Goal: Task Accomplishment & Management: Manage account settings

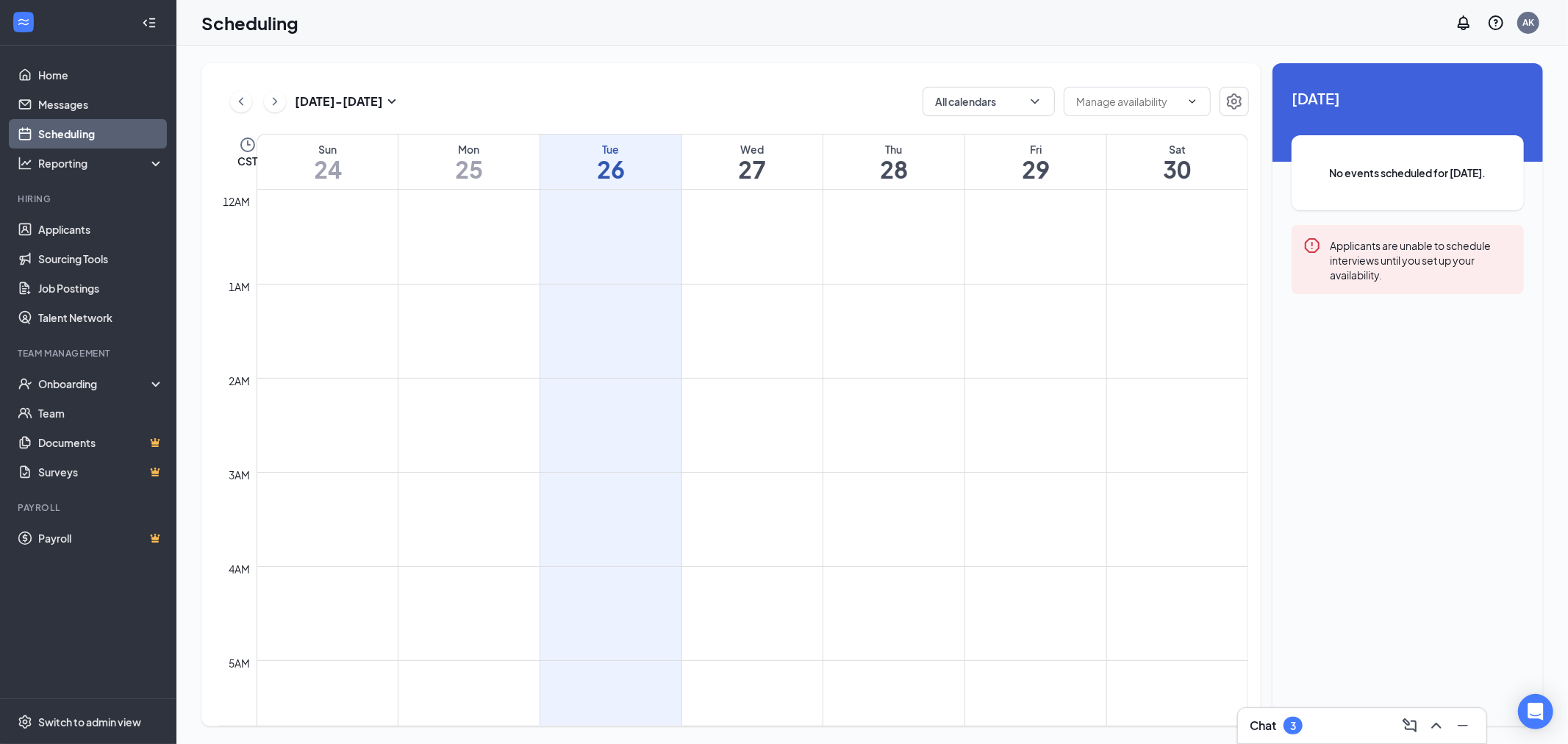
scroll to position [722, 0]
click at [70, 378] on div "Onboarding" at bounding box center [94, 384] width 113 height 15
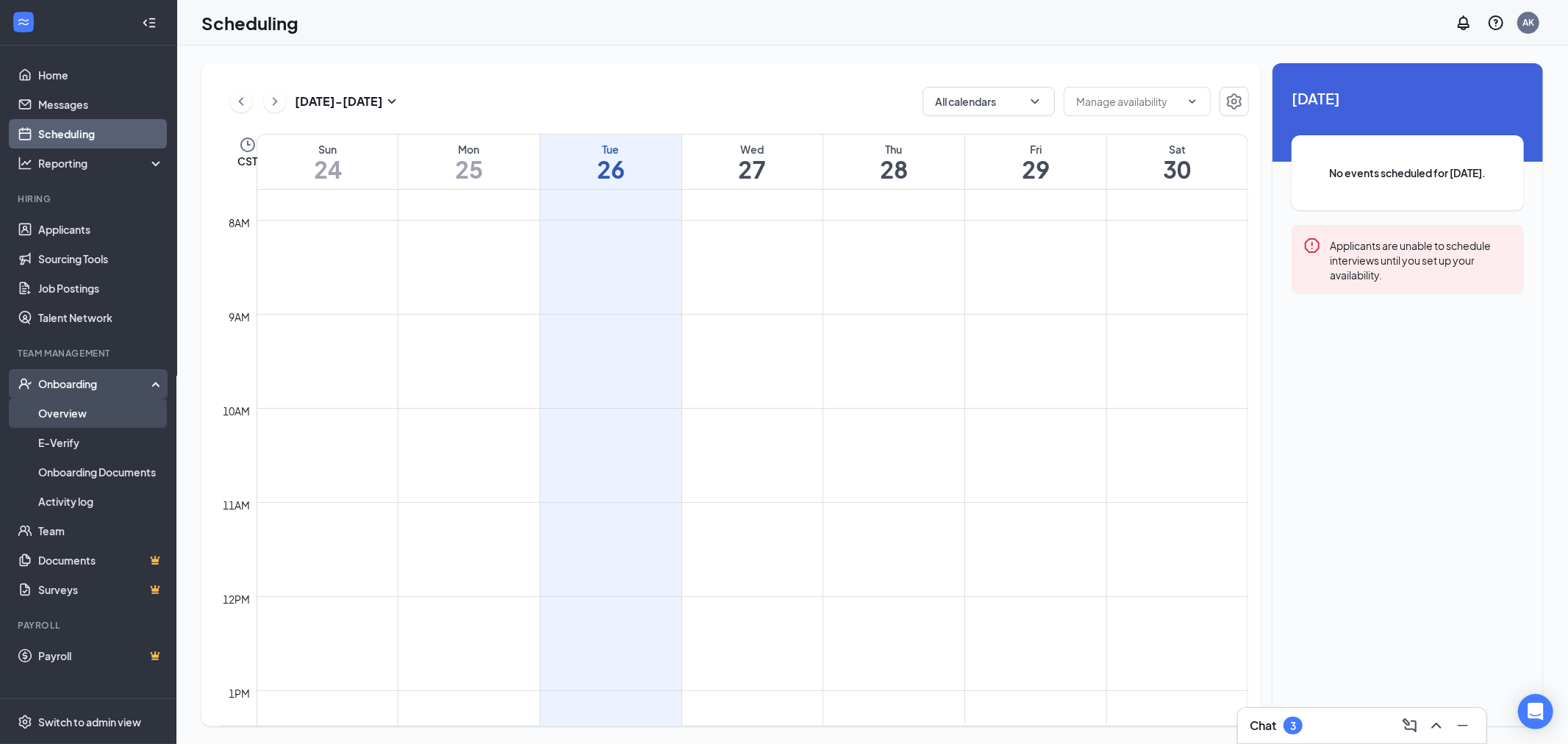
click at [64, 415] on link "Overview" at bounding box center [101, 413] width 126 height 29
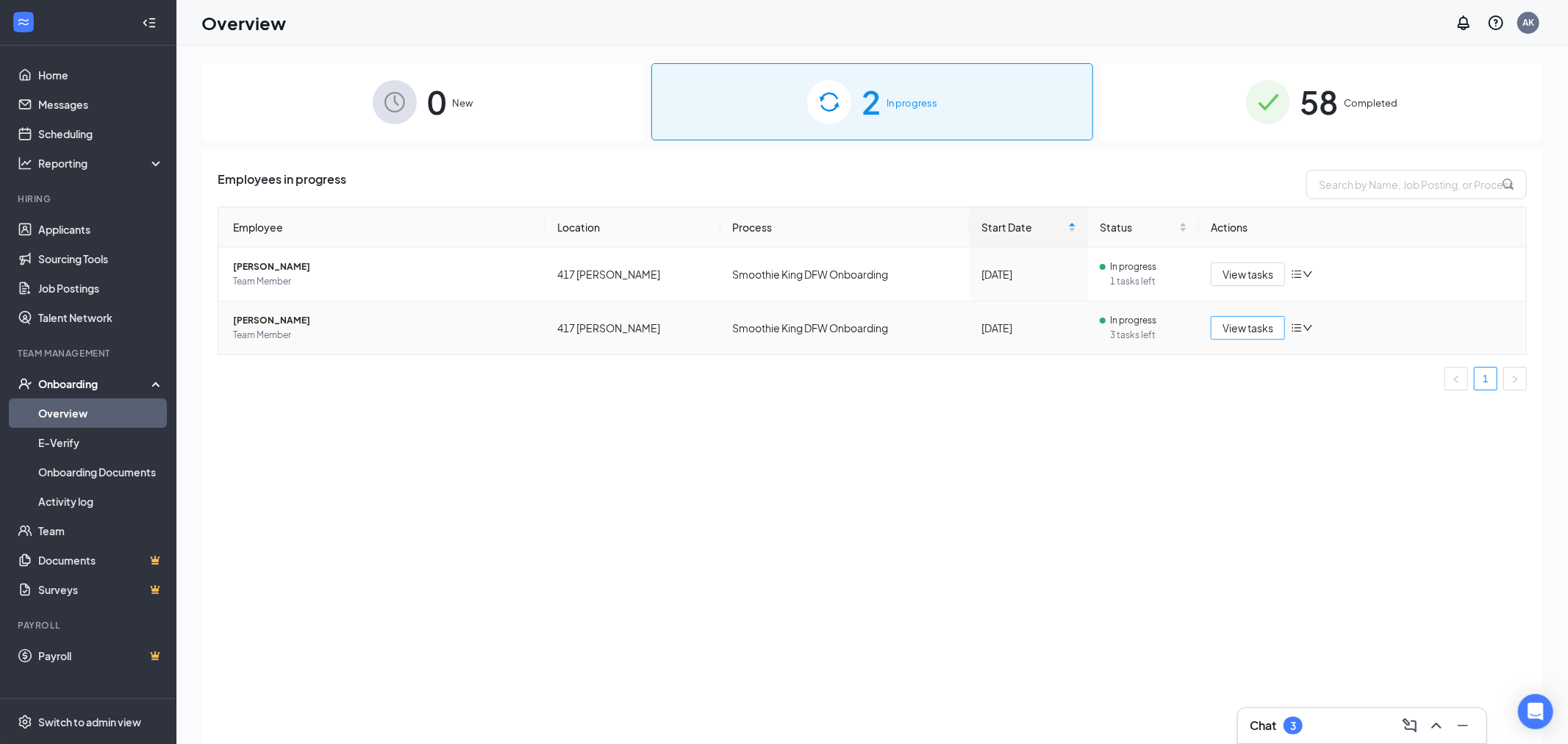
click at [1252, 334] on button "View tasks" at bounding box center [1248, 328] width 74 height 24
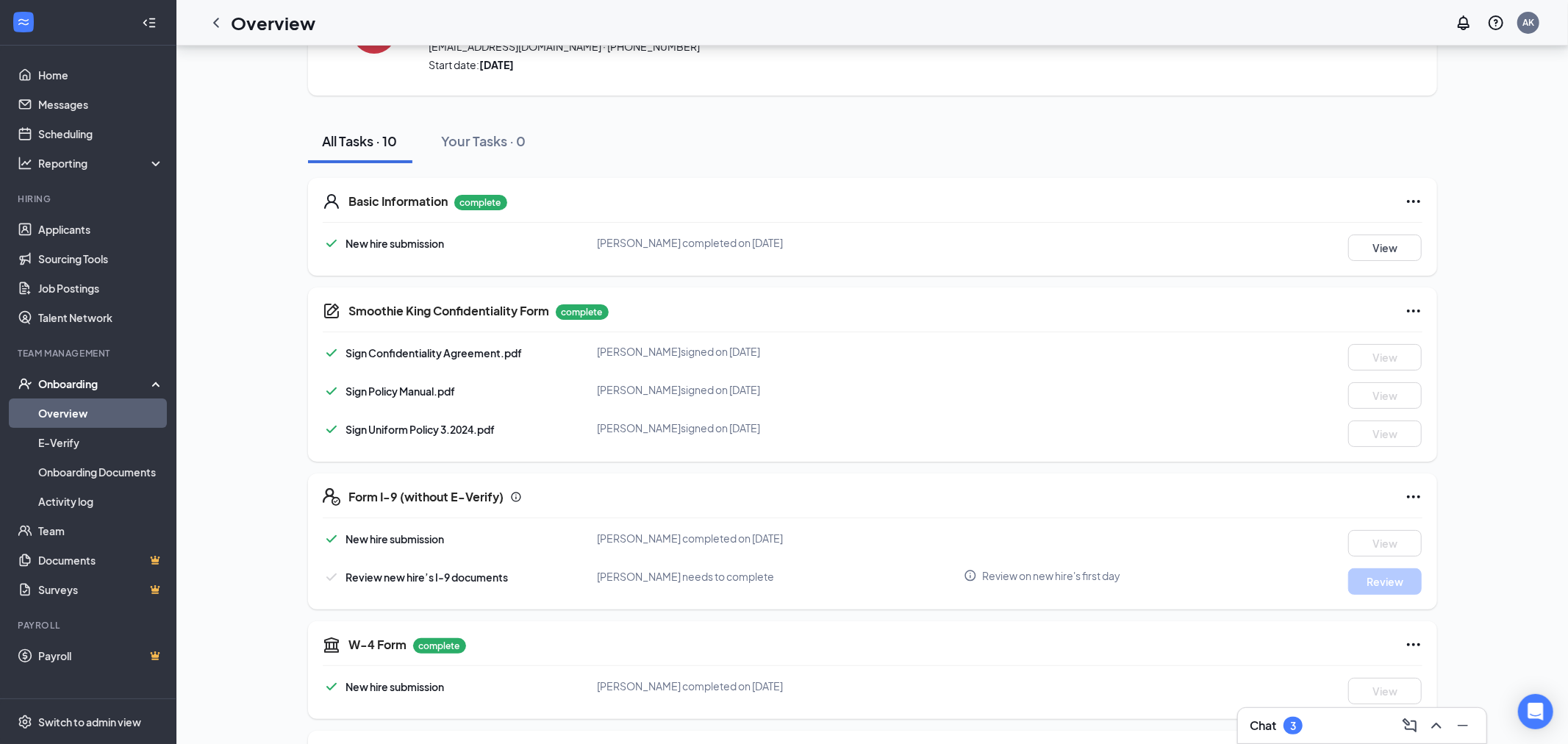
scroll to position [98, 0]
click at [971, 576] on icon "Info" at bounding box center [970, 574] width 13 height 13
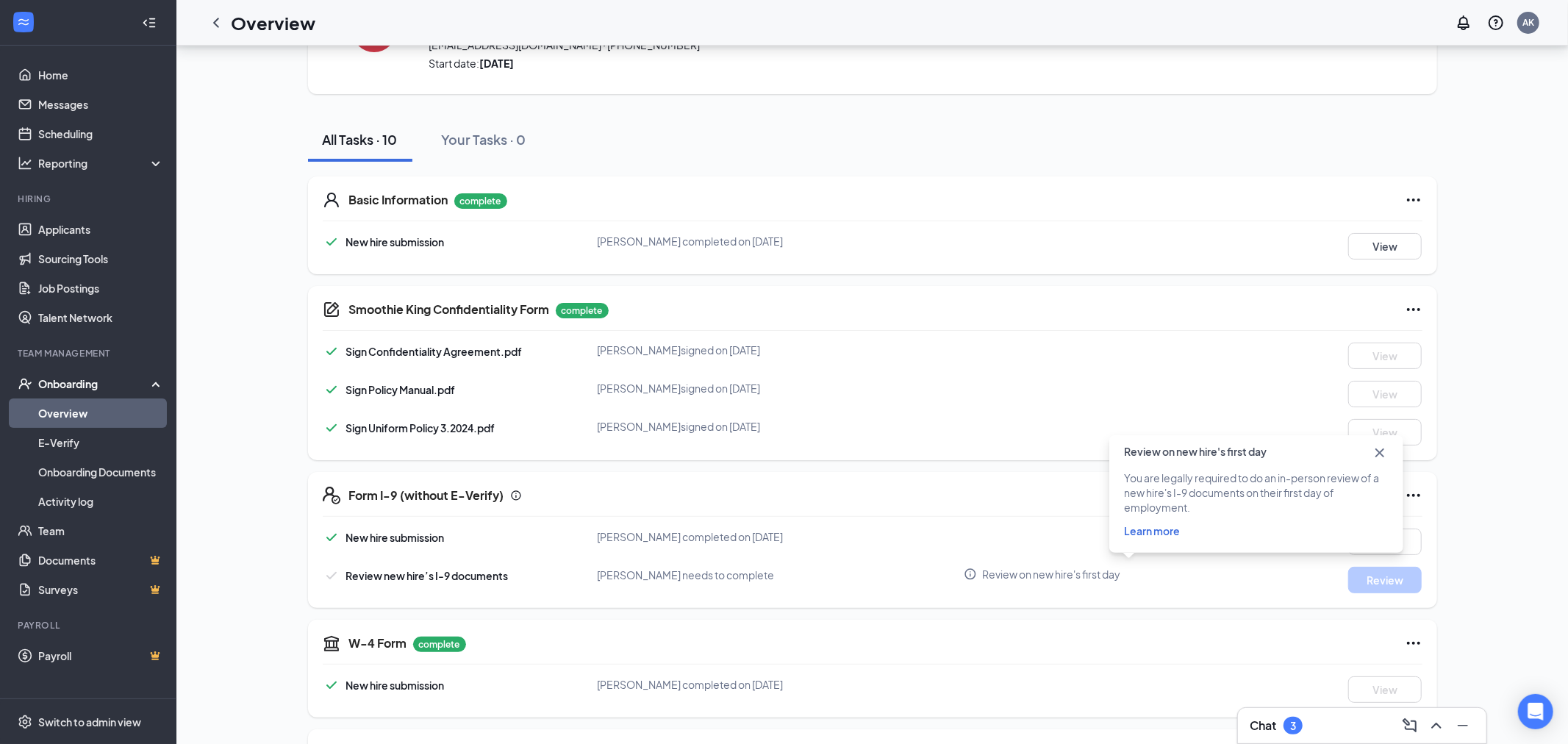
click at [744, 479] on div "Form I-9 (without E-Verify) New hire submission Shyanne L Quitiquit completed o…" at bounding box center [873, 539] width 1129 height 136
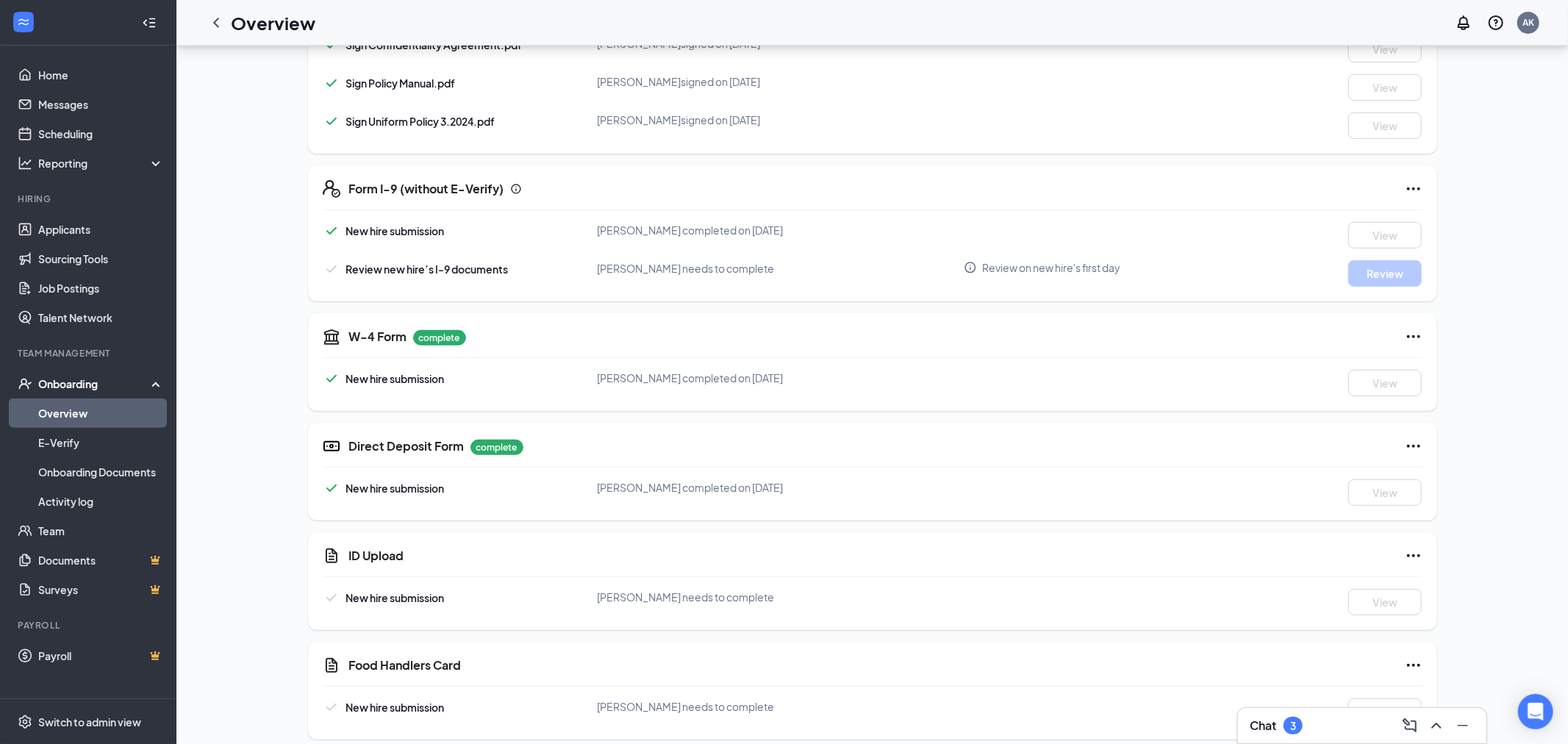
scroll to position [416, 0]
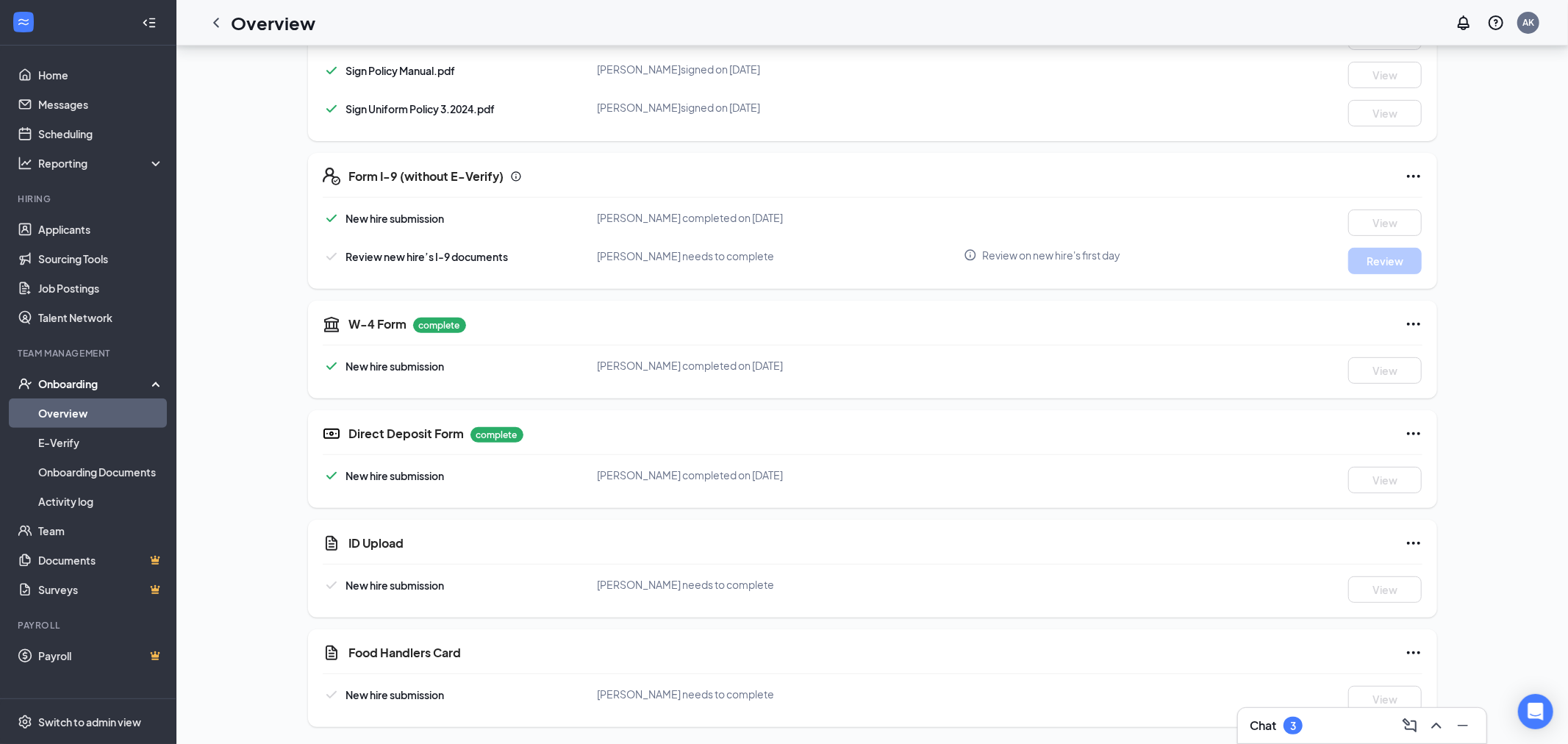
click at [1412, 546] on icon "Ellipses" at bounding box center [1413, 543] width 18 height 18
click at [1532, 272] on div "SQ Shyanne Quitiquit Team Member · 417 Hurst squitiquit15@gmail.com · (760) 895…" at bounding box center [872, 186] width 1341 height 1081
click at [1412, 651] on icon "Ellipses" at bounding box center [1413, 653] width 13 height 3
click at [1509, 398] on div "SQ Shyanne Quitiquit Team Member · 417 Hurst squitiquit15@gmail.com · (760) 895…" at bounding box center [872, 186] width 1341 height 1081
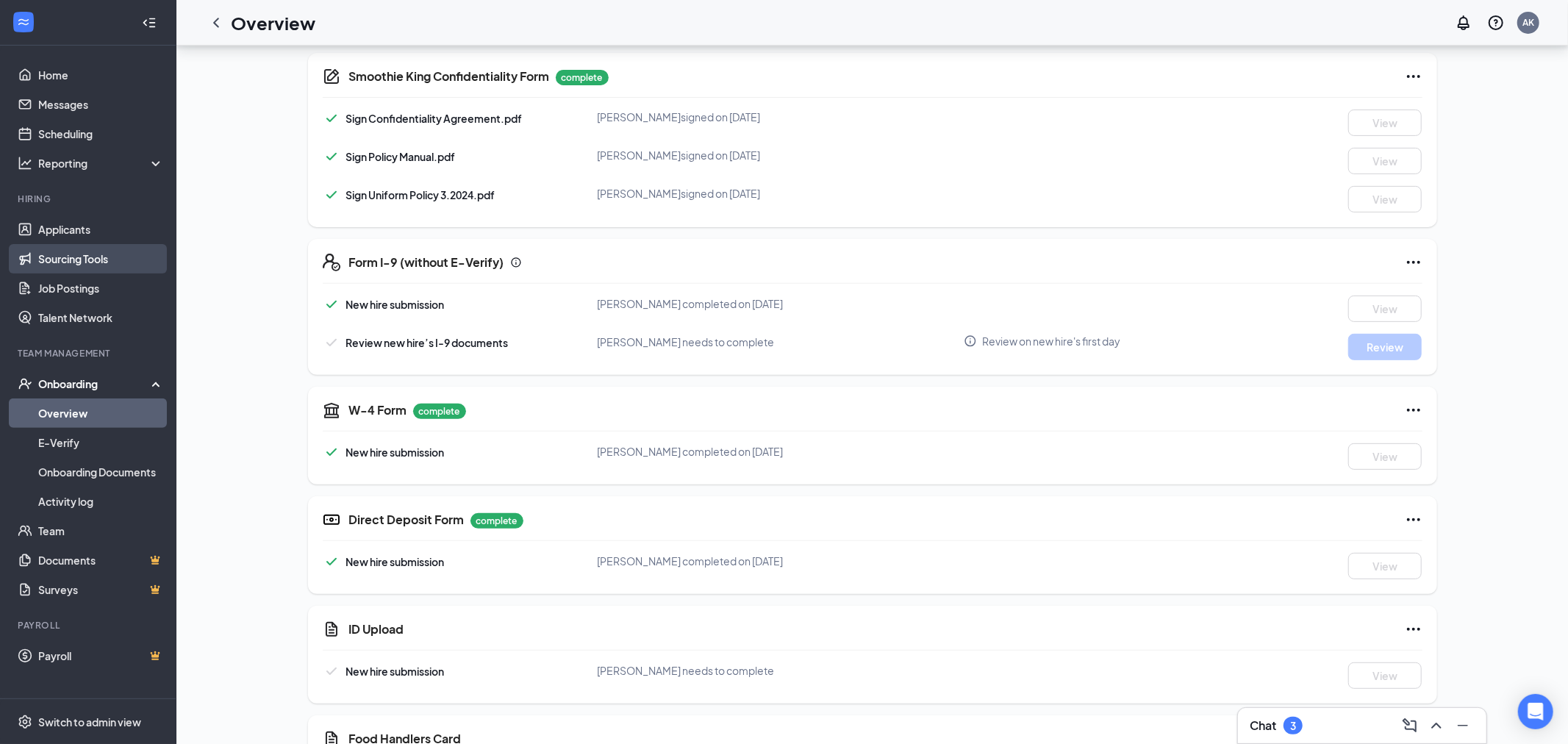
scroll to position [264, 0]
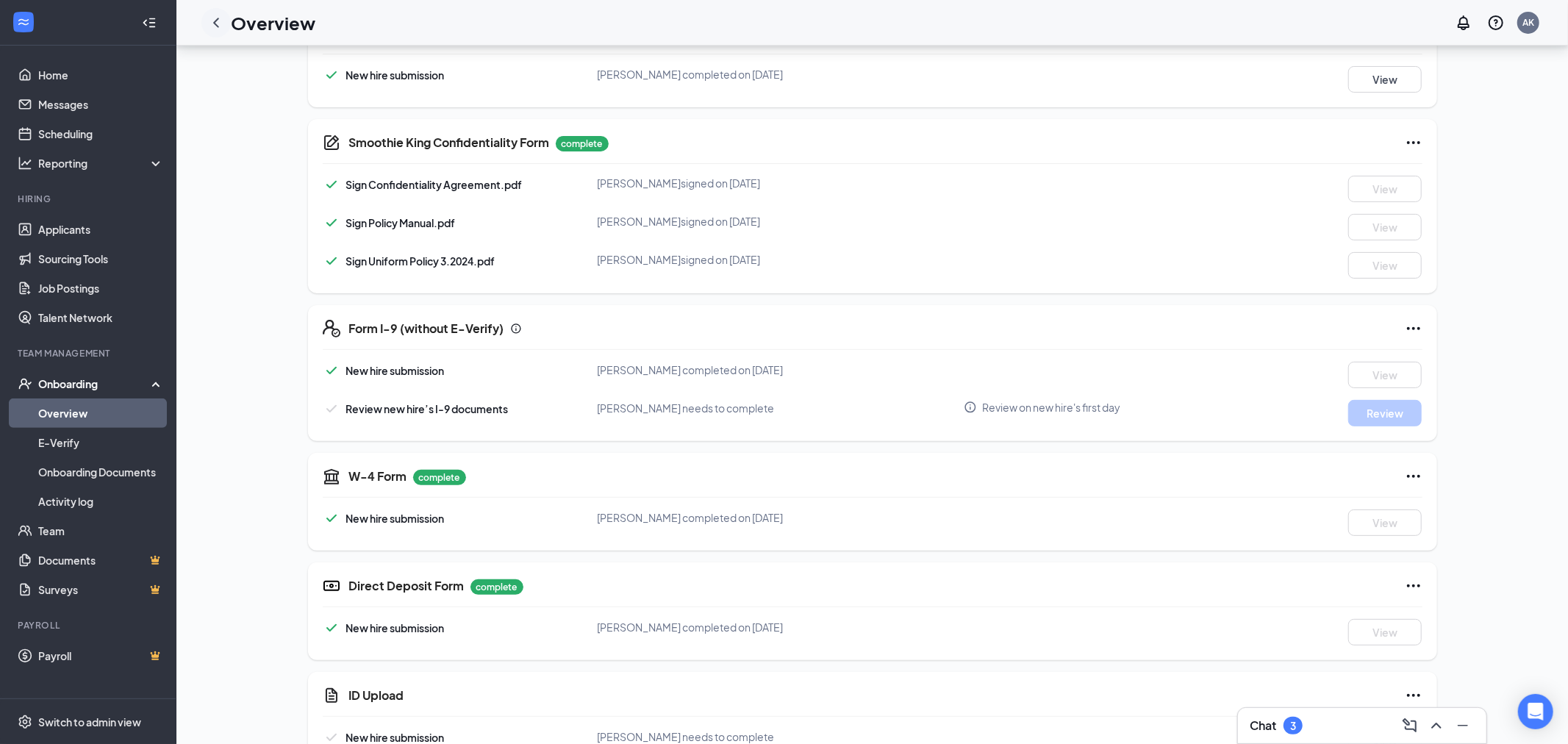
click at [216, 24] on icon "ChevronLeft" at bounding box center [216, 23] width 18 height 18
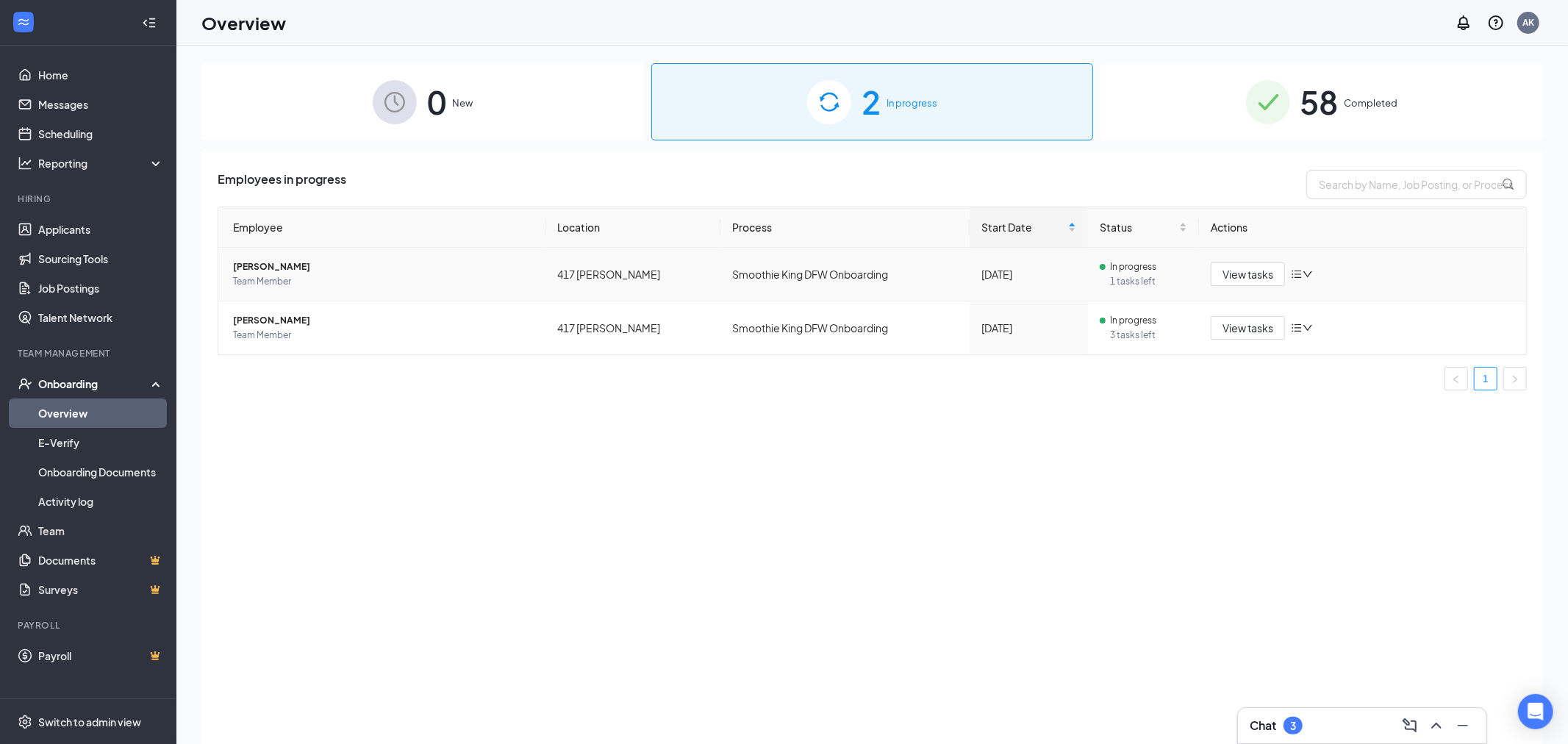
click at [272, 275] on span "Team Member" at bounding box center [384, 281] width 301 height 15
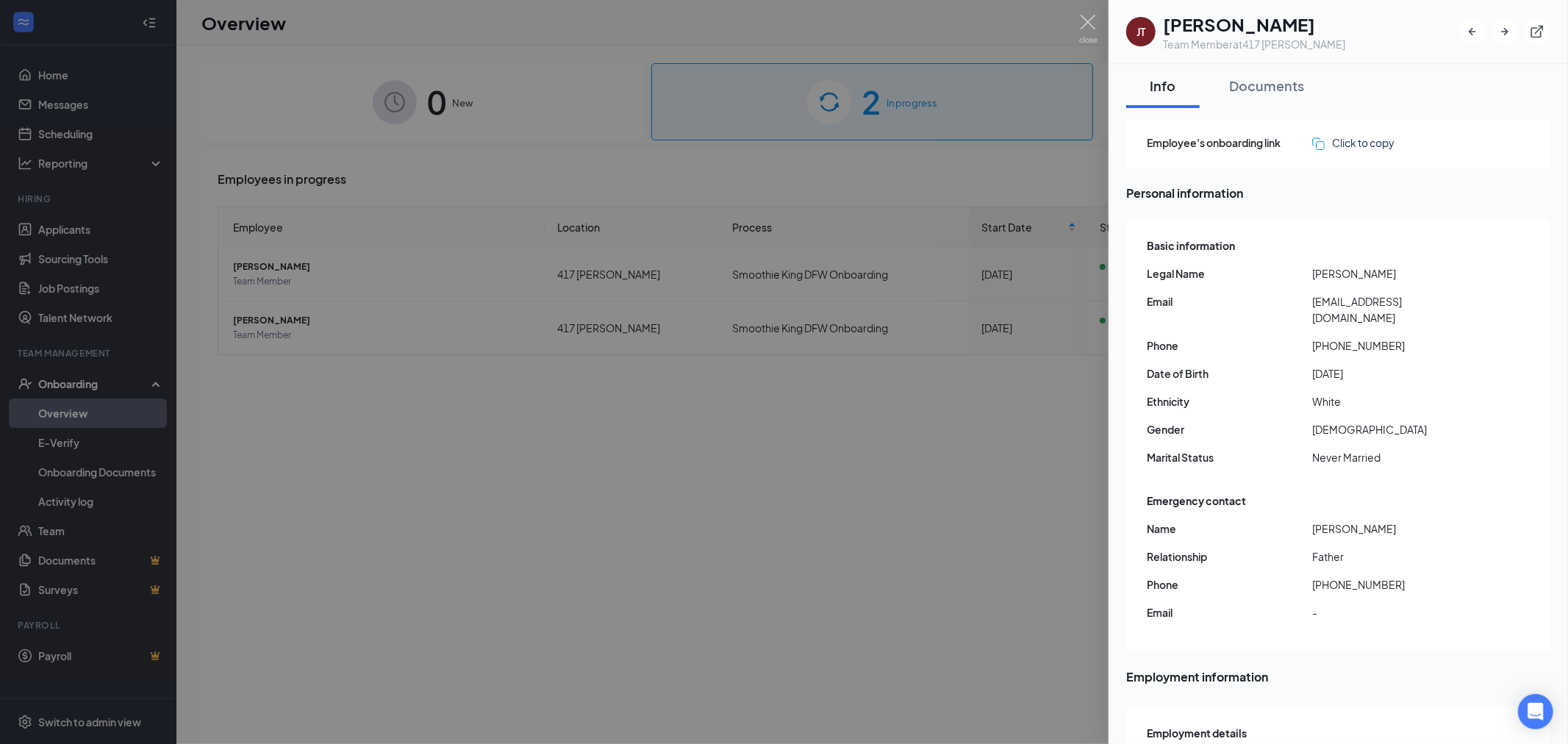
drag, startPoint x: 405, startPoint y: 20, endPoint x: 48, endPoint y: 618, distance: 696.5
click at [405, 20] on div at bounding box center [784, 372] width 1568 height 744
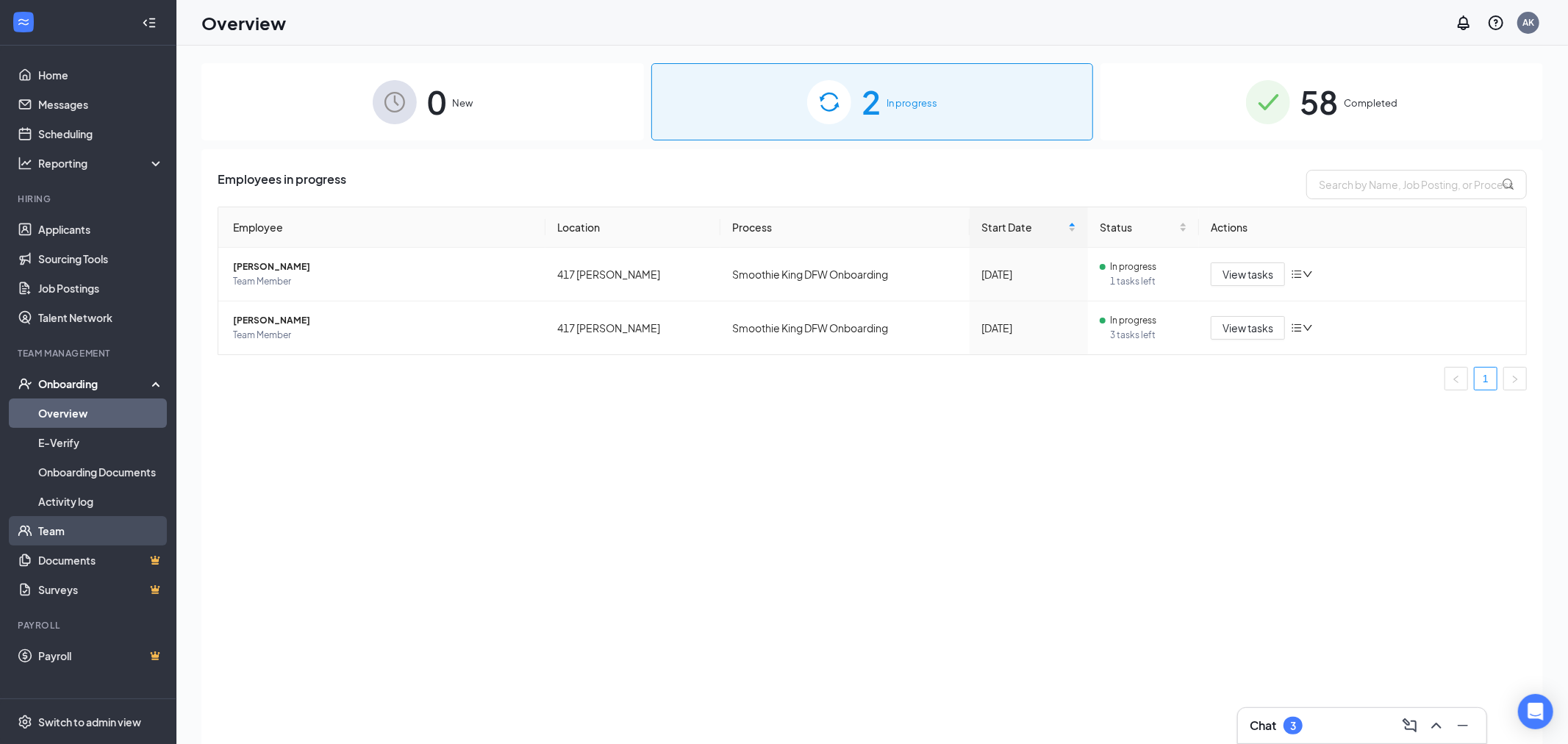
click at [50, 535] on link "Team" at bounding box center [101, 530] width 126 height 29
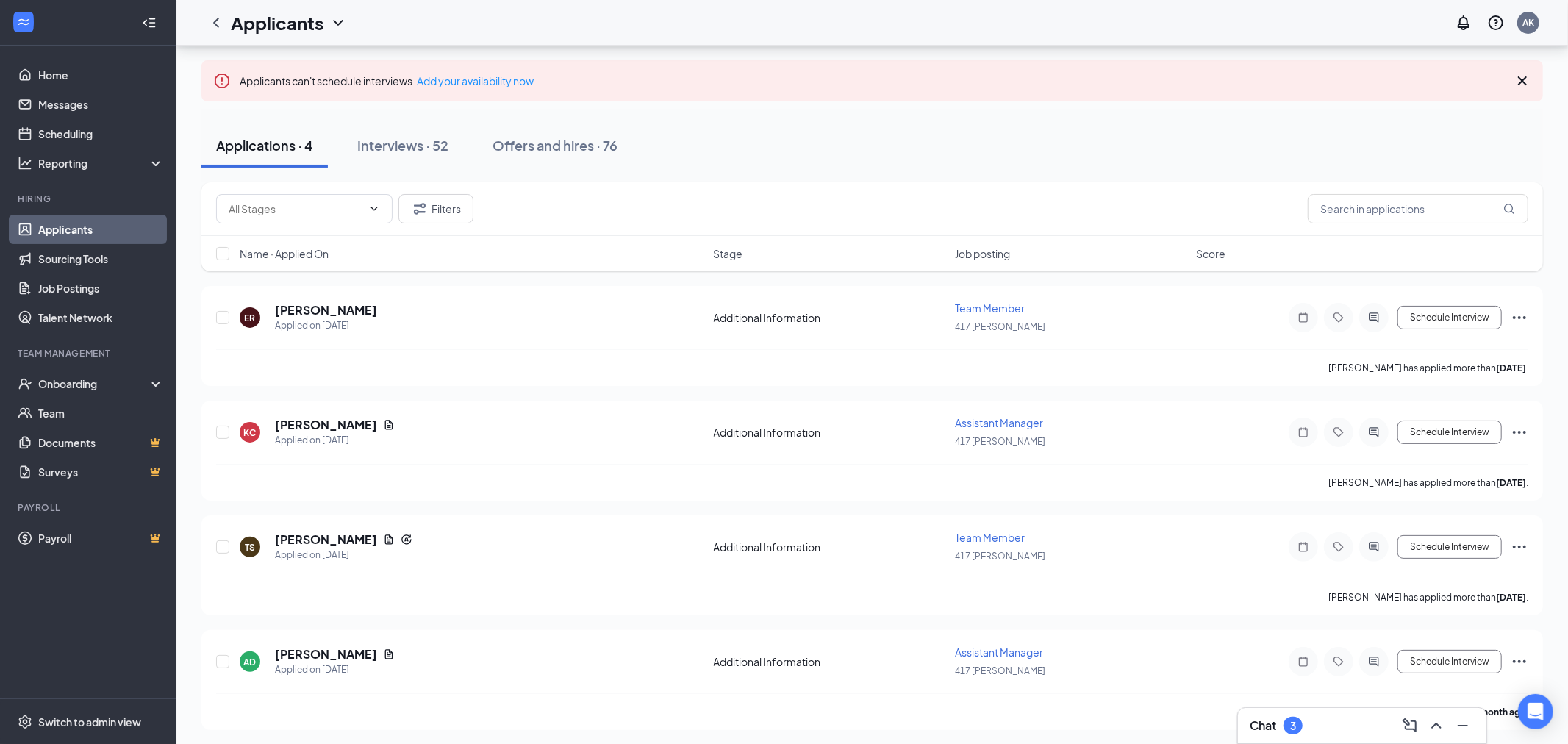
scroll to position [70, 0]
click at [432, 146] on div "Interviews · 52" at bounding box center [403, 144] width 91 height 19
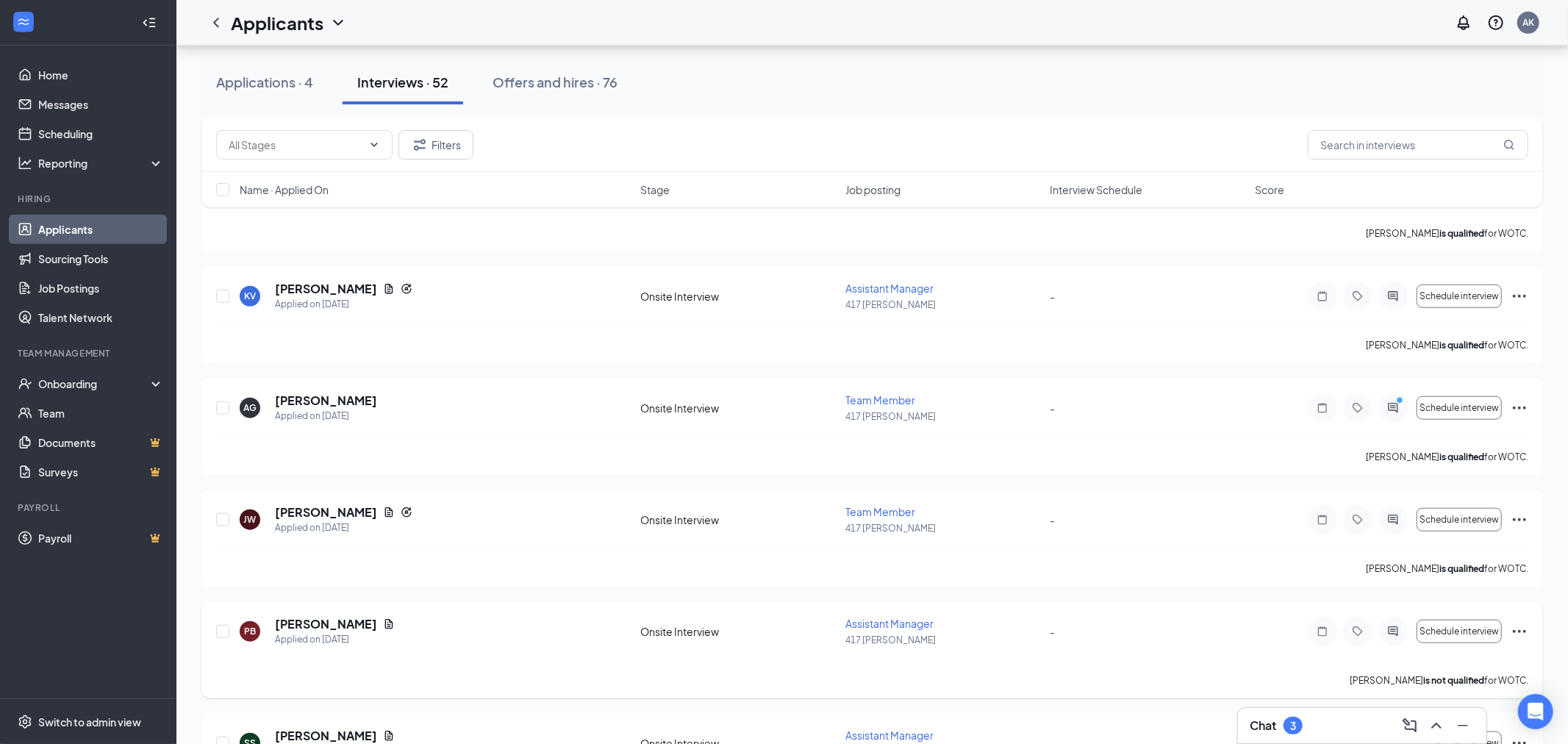
scroll to position [985, 0]
click at [1398, 401] on circle "PrimaryDot" at bounding box center [1400, 398] width 7 height 7
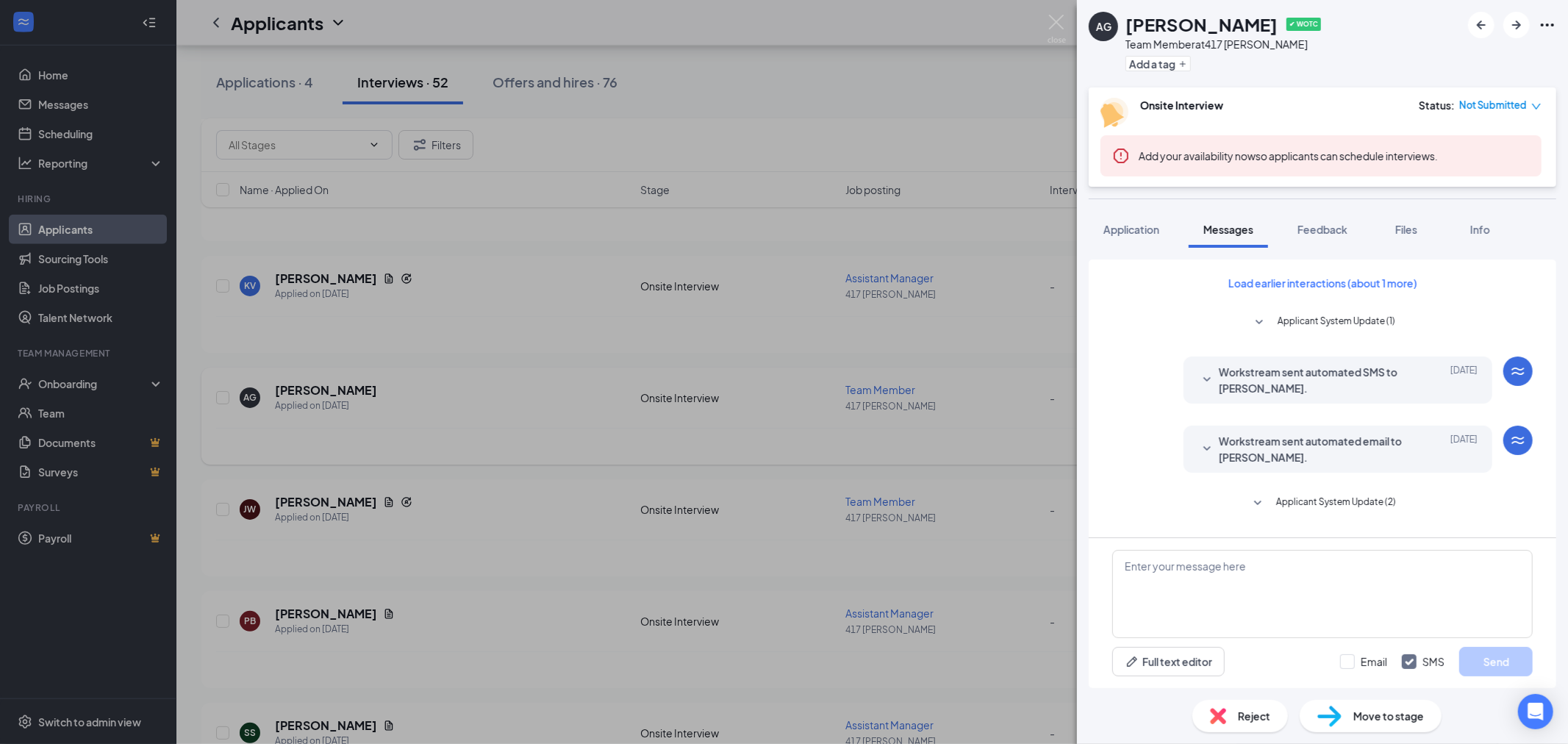
scroll to position [357, 0]
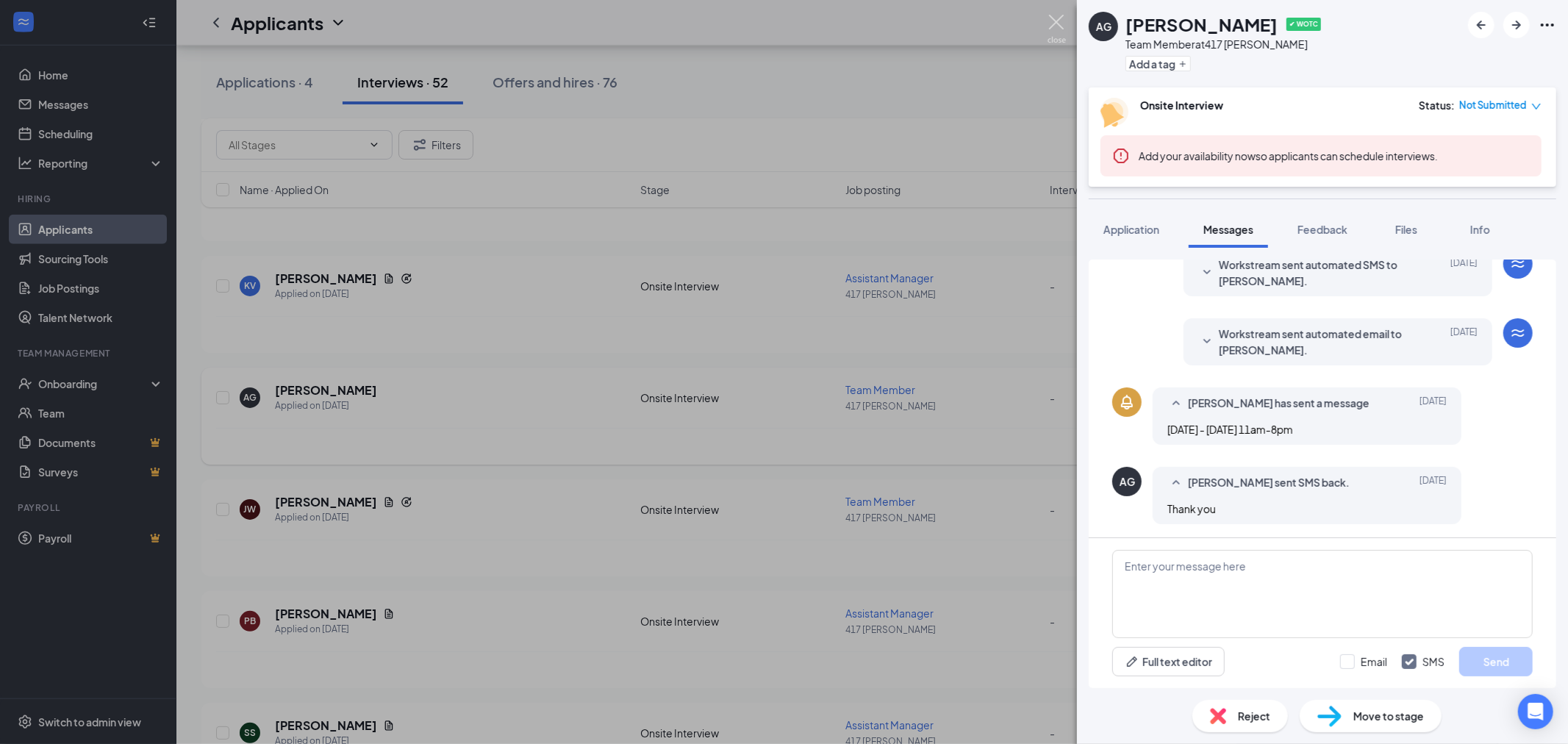
click at [1060, 21] on img at bounding box center [1056, 28] width 19 height 28
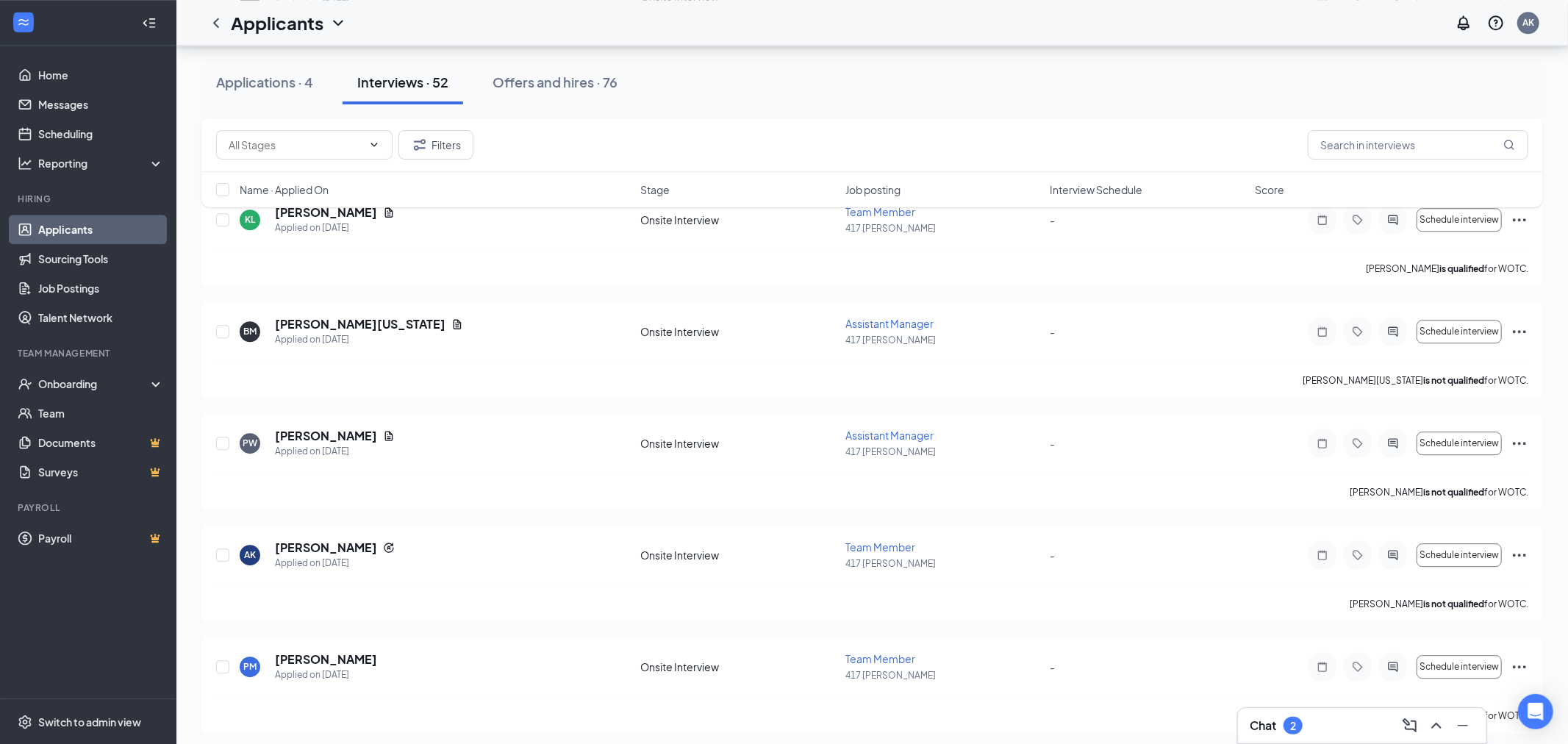
scroll to position [3510, 0]
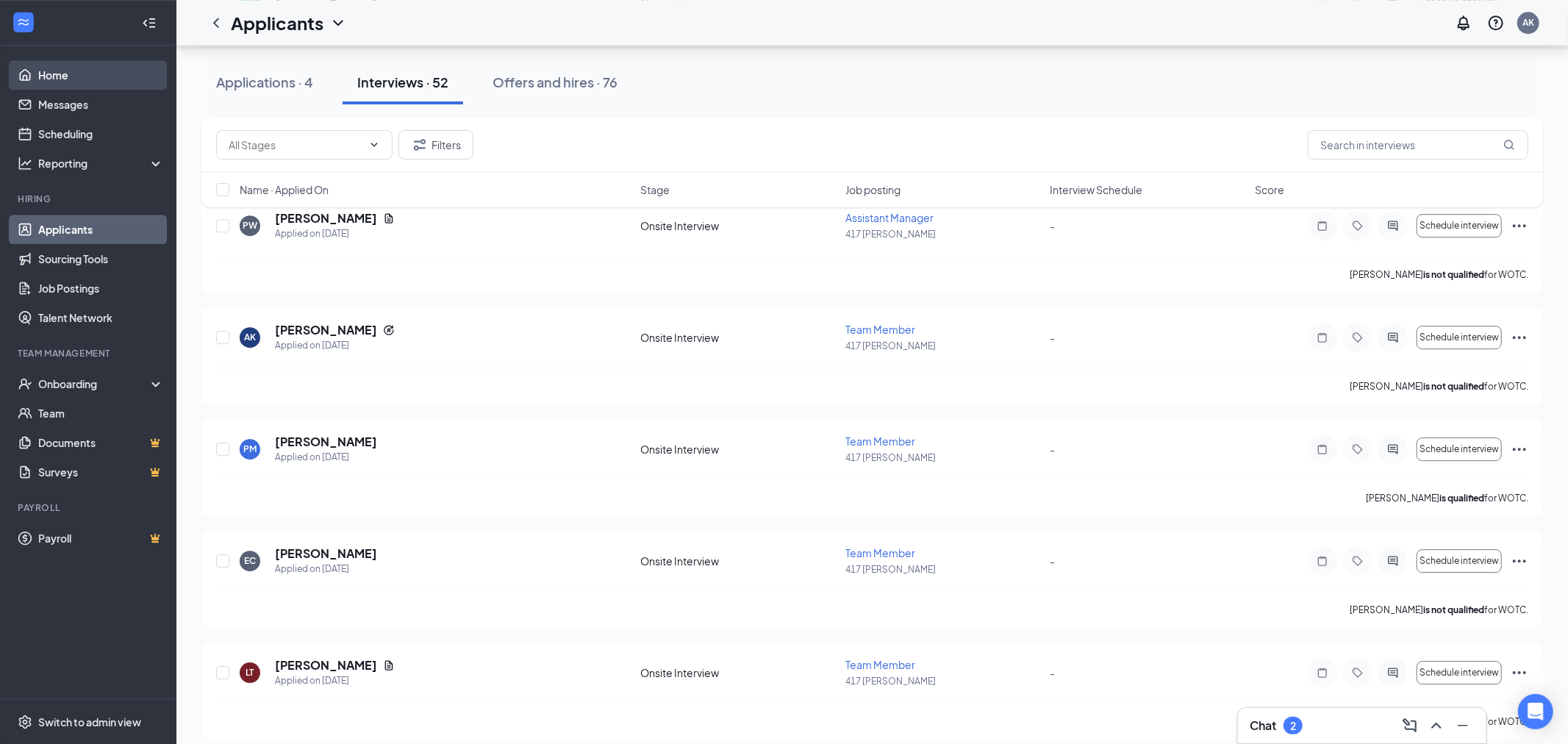
click at [52, 68] on link "Home" at bounding box center [101, 75] width 126 height 29
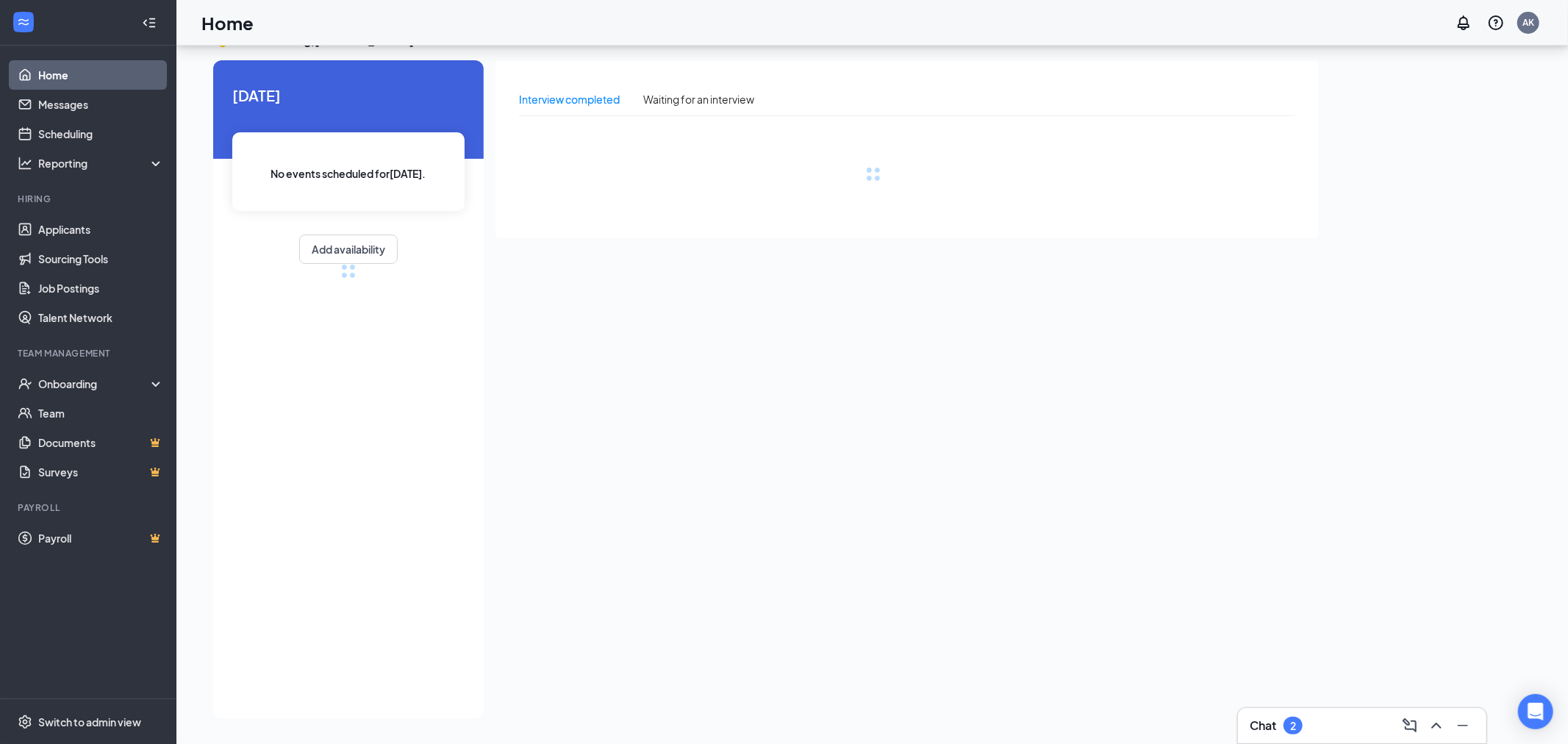
scroll to position [31, 0]
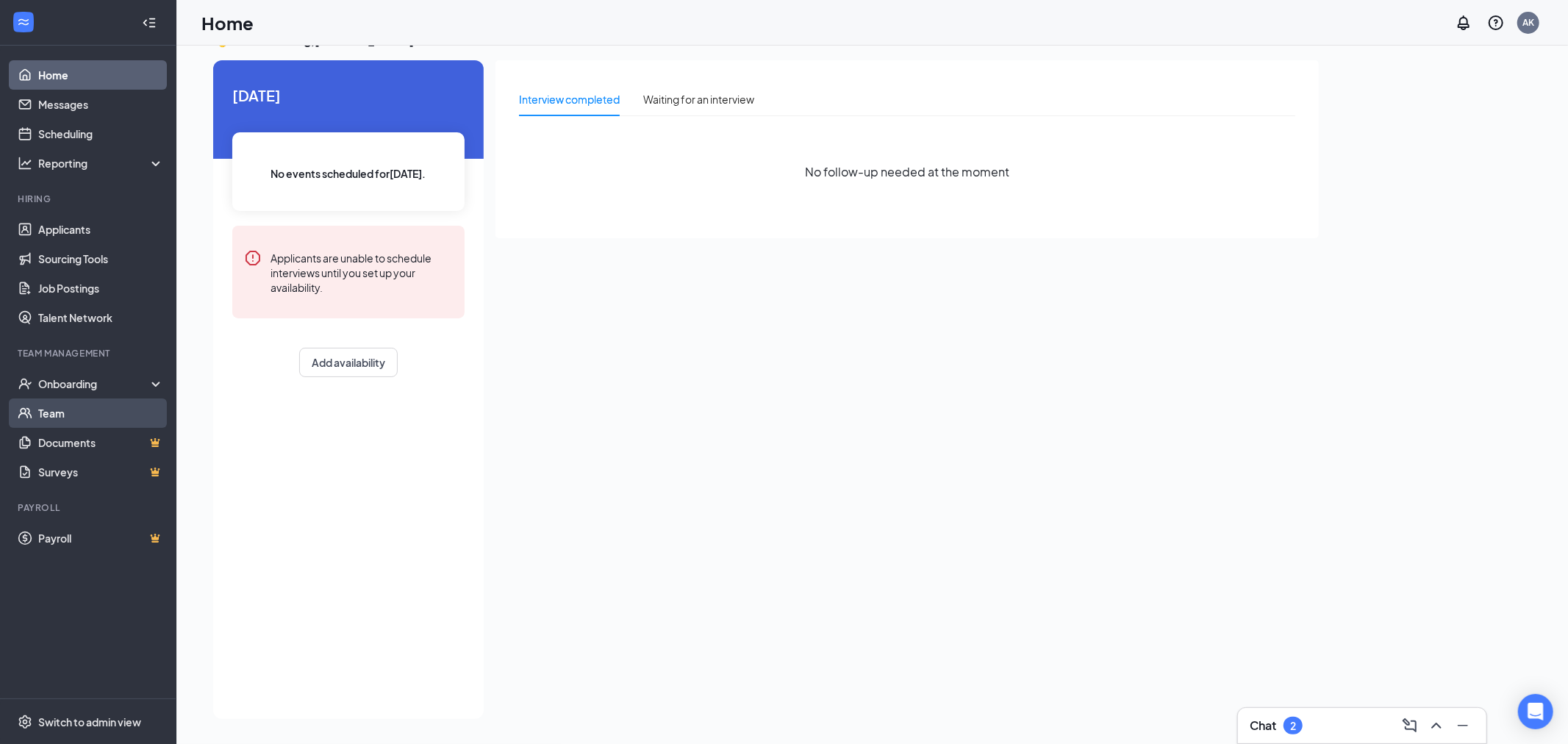
click at [46, 415] on link "Team" at bounding box center [101, 413] width 126 height 29
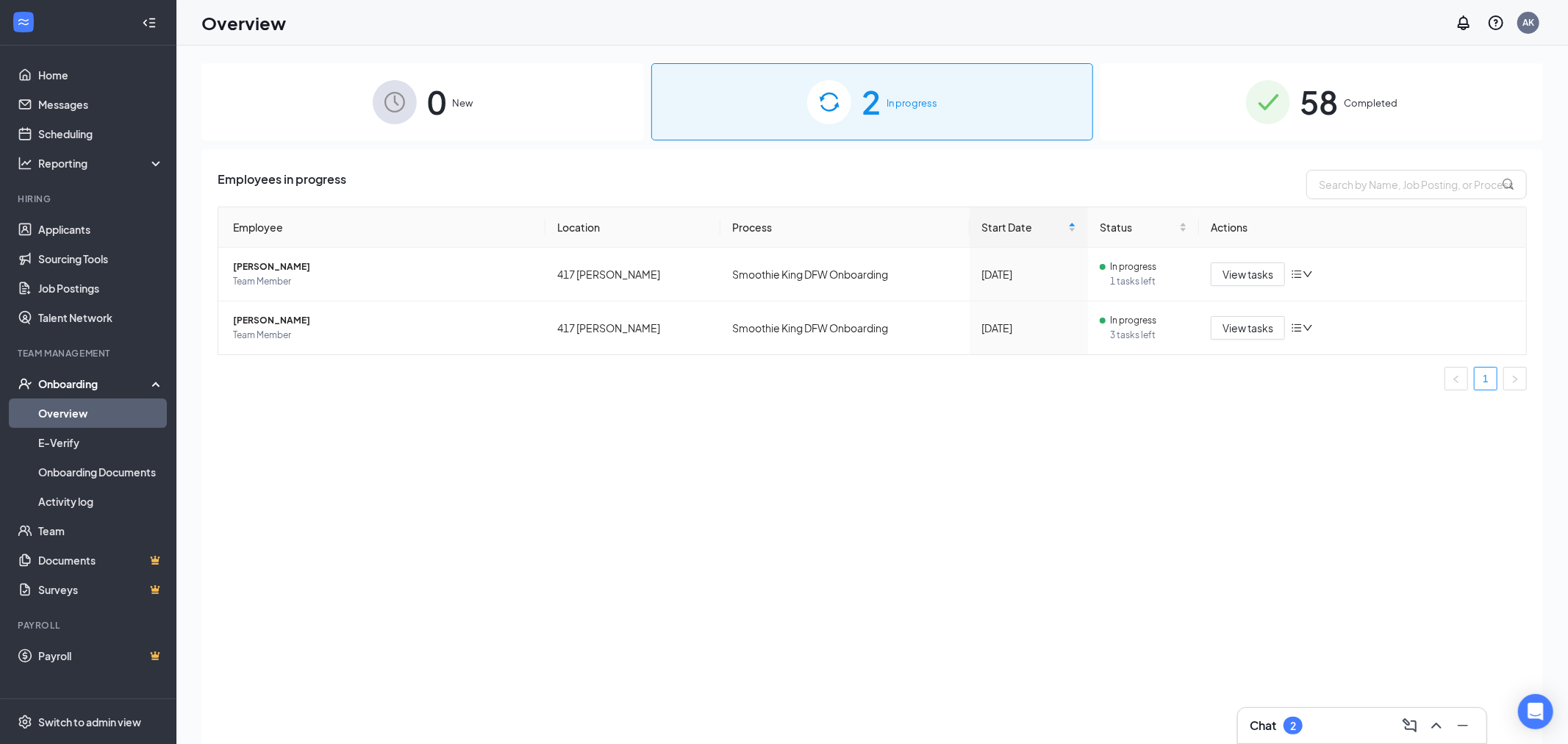
click at [1205, 90] on div "58 Completed" at bounding box center [1322, 102] width 442 height 77
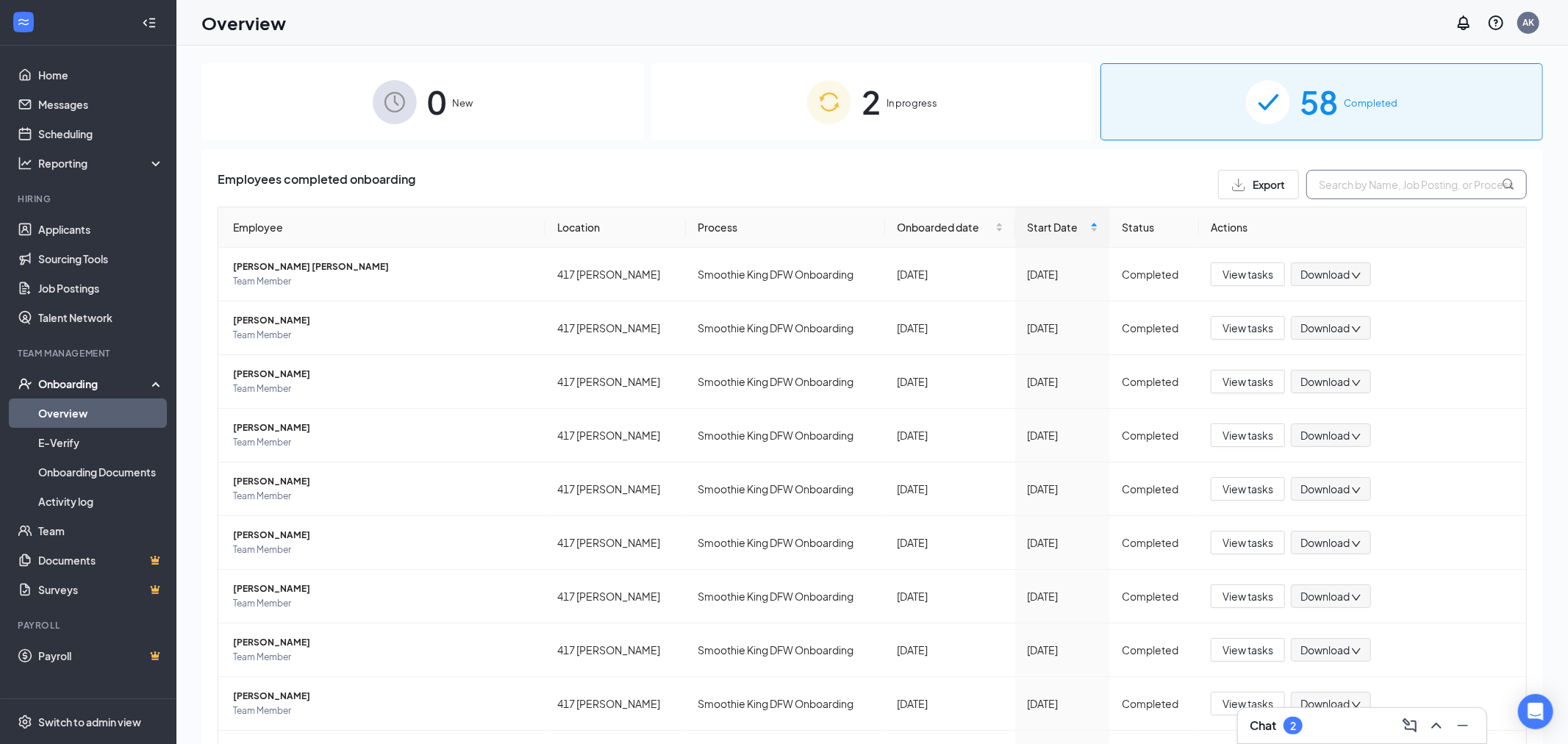
click at [1403, 207] on th "Actions" at bounding box center [1362, 228] width 327 height 41
click at [1400, 188] on input "text" at bounding box center [1416, 185] width 220 height 29
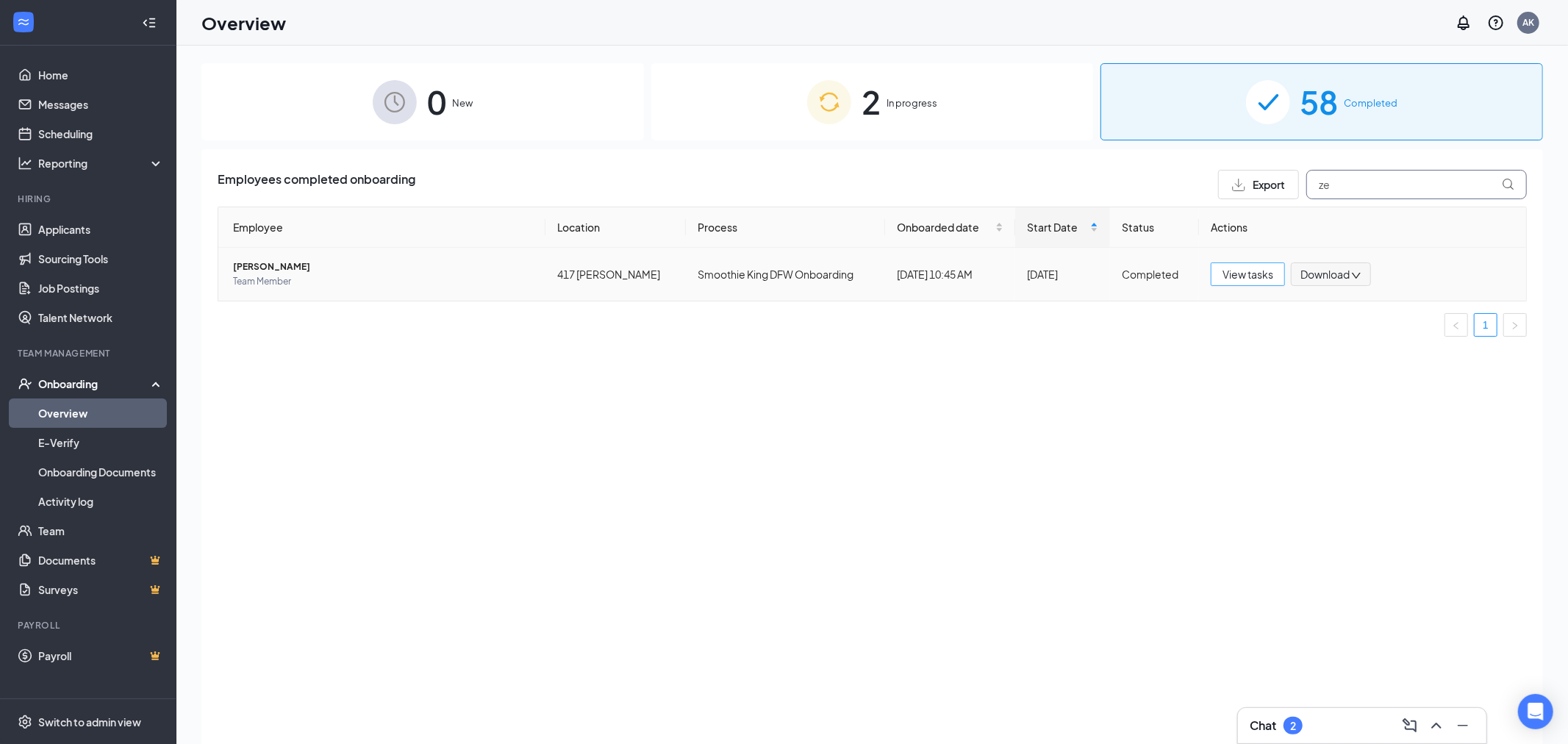
type input "ze"
click at [1250, 279] on span "View tasks" at bounding box center [1248, 274] width 50 height 16
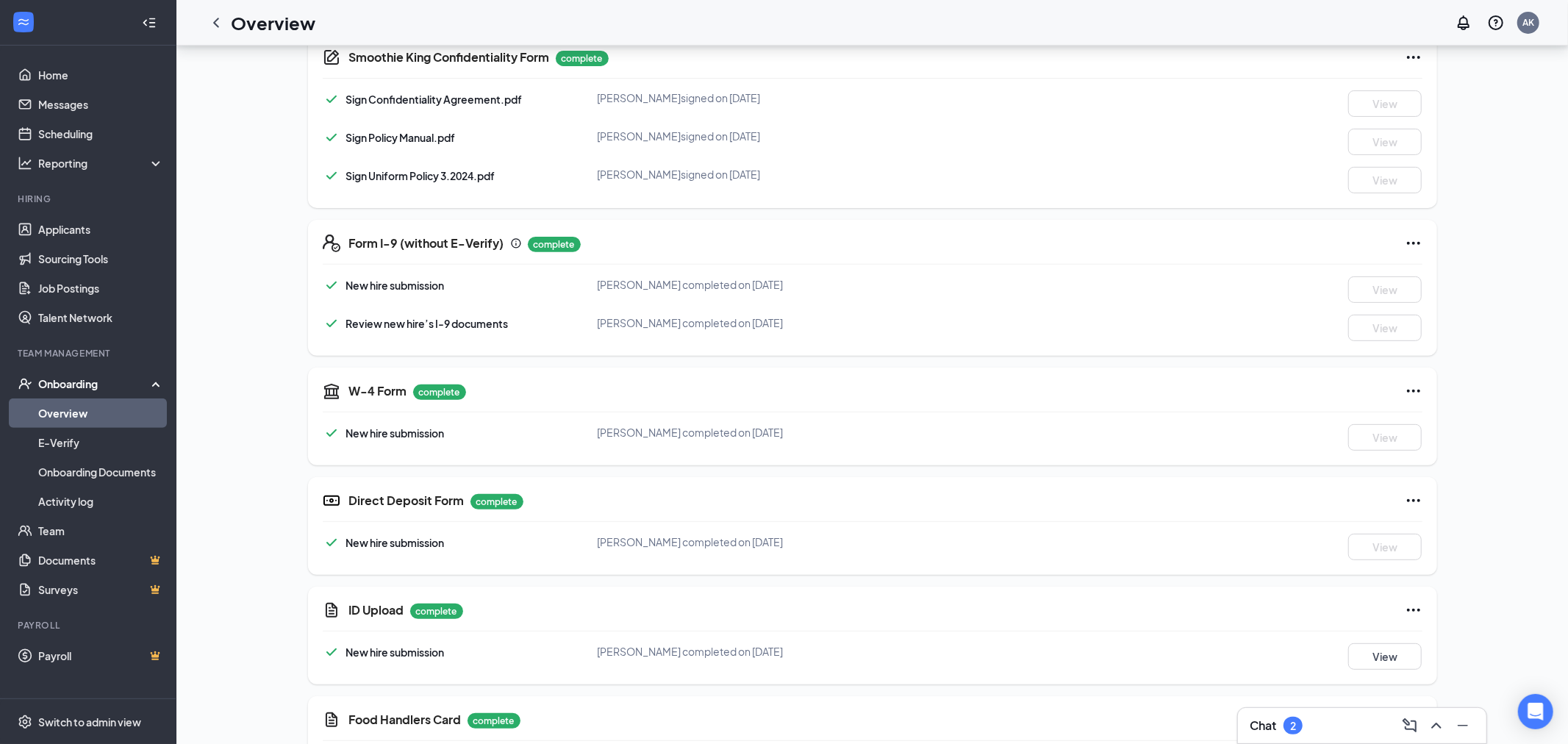
scroll to position [416, 0]
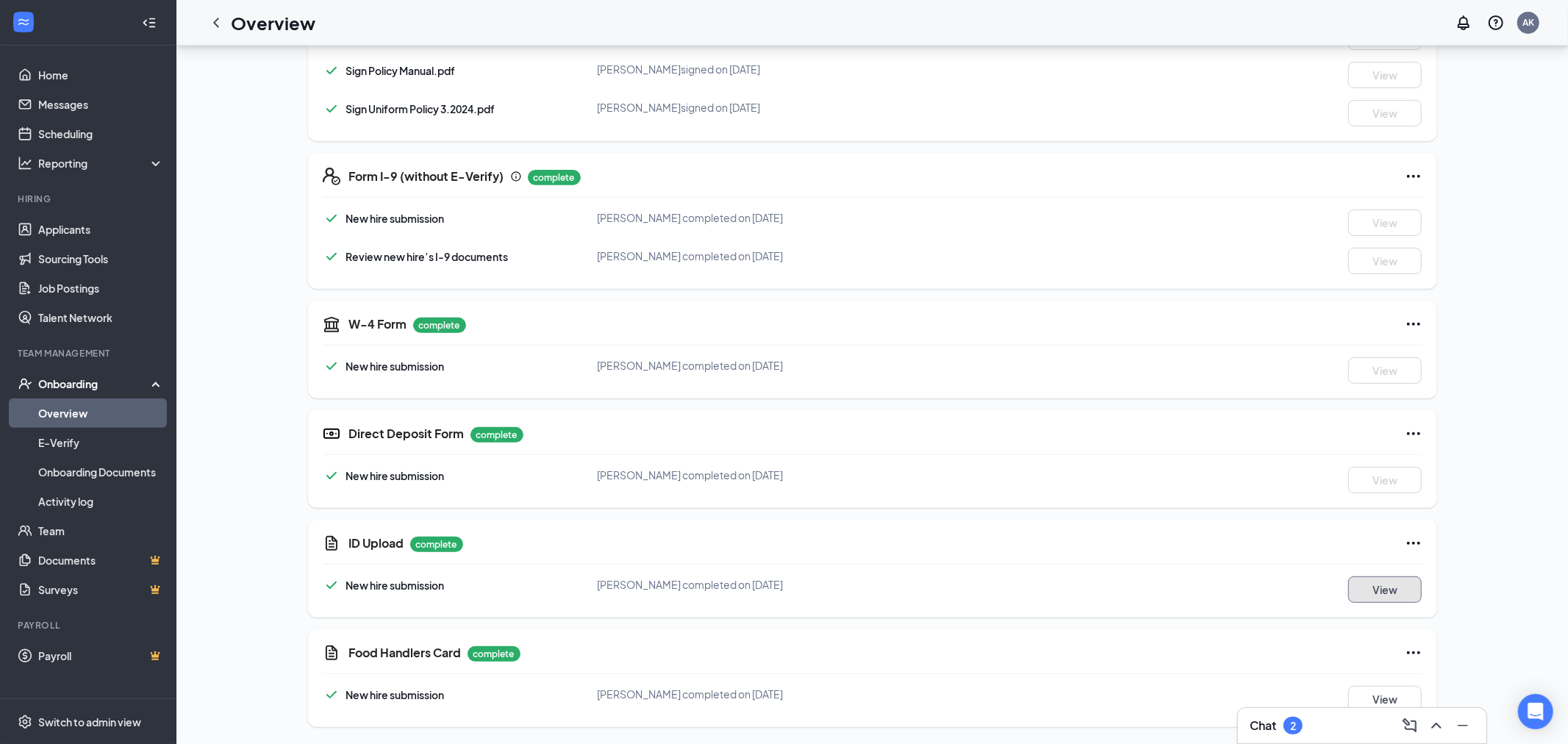
click at [1386, 599] on button "View" at bounding box center [1385, 590] width 73 height 27
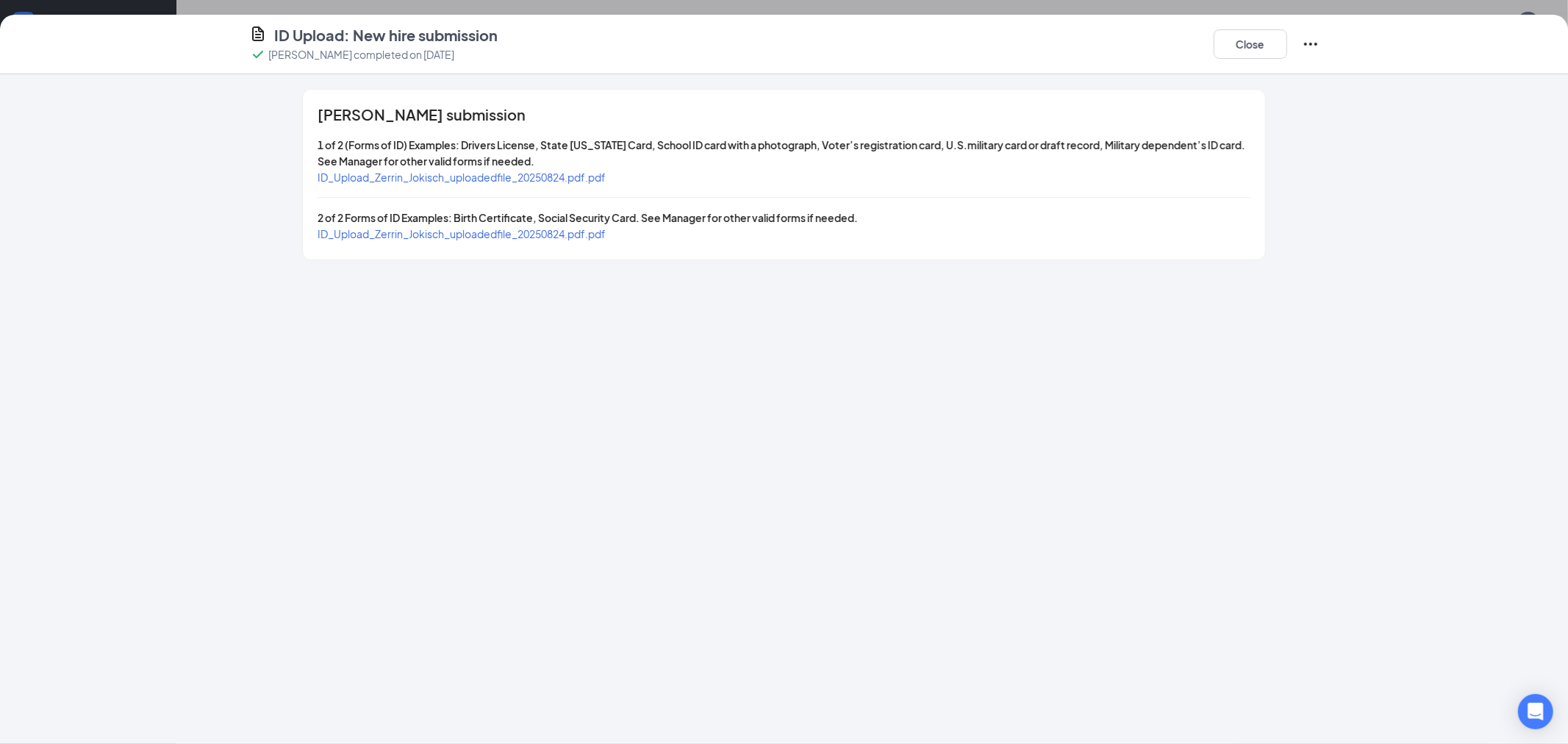
click at [383, 182] on span "ID_Upload_Zerrin_Jokisch_uploadedfile_20250824.pdf.pdf" at bounding box center [461, 177] width 288 height 13
click at [410, 241] on div "Zerrin Jokisch's submission 1 of 2 (Forms of ID) Examples: Drivers License, Sta…" at bounding box center [783, 174] width 961 height 170
click at [416, 231] on span "ID_Upload_Zerrin_Jokisch_uploadedfile_20250824.pdf.pdf" at bounding box center [461, 233] width 288 height 13
click at [1262, 52] on button "Close" at bounding box center [1250, 44] width 73 height 29
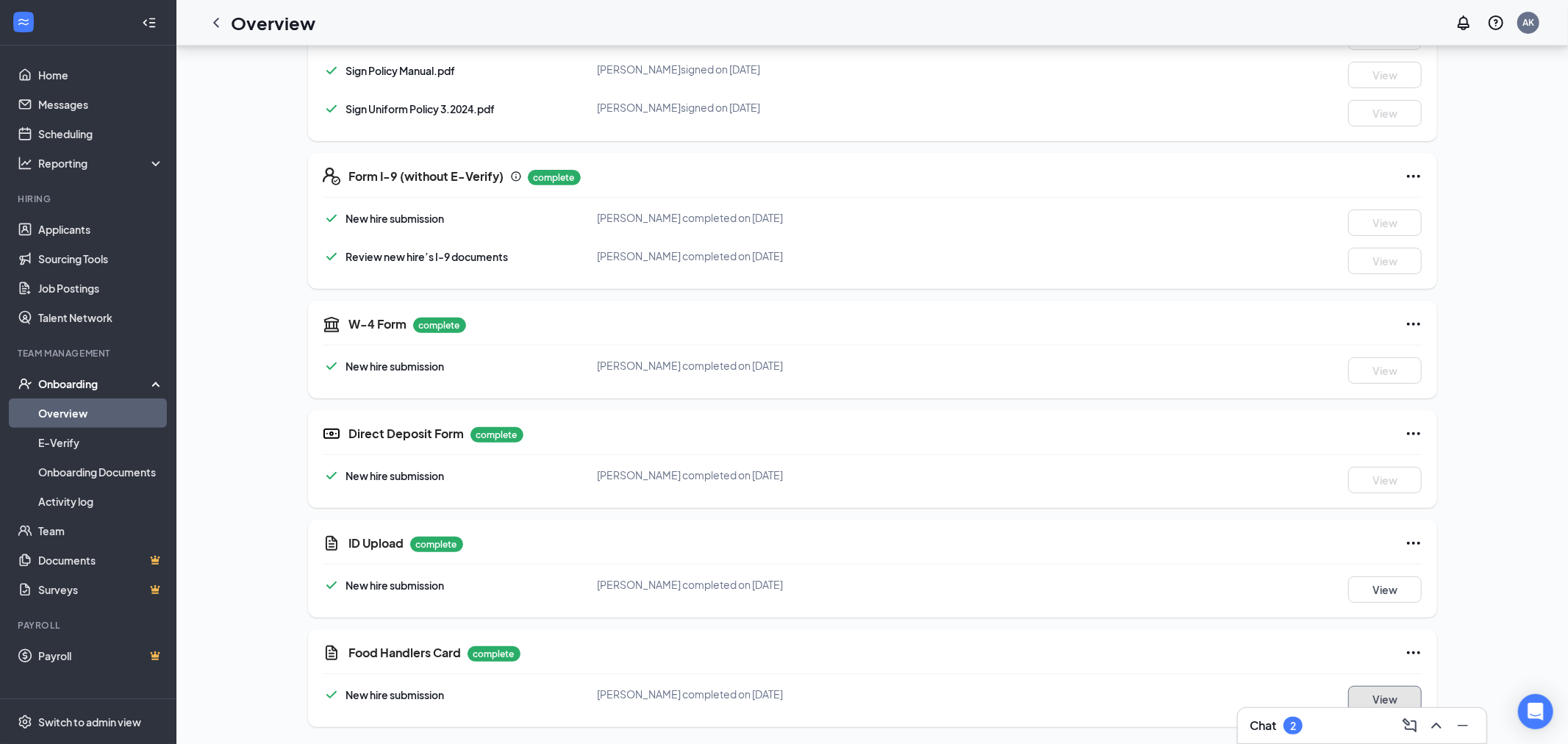
click at [1375, 699] on button "View" at bounding box center [1385, 698] width 73 height 27
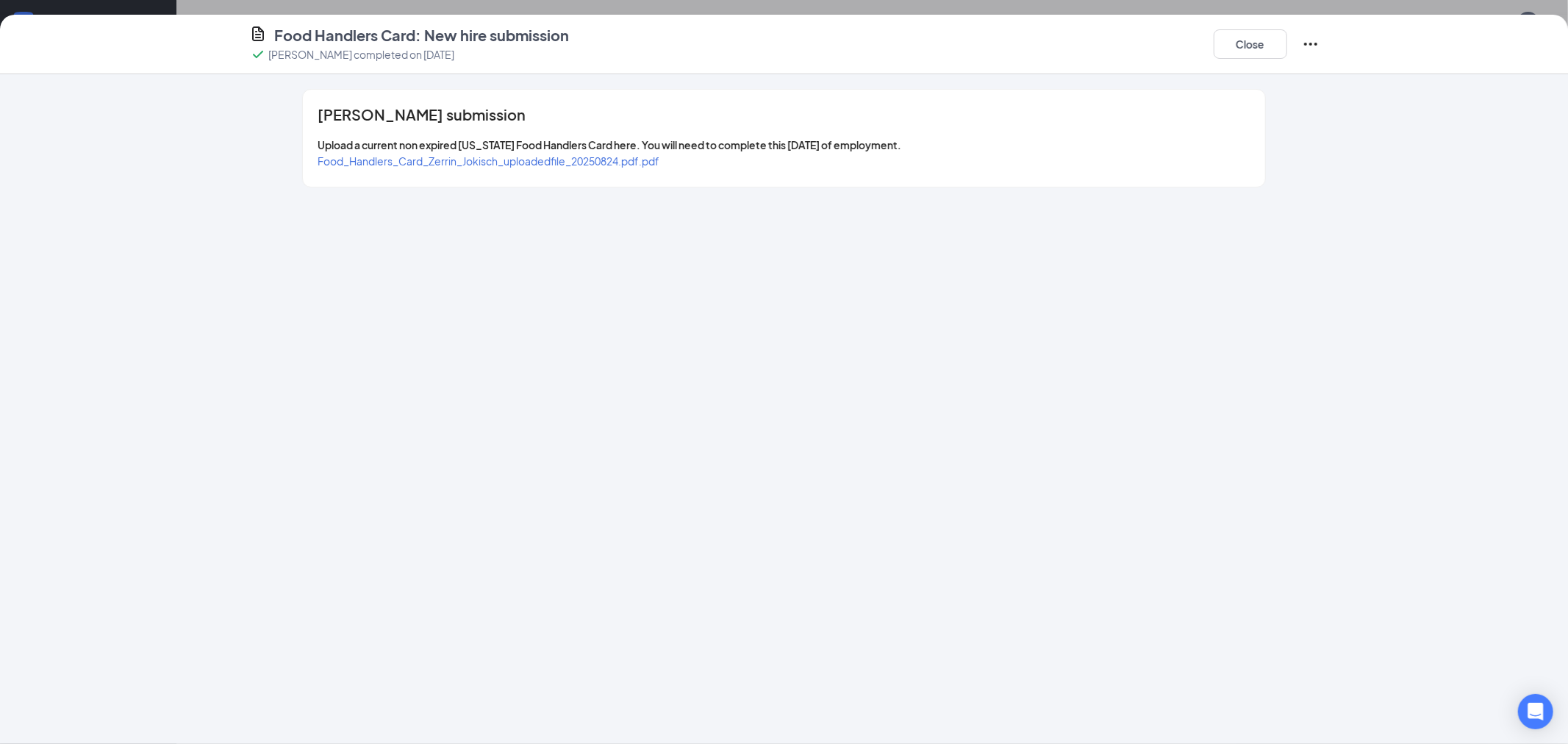
click at [654, 166] on span "Food_Handlers_Card_Zerrin_Jokisch_uploadedfile_20250824.pdf.pdf" at bounding box center [488, 161] width 342 height 13
click at [1248, 49] on button "Close" at bounding box center [1250, 44] width 73 height 29
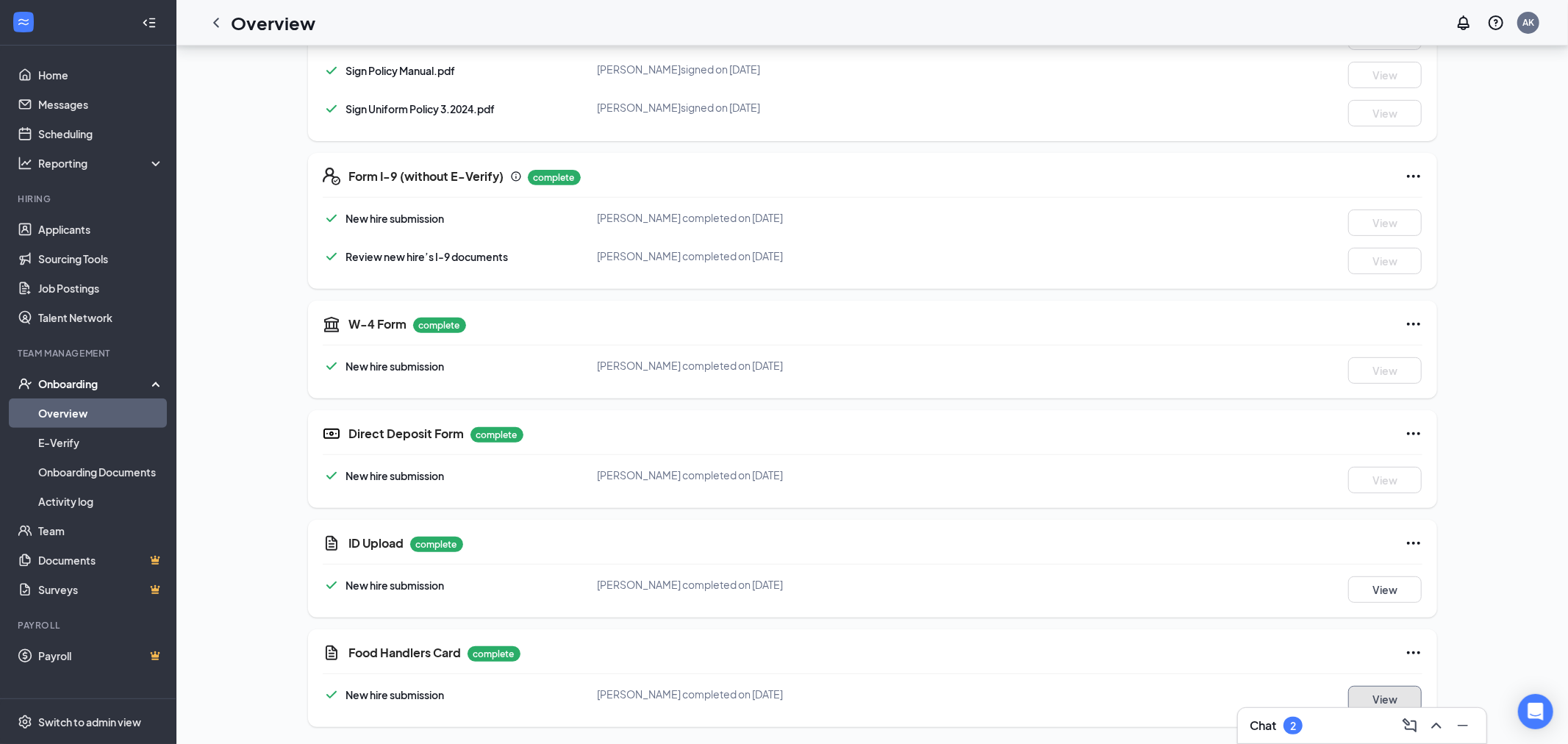
click at [1415, 703] on button "View" at bounding box center [1385, 698] width 73 height 27
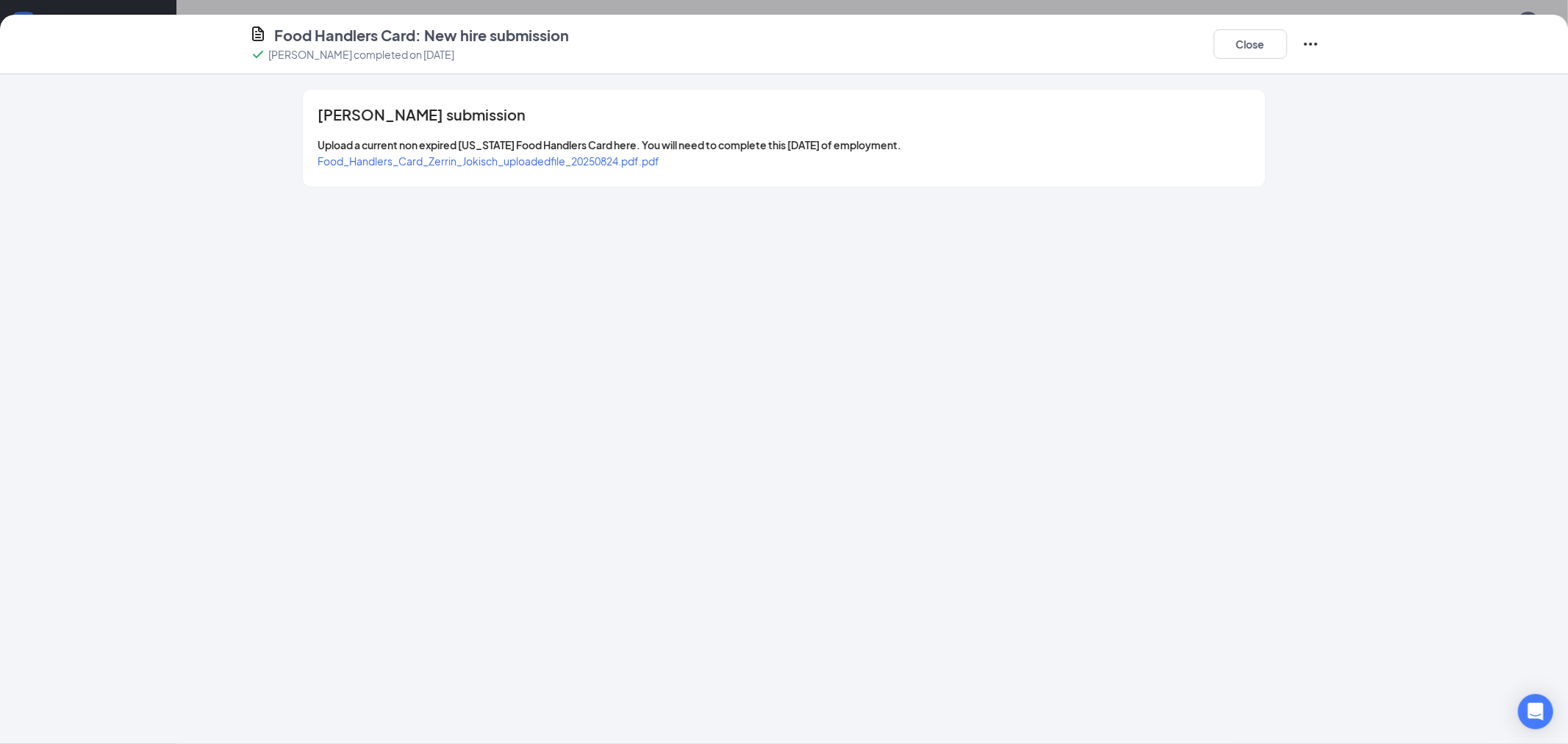
click at [473, 161] on span "Food_Handlers_Card_Zerrin_Jokisch_uploadedfile_20250824.pdf.pdf" at bounding box center [488, 161] width 342 height 13
click at [1242, 53] on button "Close" at bounding box center [1250, 44] width 73 height 29
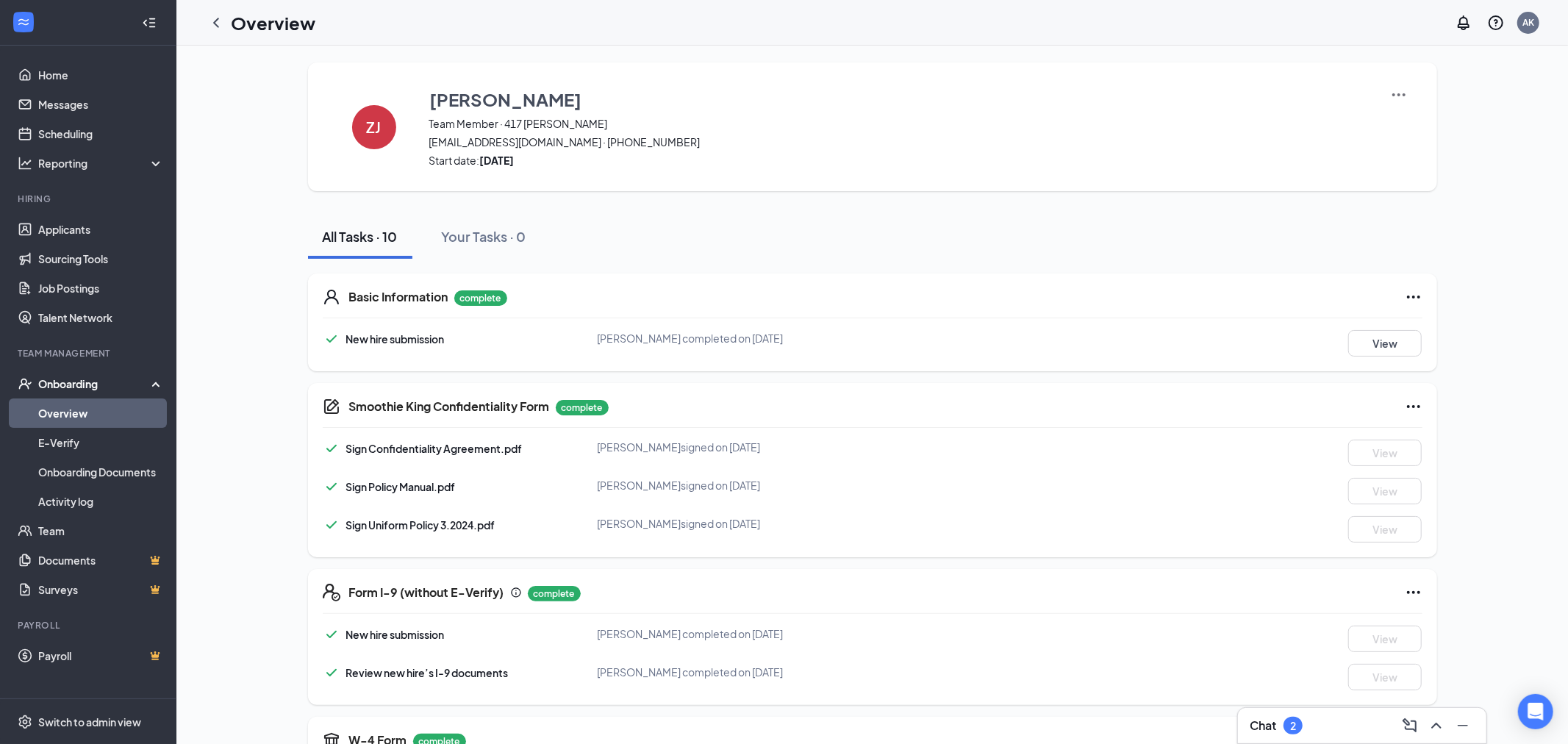
scroll to position [0, 0]
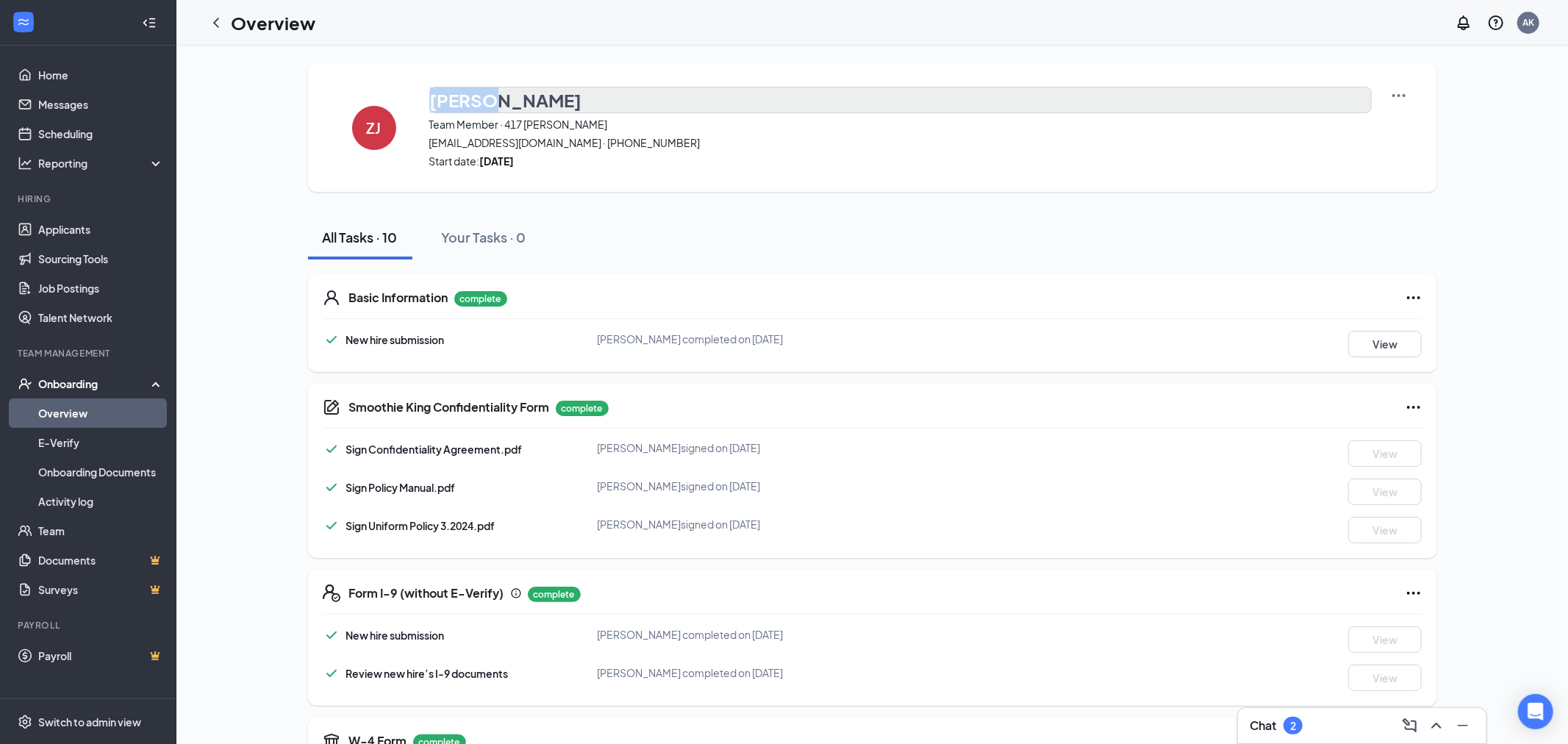
drag, startPoint x: 422, startPoint y: 98, endPoint x: 477, endPoint y: 106, distance: 55.6
click at [477, 106] on div "ZJ [PERSON_NAME] Team Member · 417 [PERSON_NAME] [PERSON_NAME][EMAIL_ADDRESS][D…" at bounding box center [873, 128] width 1129 height 128
copy h3 "Zerrin"
click at [600, 92] on button "[PERSON_NAME]" at bounding box center [900, 100] width 943 height 27
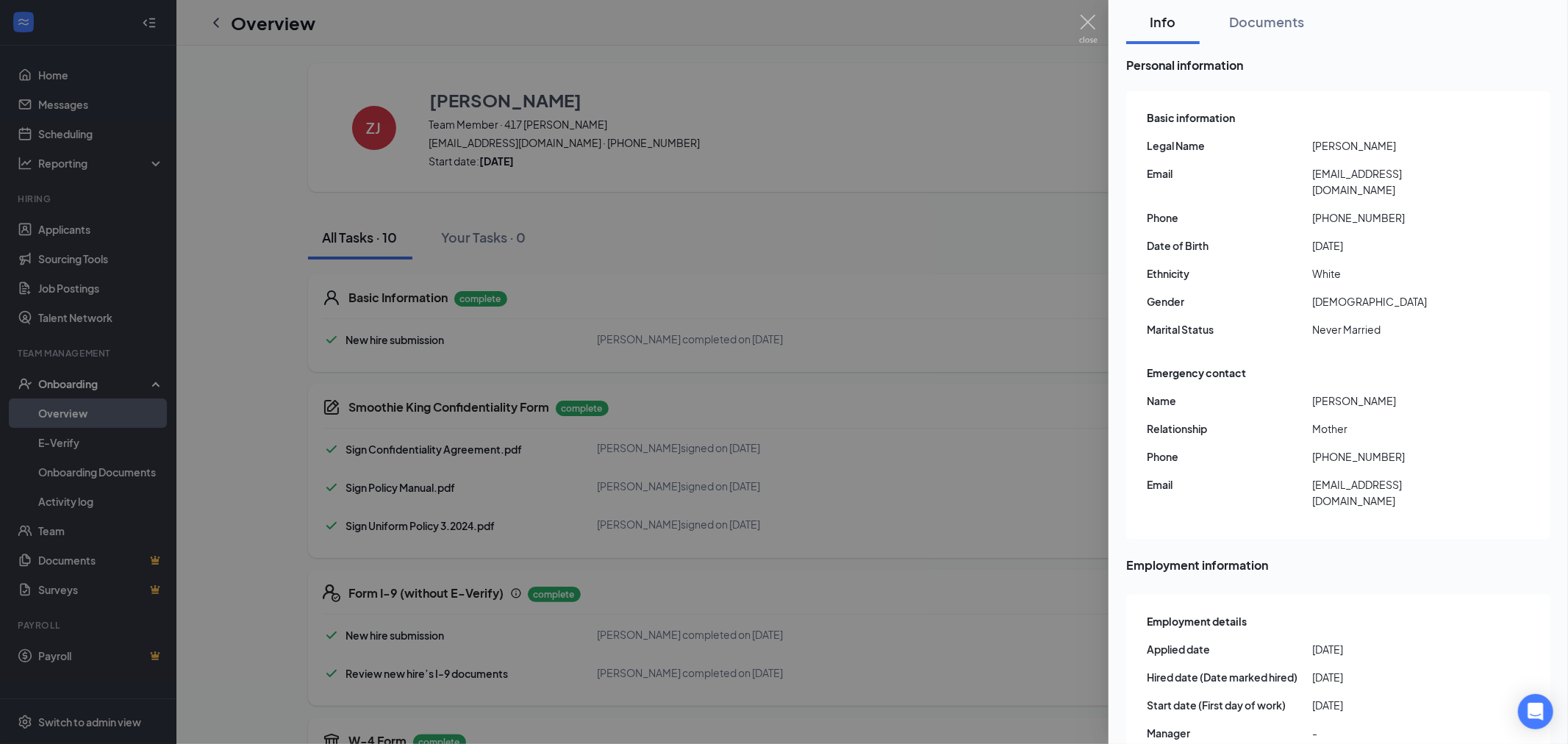
click at [506, 106] on div at bounding box center [784, 372] width 1568 height 744
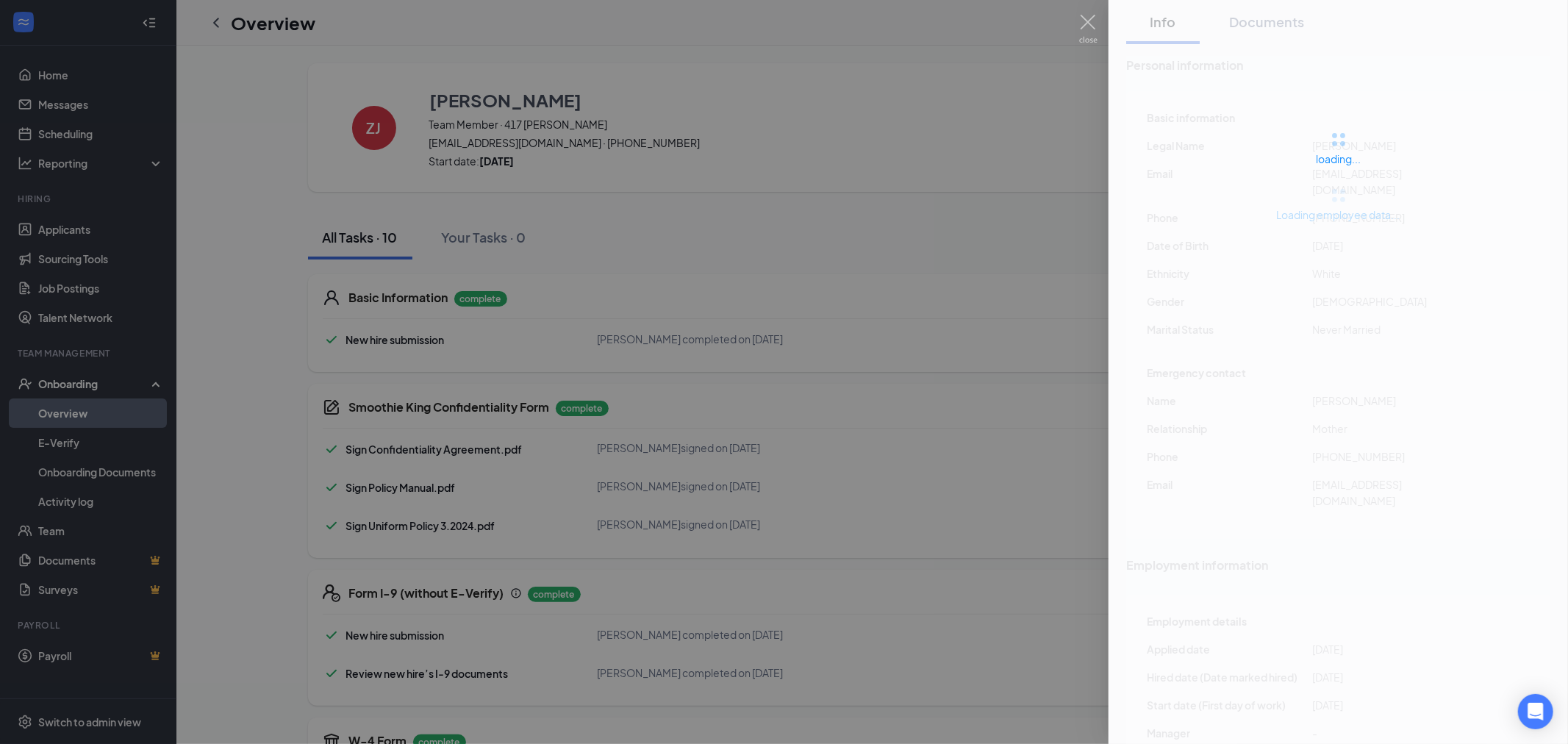
click at [329, 142] on div at bounding box center [784, 372] width 1568 height 744
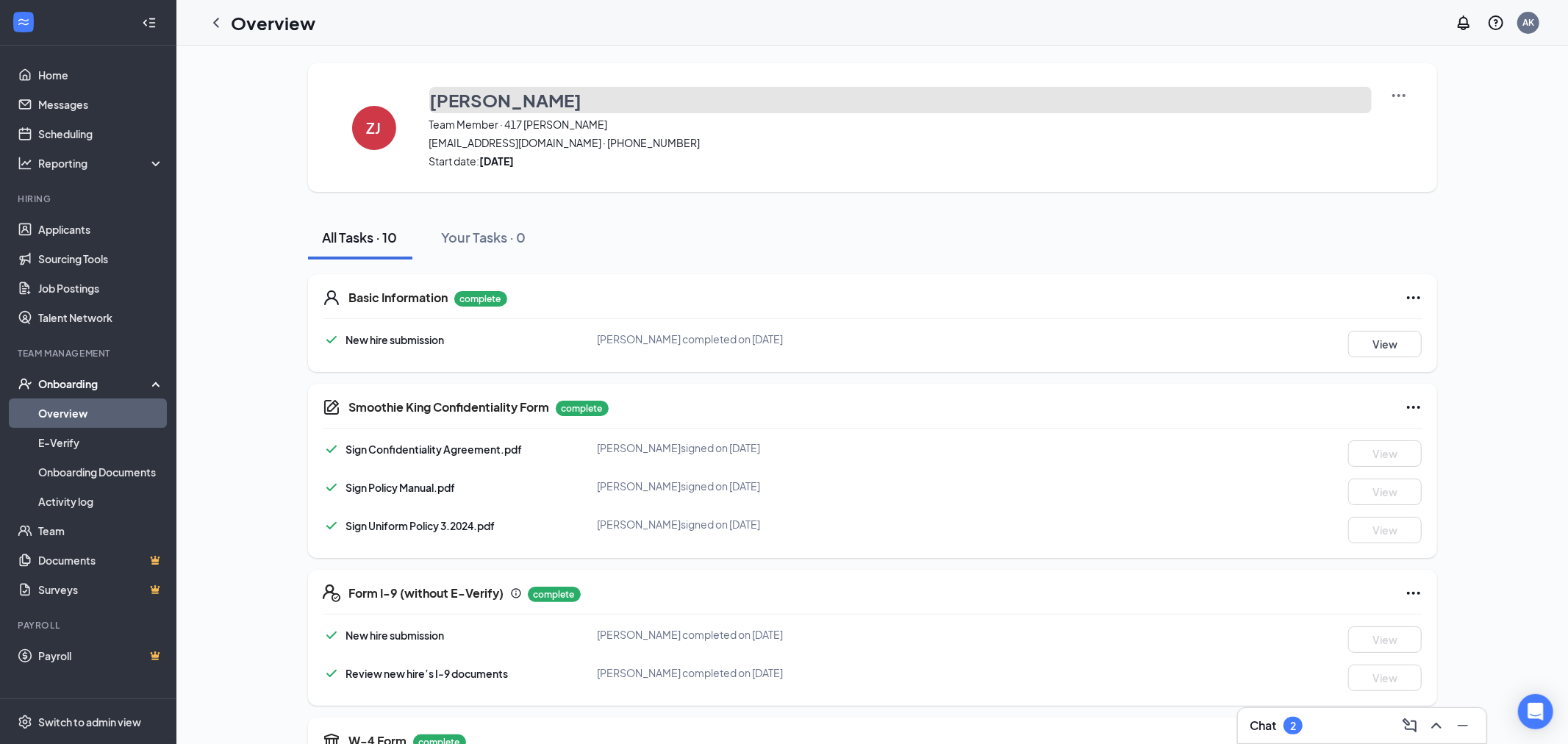
drag, startPoint x: 479, startPoint y: 92, endPoint x: 501, endPoint y: 98, distance: 22.8
click at [501, 98] on h3 "[PERSON_NAME]" at bounding box center [506, 100] width 152 height 25
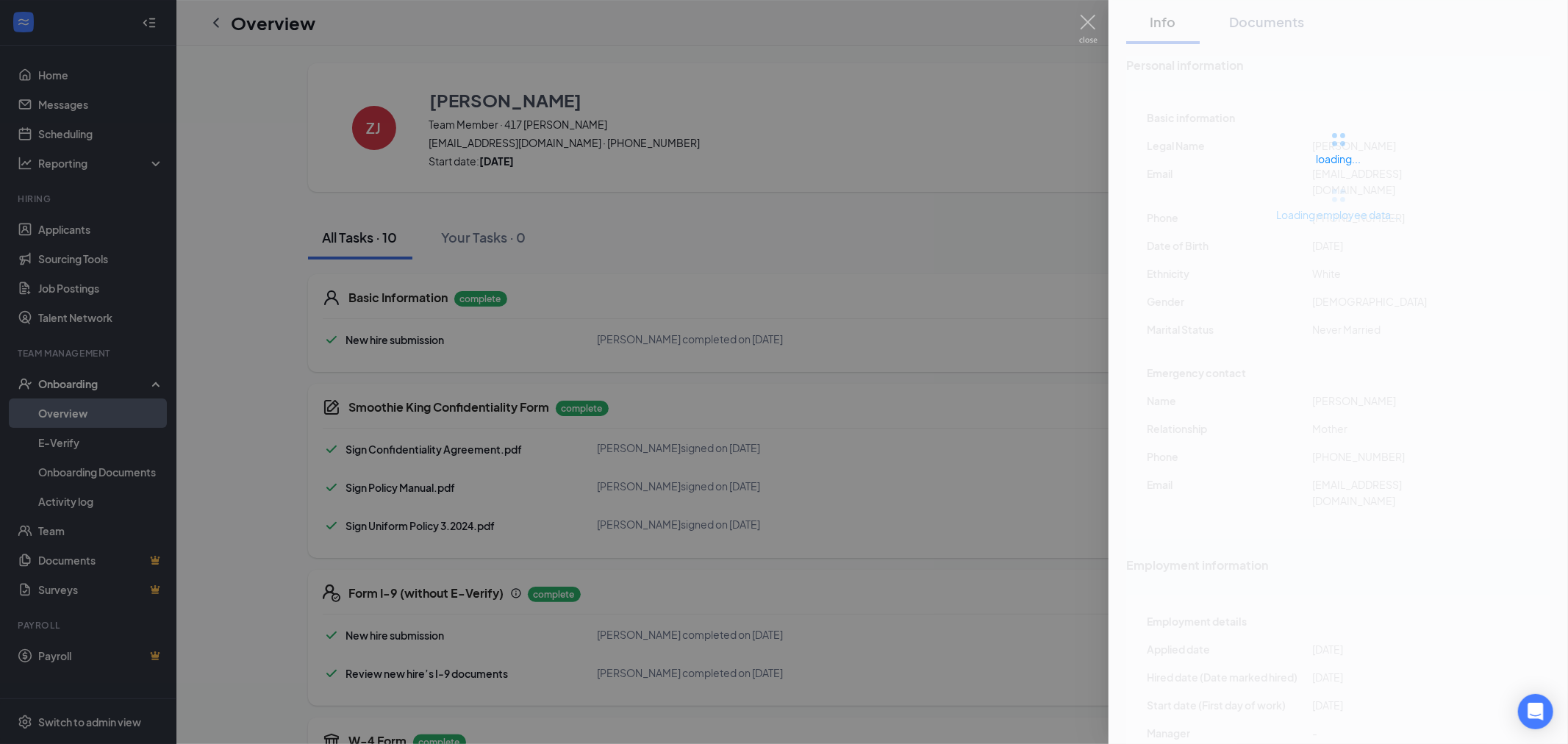
click at [556, 105] on div at bounding box center [784, 372] width 1568 height 744
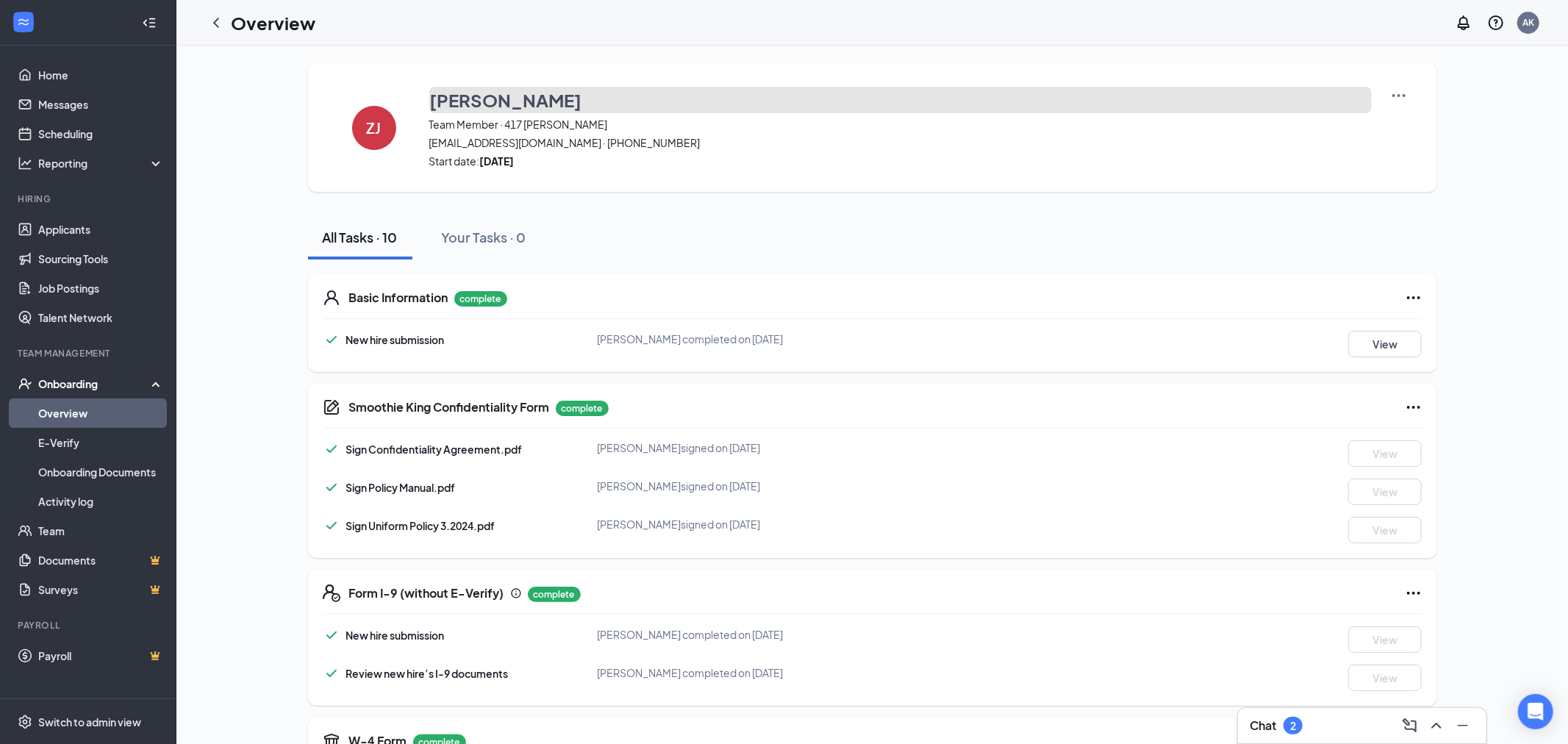
drag, startPoint x: 569, startPoint y: 103, endPoint x: 505, endPoint y: 111, distance: 64.5
click at [505, 111] on button "[PERSON_NAME]" at bounding box center [900, 100] width 943 height 27
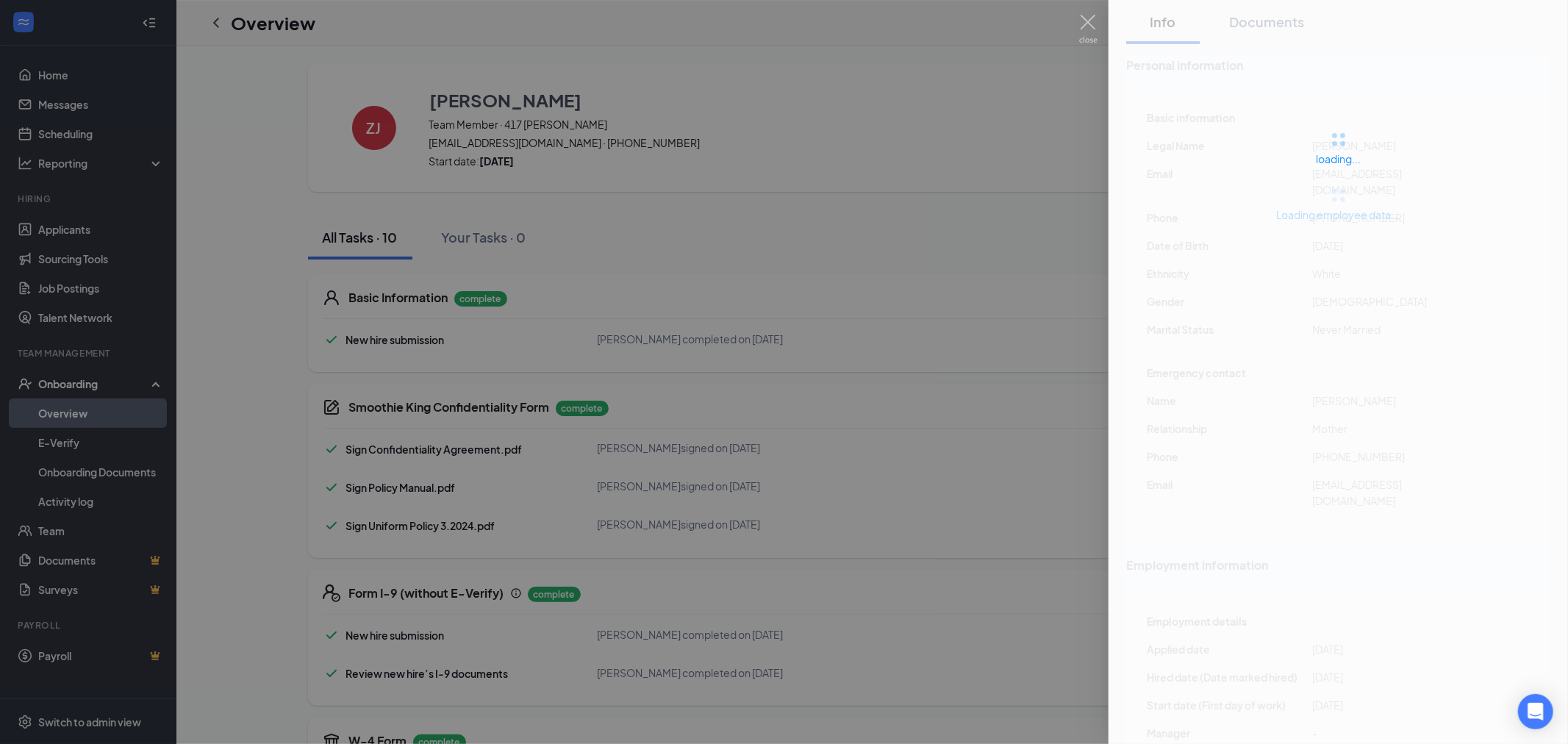
click at [415, 89] on div at bounding box center [784, 372] width 1568 height 744
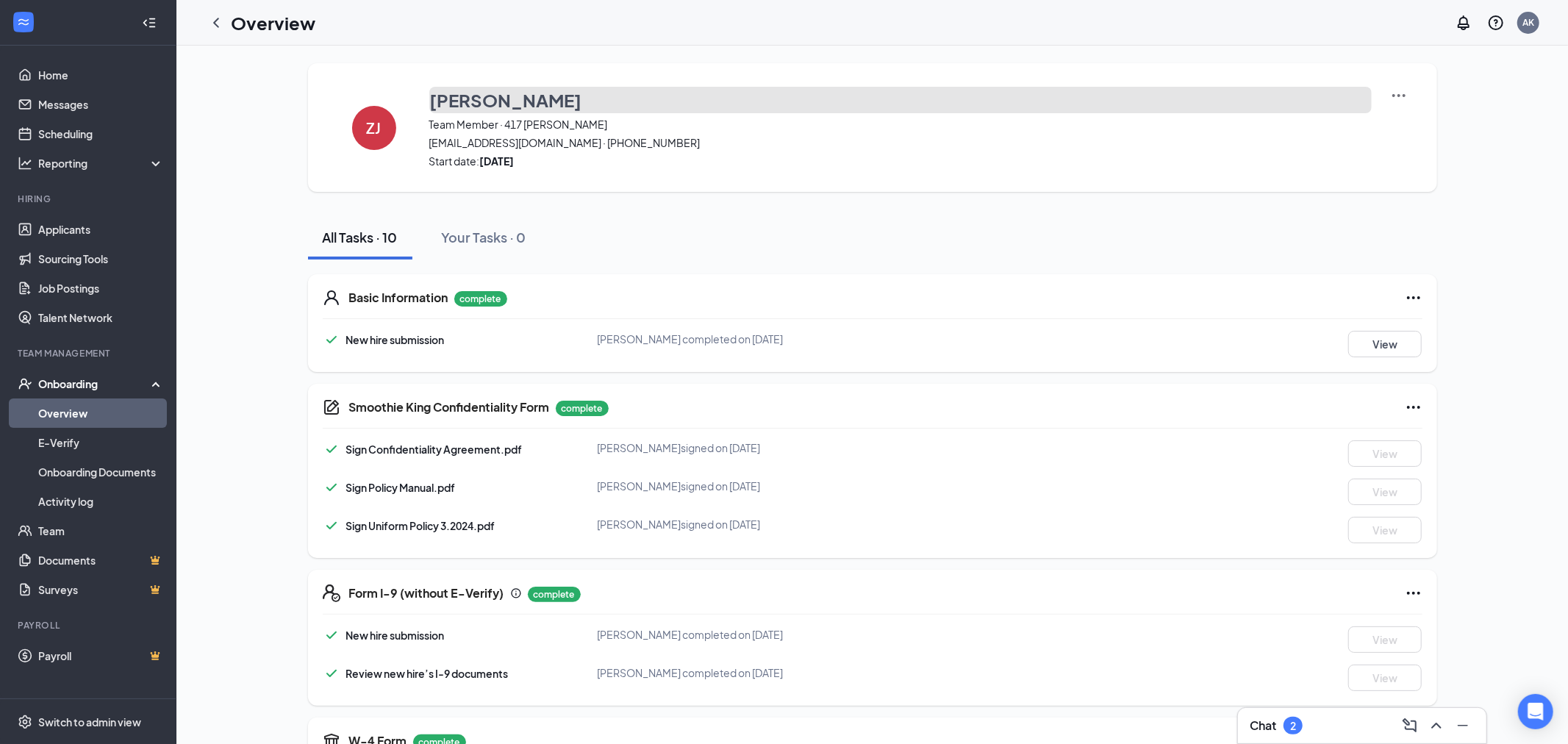
click at [541, 96] on h3 "[PERSON_NAME]" at bounding box center [506, 100] width 152 height 25
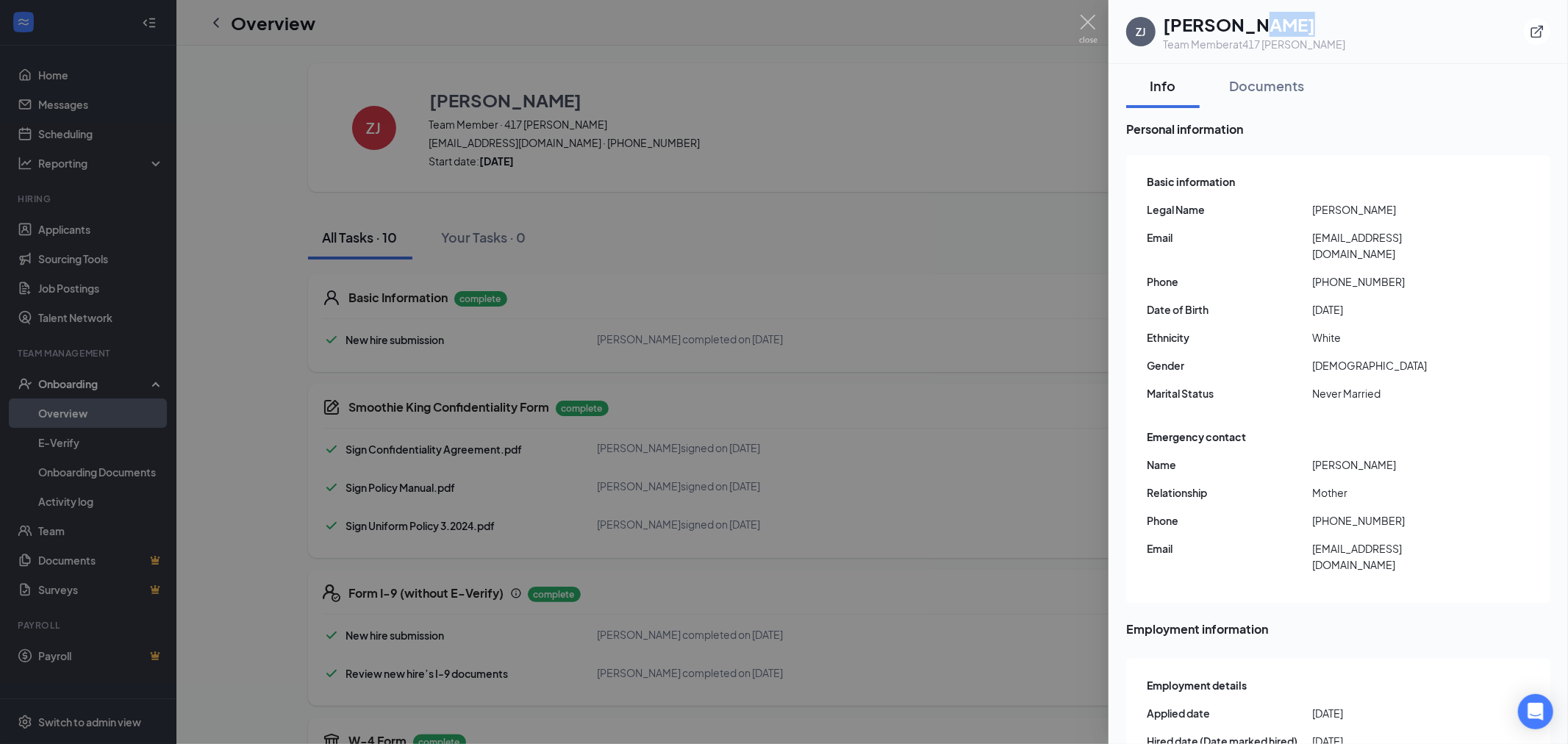
drag, startPoint x: 1272, startPoint y: 21, endPoint x: 1235, endPoint y: 25, distance: 37.2
click at [1235, 25] on h1 "[PERSON_NAME]" at bounding box center [1254, 24] width 182 height 25
drag, startPoint x: 1213, startPoint y: 27, endPoint x: 1274, endPoint y: 31, distance: 61.1
click at [1278, 31] on h1 "[PERSON_NAME]" at bounding box center [1254, 24] width 182 height 25
copy h1 "Jokisch"
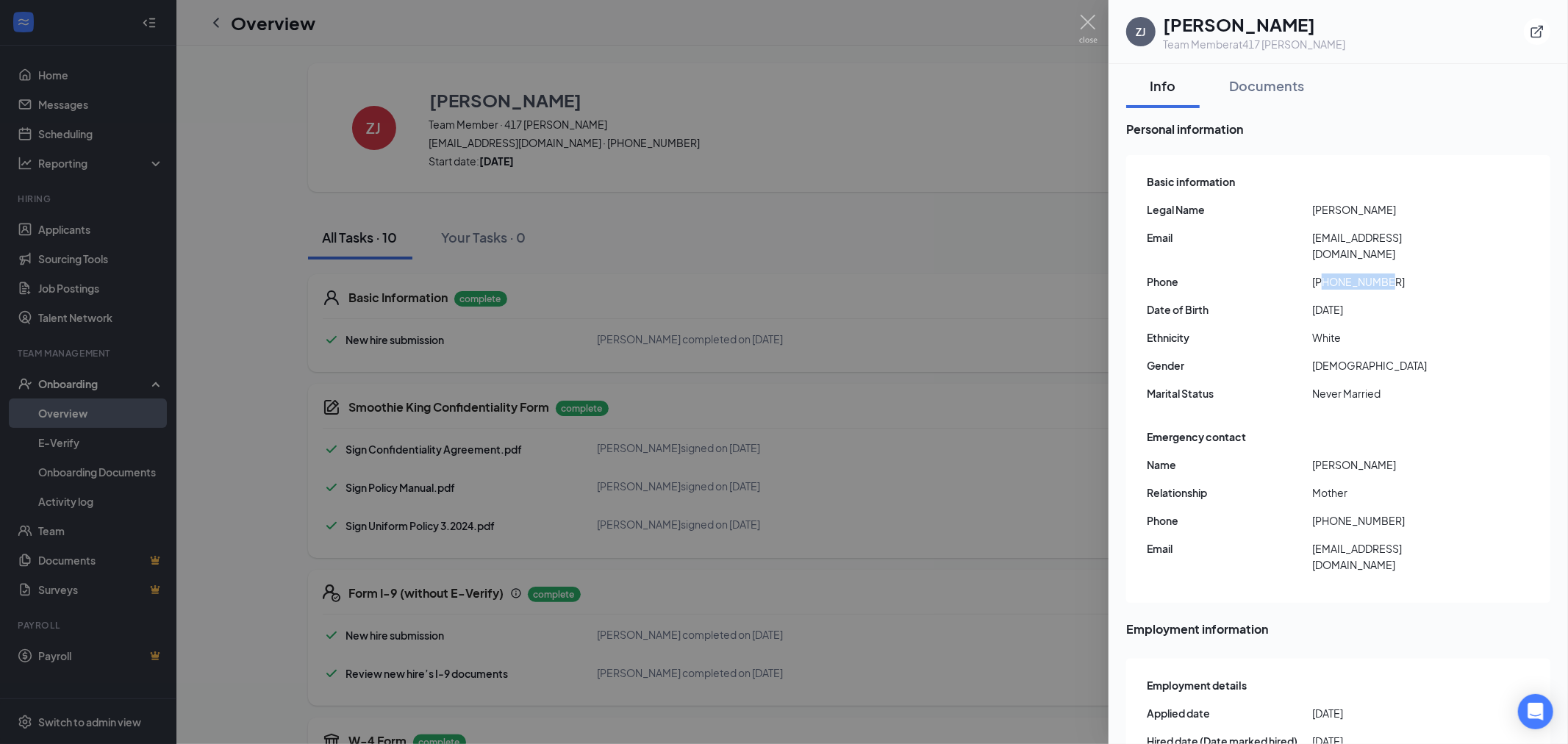
drag, startPoint x: 1325, startPoint y: 263, endPoint x: 1387, endPoint y: 257, distance: 62.3
click at [1387, 273] on span "[PHONE_NUMBER]" at bounding box center [1394, 281] width 165 height 16
copy span "6822414081"
drag, startPoint x: 1316, startPoint y: 534, endPoint x: 1428, endPoint y: 531, distance: 112.0
click at [1429, 540] on span "[EMAIL_ADDRESS][DOMAIN_NAME]" at bounding box center [1394, 556] width 165 height 33
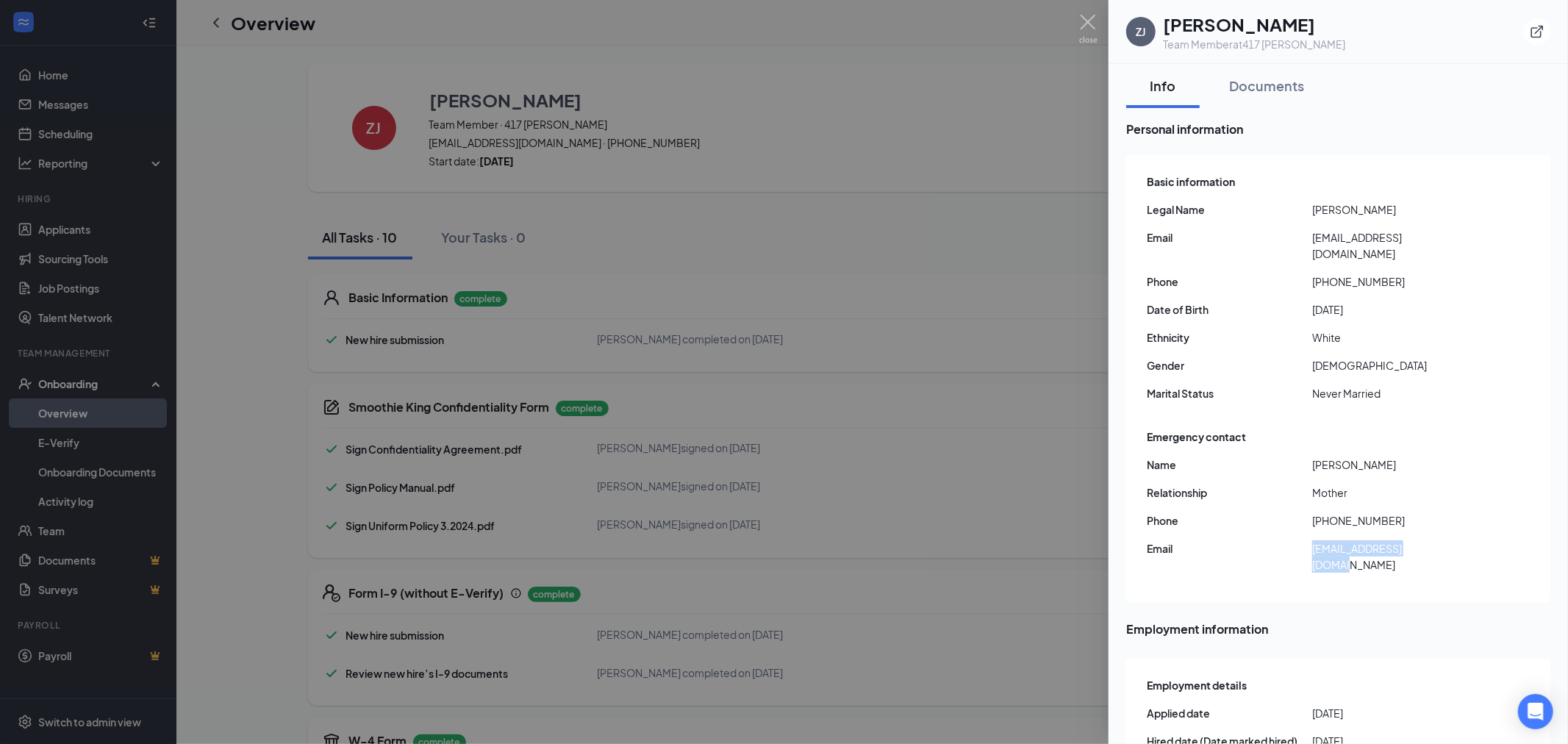
copy span "[EMAIL_ADDRESS][DOMAIN_NAME]"
click at [1249, 540] on span "Email" at bounding box center [1229, 548] width 165 height 16
click at [840, 552] on div at bounding box center [784, 372] width 1568 height 744
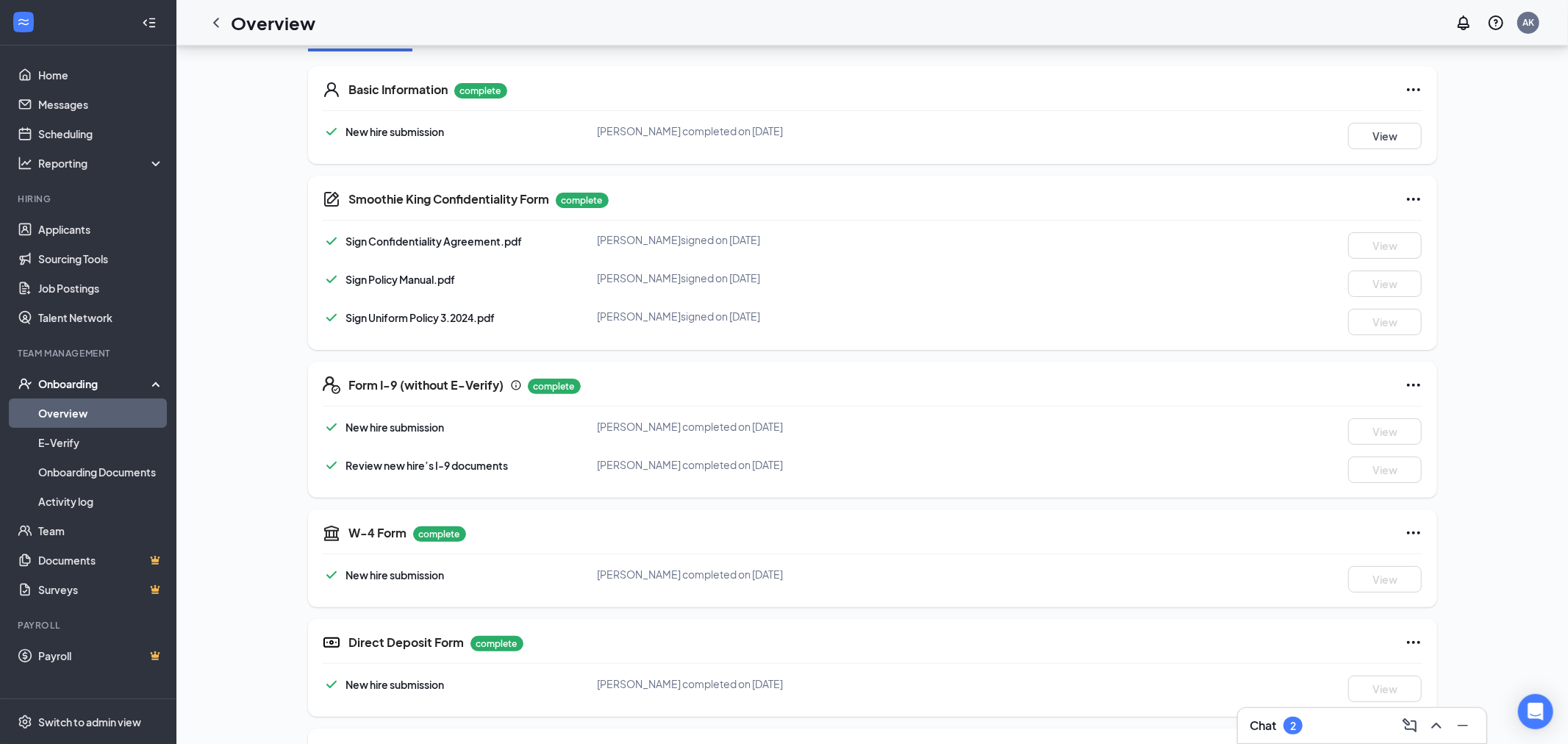
scroll to position [416, 0]
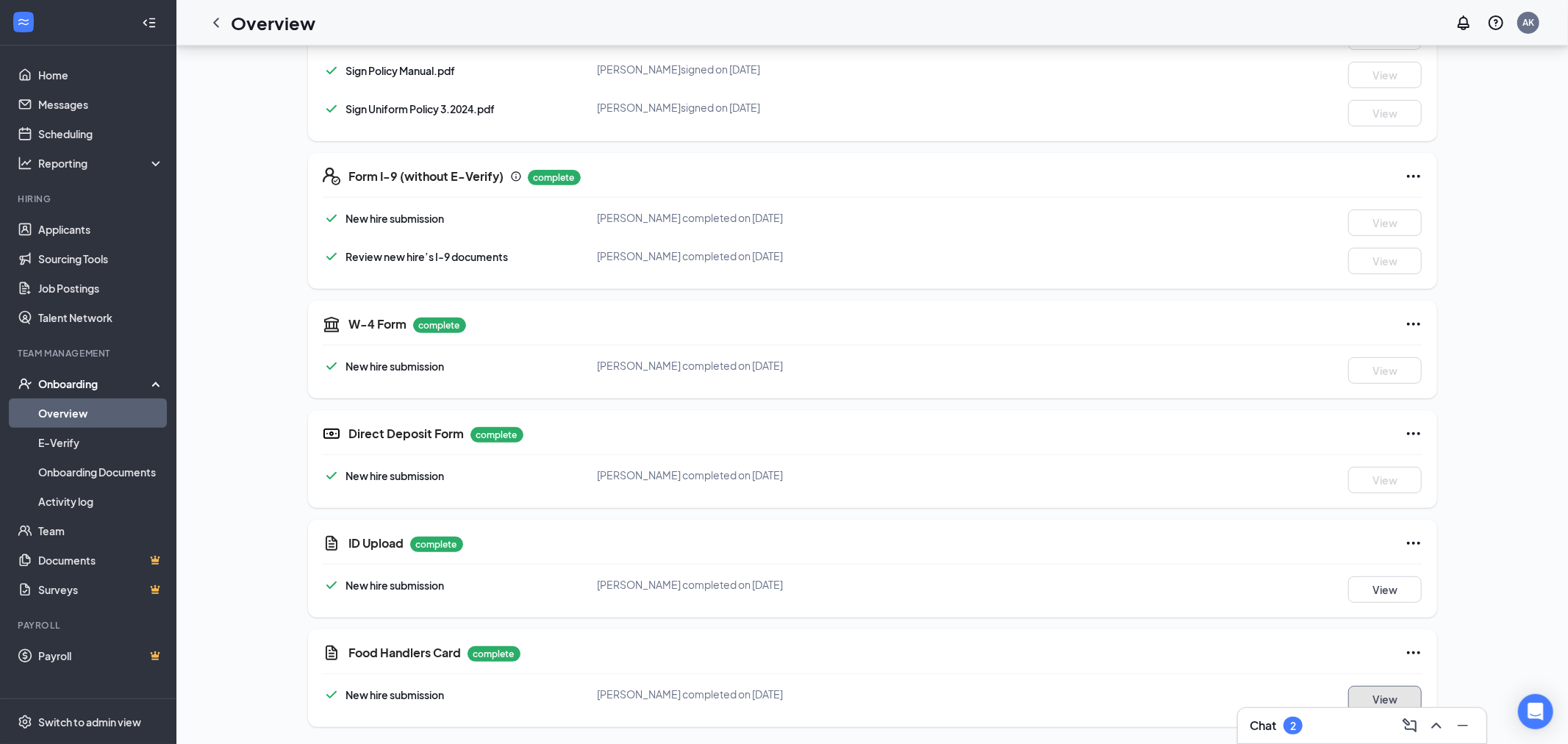
click at [1401, 692] on button "View" at bounding box center [1385, 698] width 73 height 27
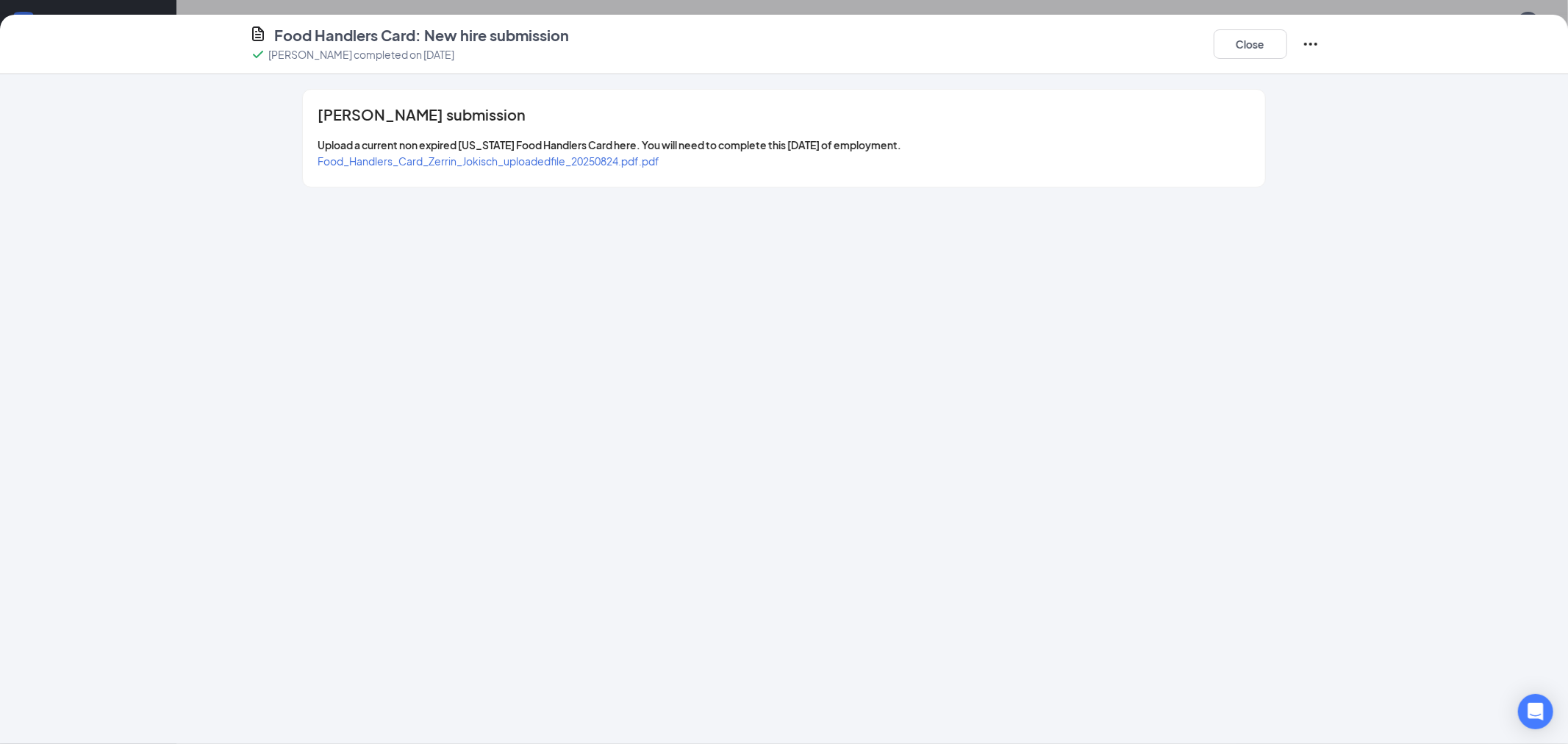
click at [485, 166] on span "Food_Handlers_Card_Zerrin_Jokisch_uploadedfile_20250824.pdf.pdf" at bounding box center [488, 161] width 342 height 13
click at [1245, 39] on button "Close" at bounding box center [1250, 44] width 73 height 29
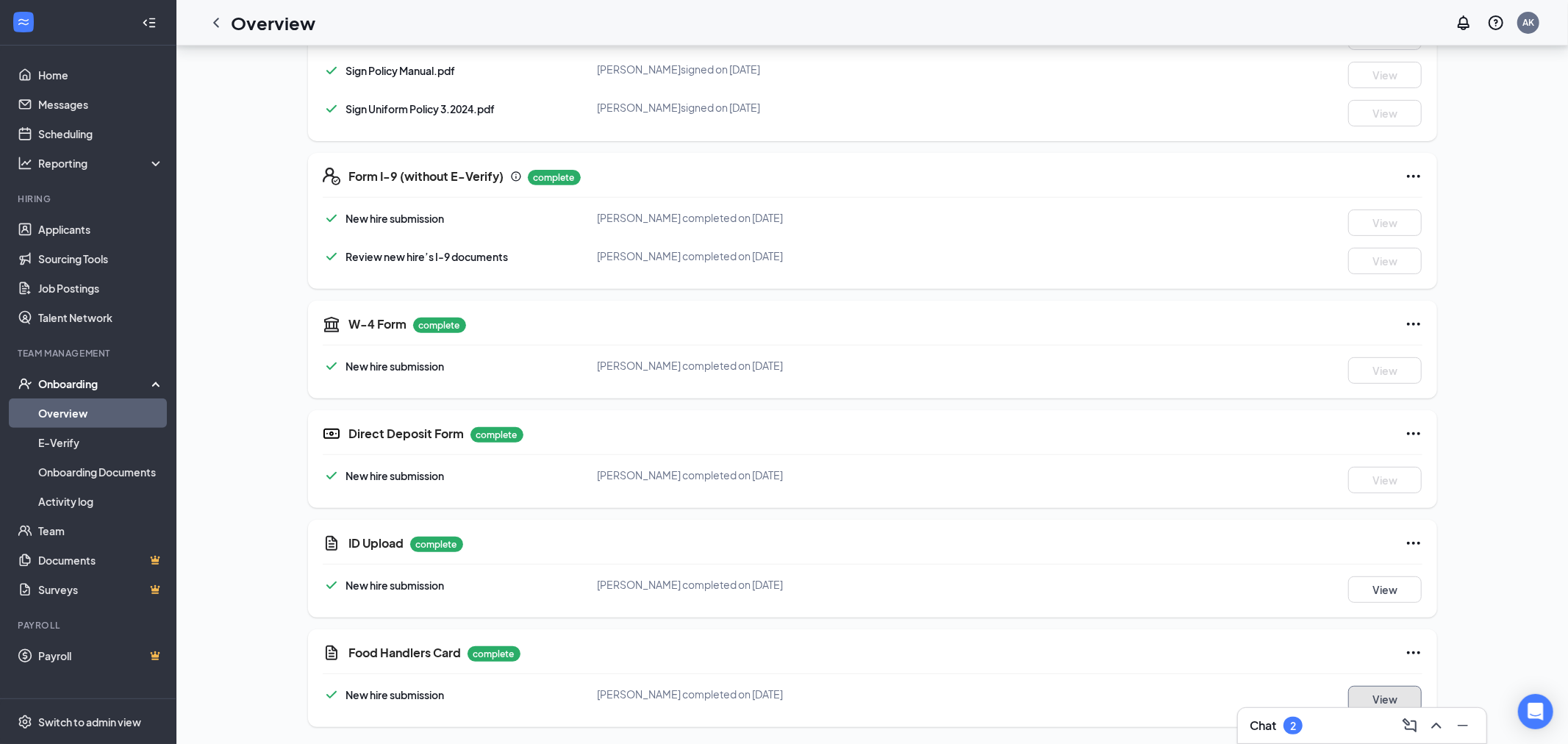
scroll to position [0, 0]
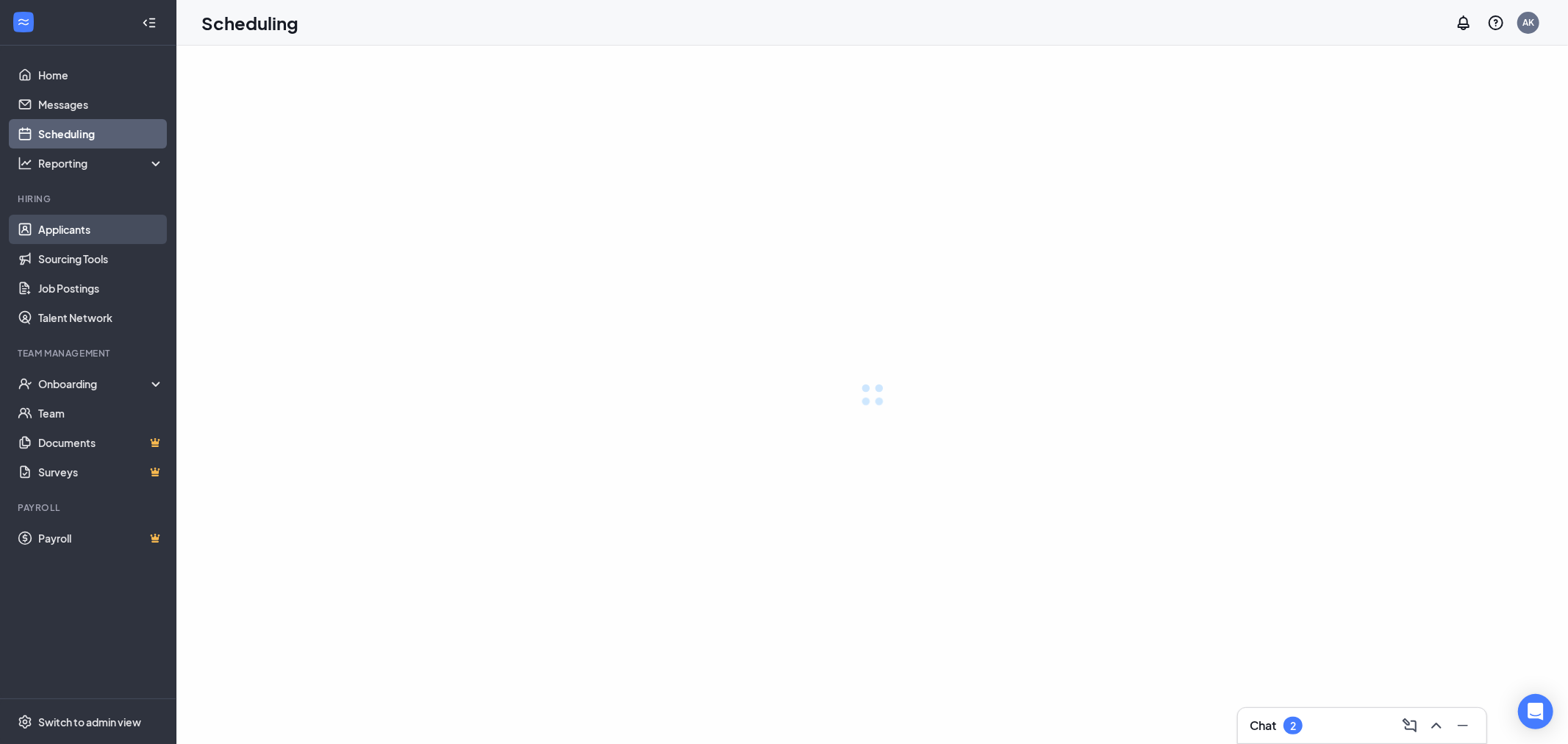
click at [63, 230] on link "Applicants" at bounding box center [101, 229] width 126 height 29
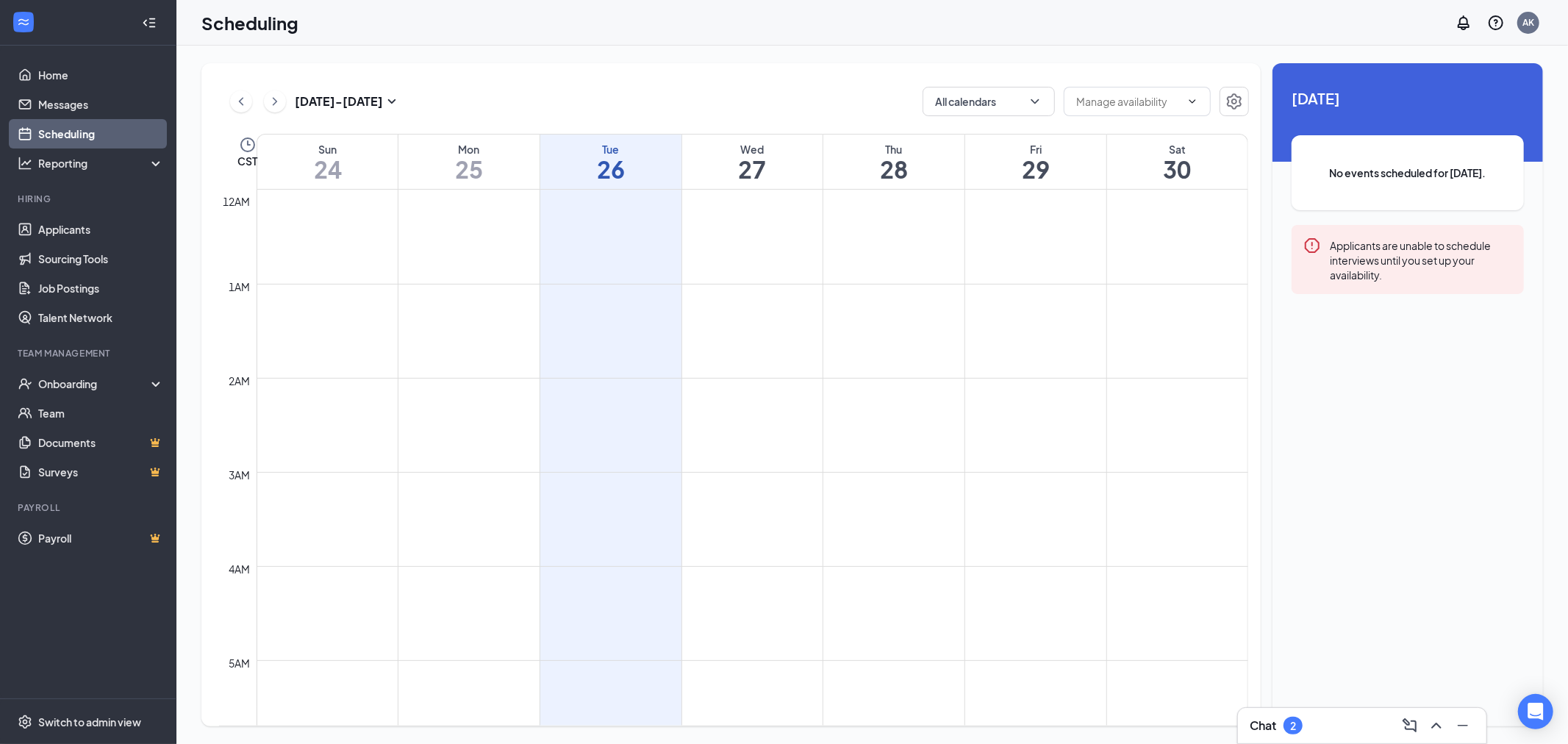
scroll to position [722, 0]
click at [83, 227] on link "Applicants" at bounding box center [101, 229] width 126 height 29
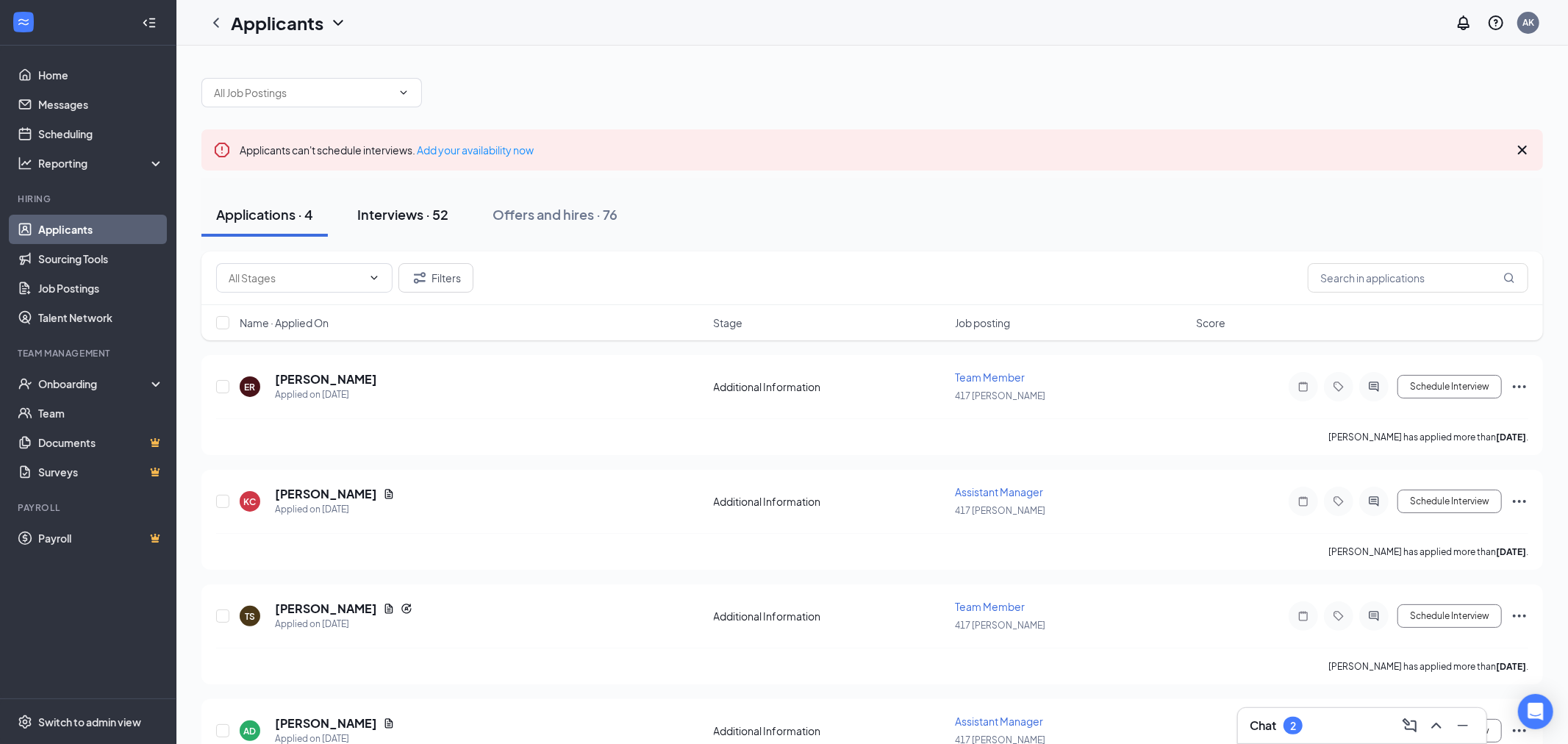
click at [413, 212] on div "Interviews · 52" at bounding box center [403, 214] width 91 height 19
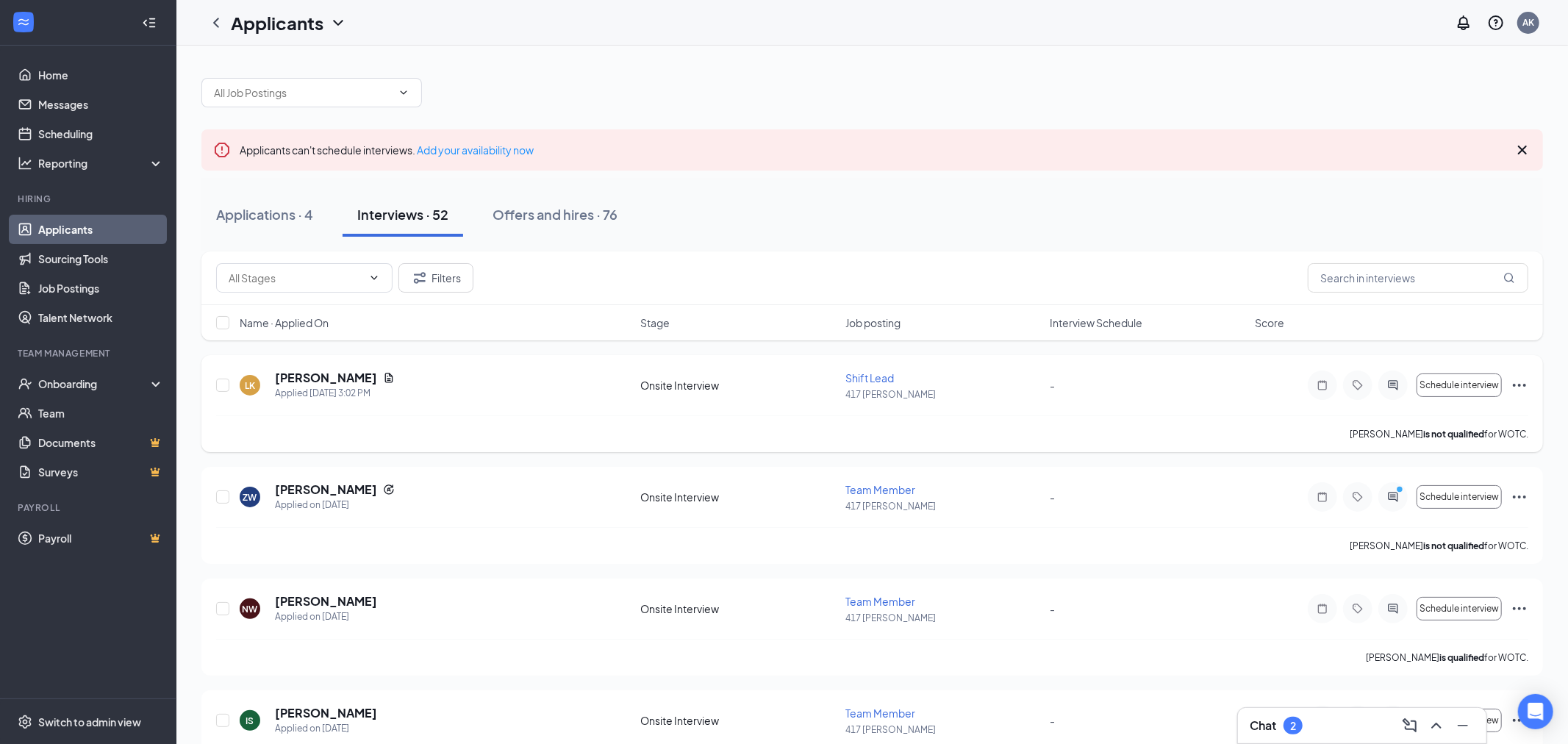
click at [924, 381] on div "Shift Lead" at bounding box center [943, 378] width 196 height 15
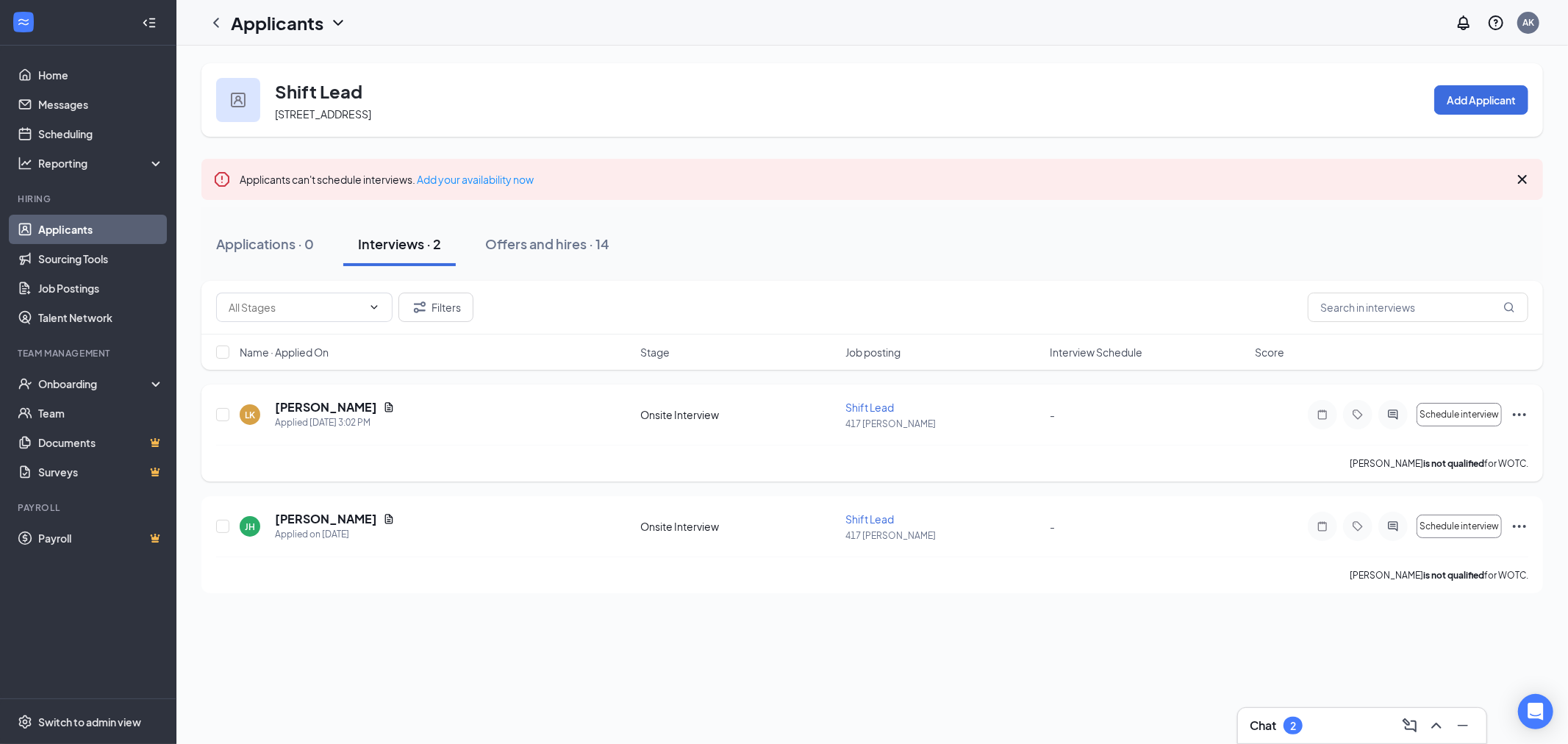
click at [867, 409] on span "Shift Lead" at bounding box center [869, 407] width 49 height 13
click at [294, 401] on h5 "[PERSON_NAME]" at bounding box center [326, 407] width 102 height 16
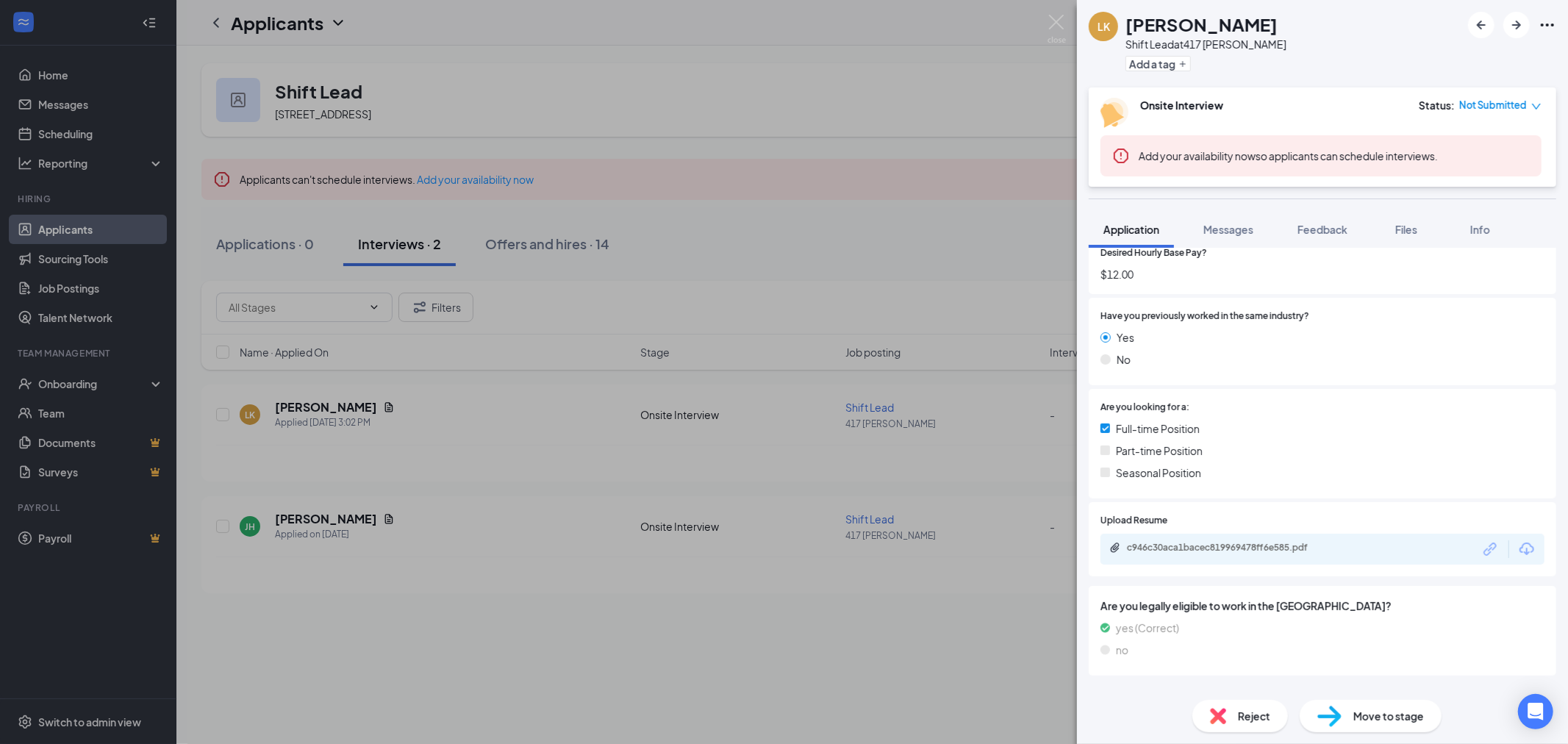
scroll to position [293, 0]
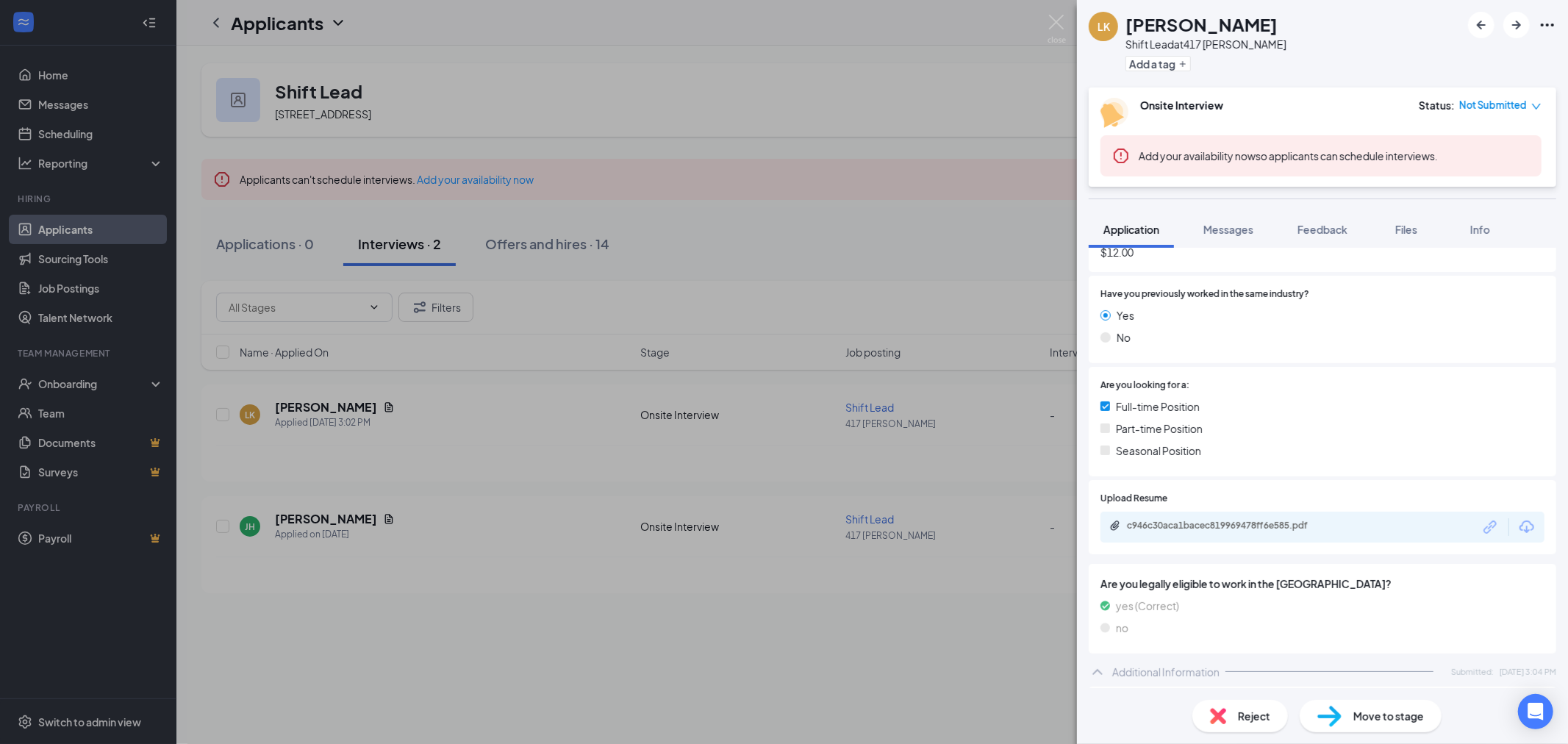
drag, startPoint x: 1248, startPoint y: 511, endPoint x: 1244, endPoint y: 523, distance: 12.6
click at [1248, 514] on body "Home Messages Scheduling Reporting Hiring Applicants Sourcing Tools Job Posting…" at bounding box center [784, 372] width 1568 height 744
click at [1244, 524] on div "c946c30aca1bacec819969478ff6e585.pdf" at bounding box center [1230, 525] width 206 height 11
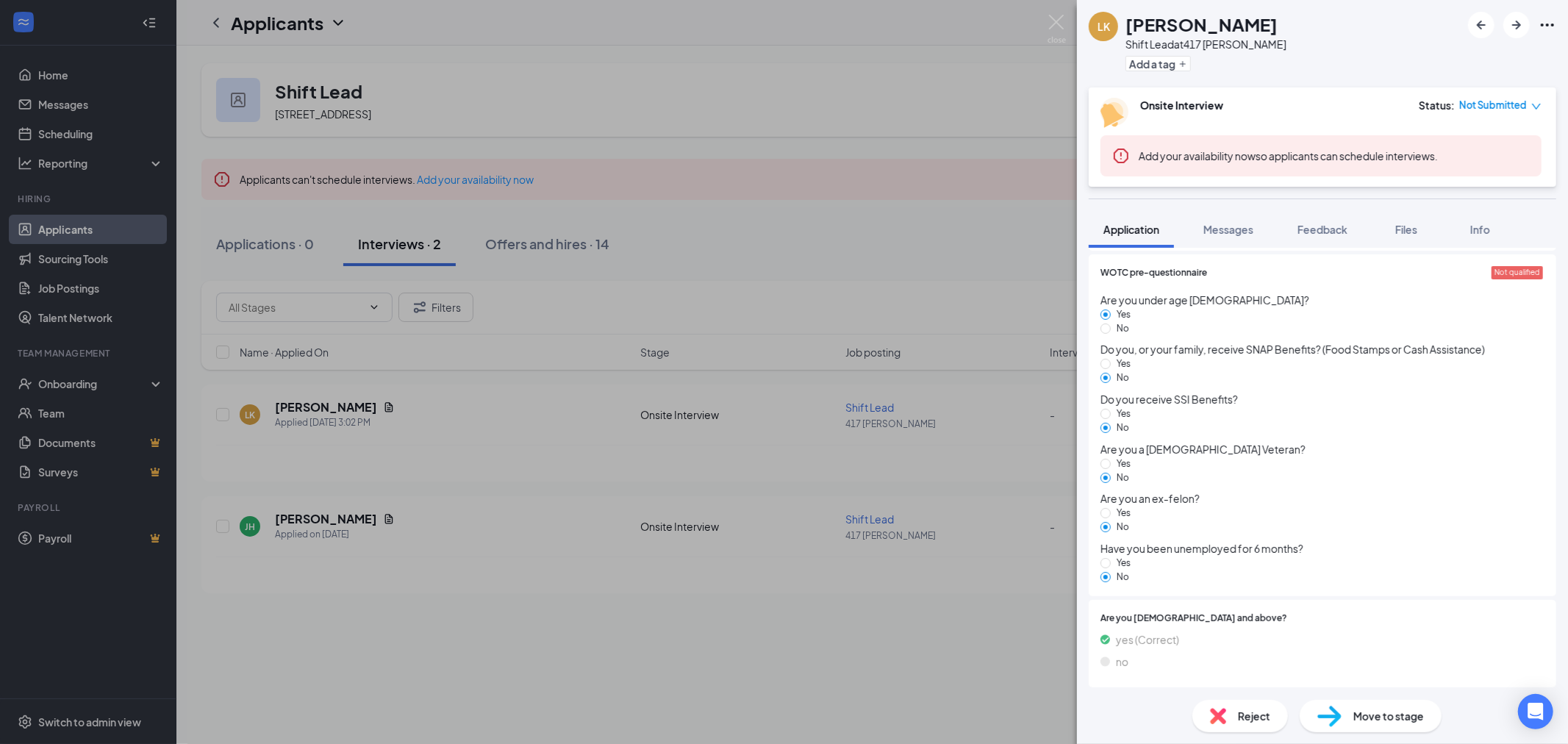
scroll to position [1229, 0]
click at [1234, 225] on button "Messages" at bounding box center [1228, 228] width 80 height 37
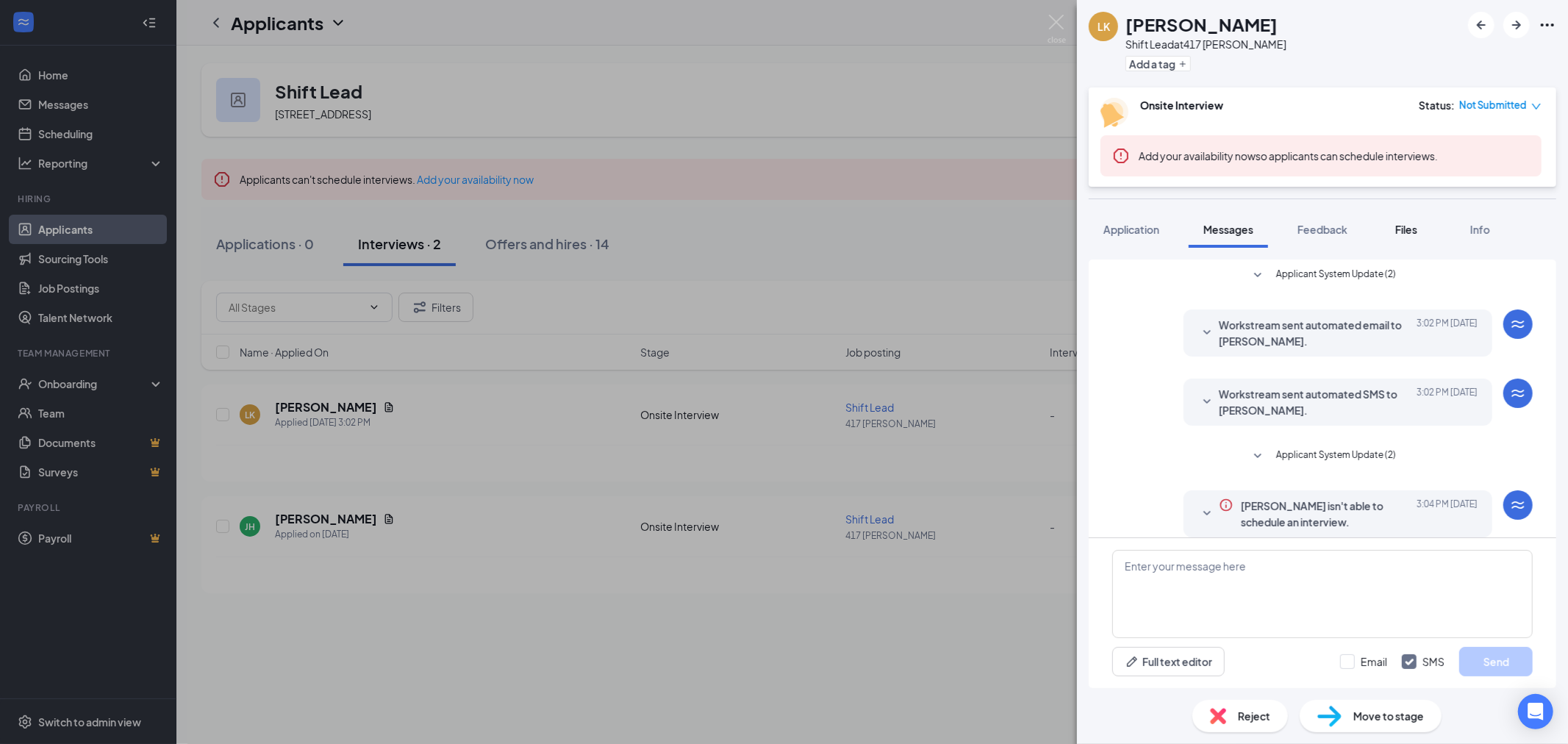
click at [1387, 230] on button "Files" at bounding box center [1406, 228] width 59 height 37
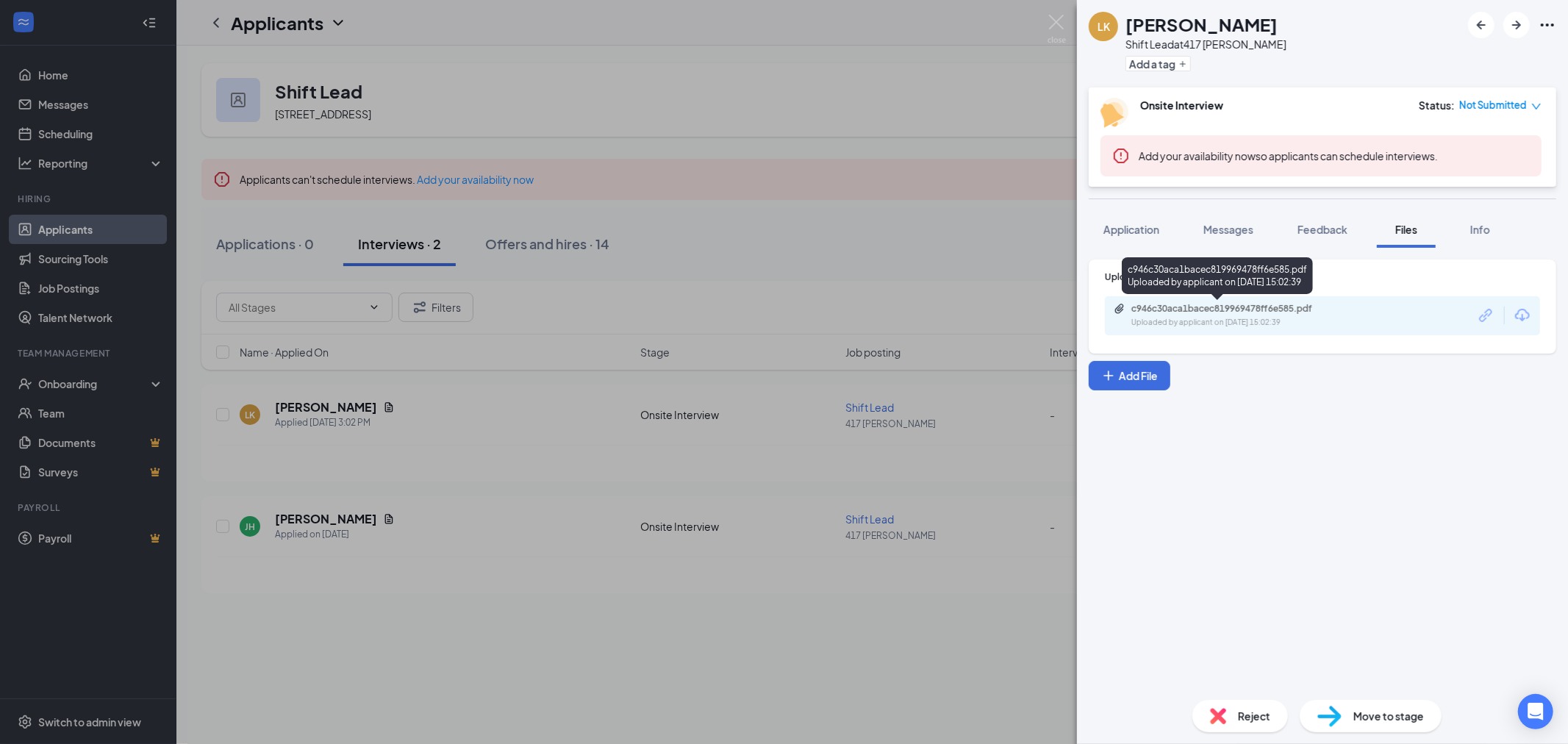
click at [1281, 306] on div "c946c30aca1bacec819969478ff6e585.pdf" at bounding box center [1234, 308] width 206 height 11
click at [732, 120] on div "LK Lyrric Kelly Shift Lead at 417 Hurst Add a tag Onsite Interview Status : Not…" at bounding box center [784, 372] width 1568 height 744
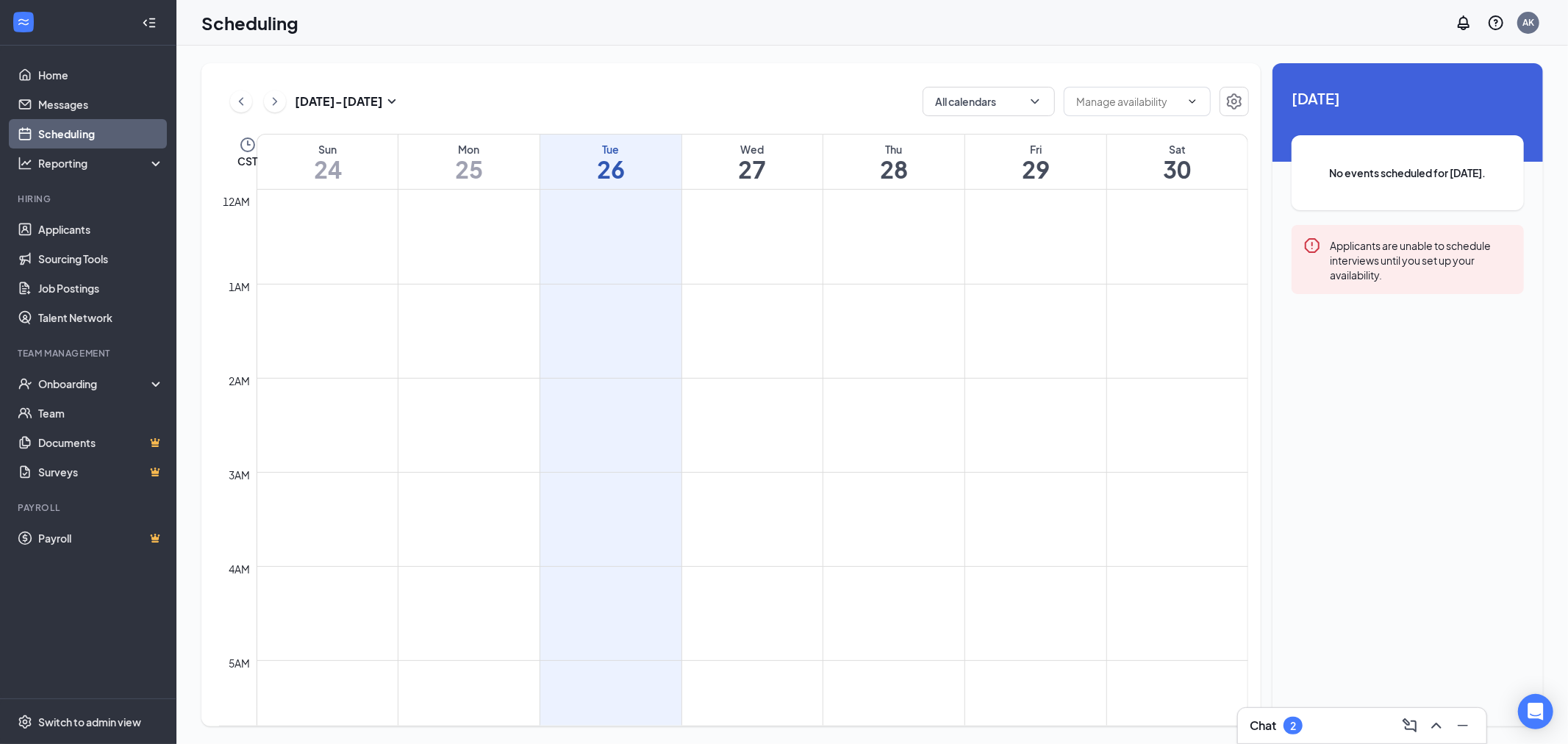
scroll to position [722, 0]
click at [68, 411] on link "Team" at bounding box center [101, 413] width 126 height 29
click at [102, 416] on link "Team" at bounding box center [101, 413] width 126 height 29
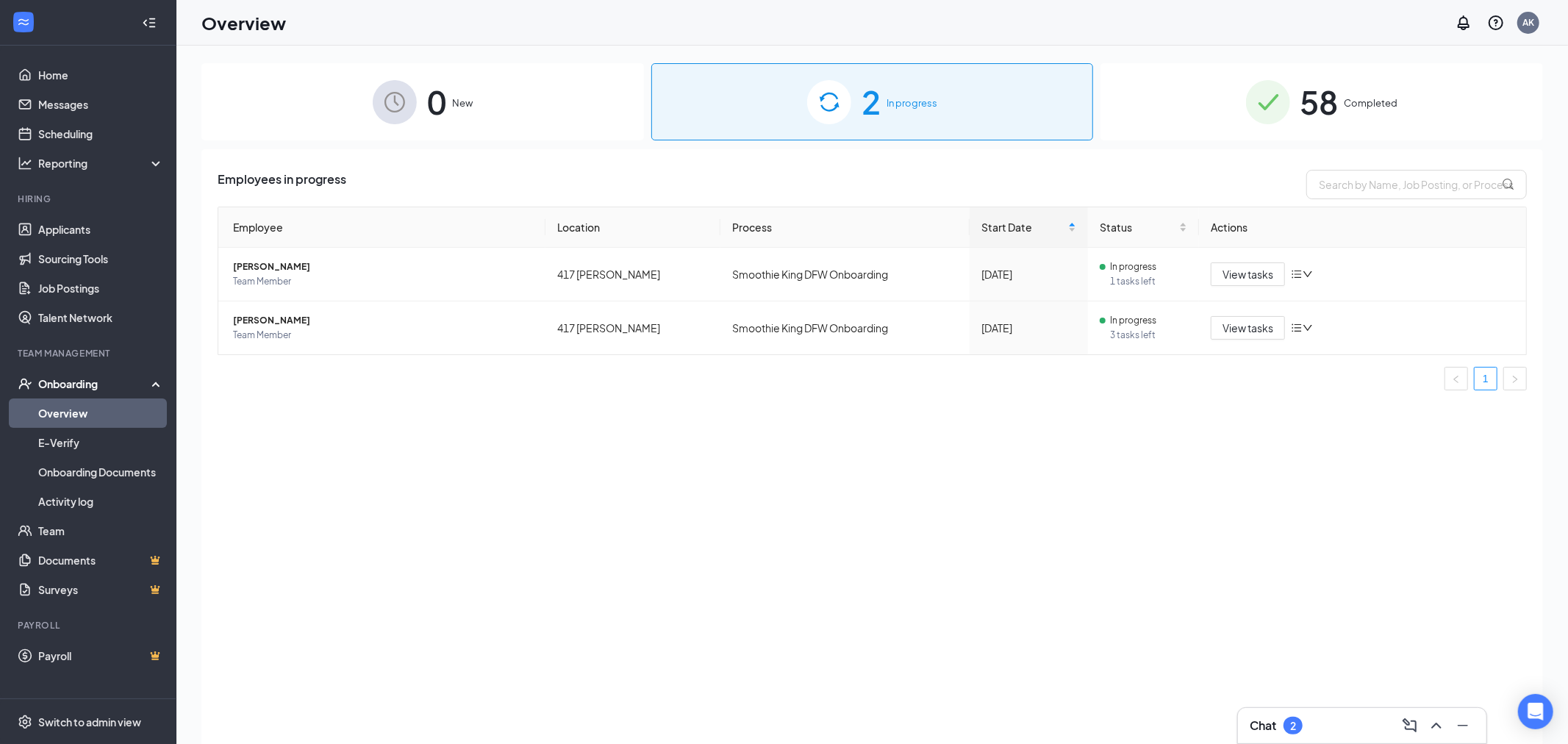
click at [1373, 119] on div "58 Completed" at bounding box center [1322, 102] width 442 height 77
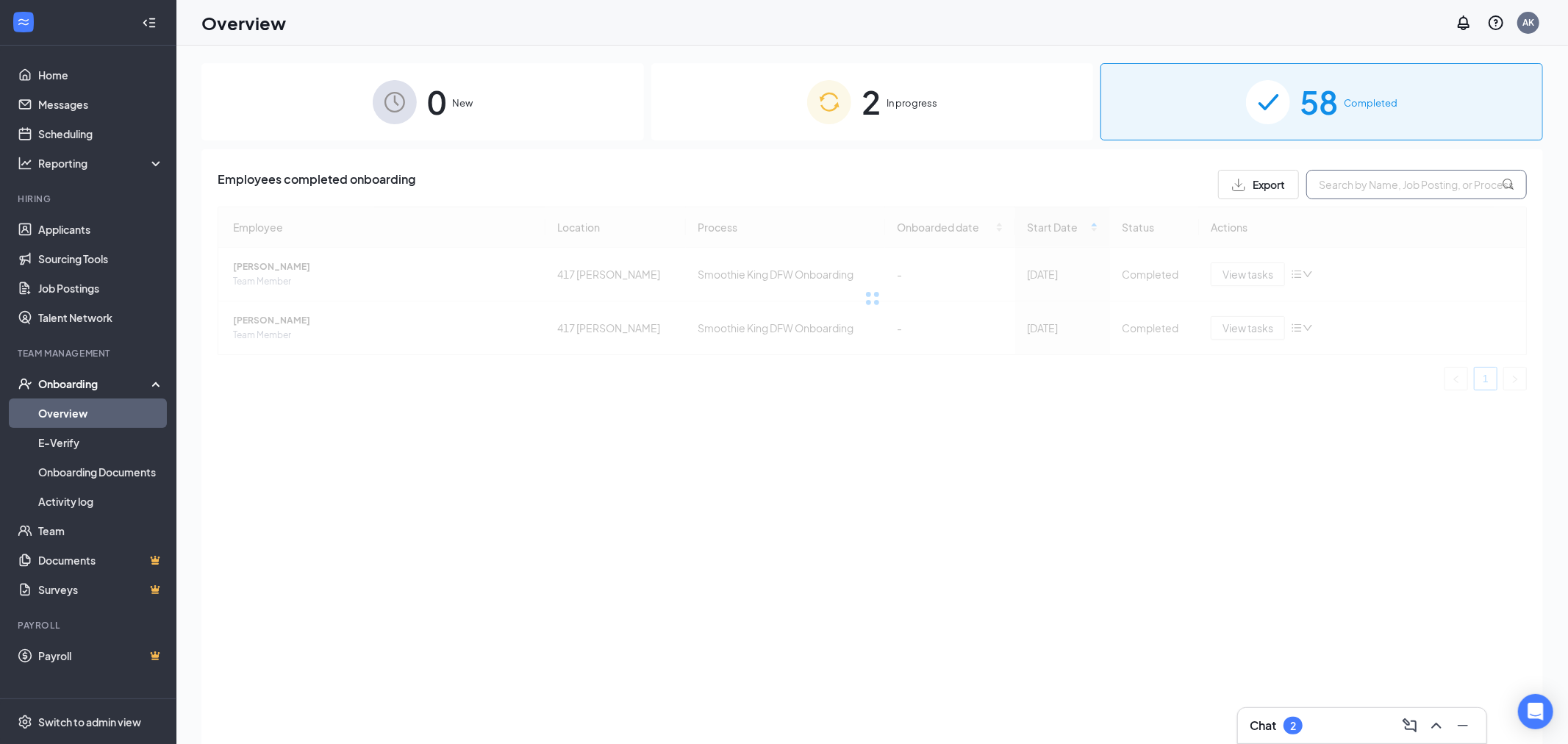
click at [1411, 186] on input "text" at bounding box center [1416, 185] width 220 height 29
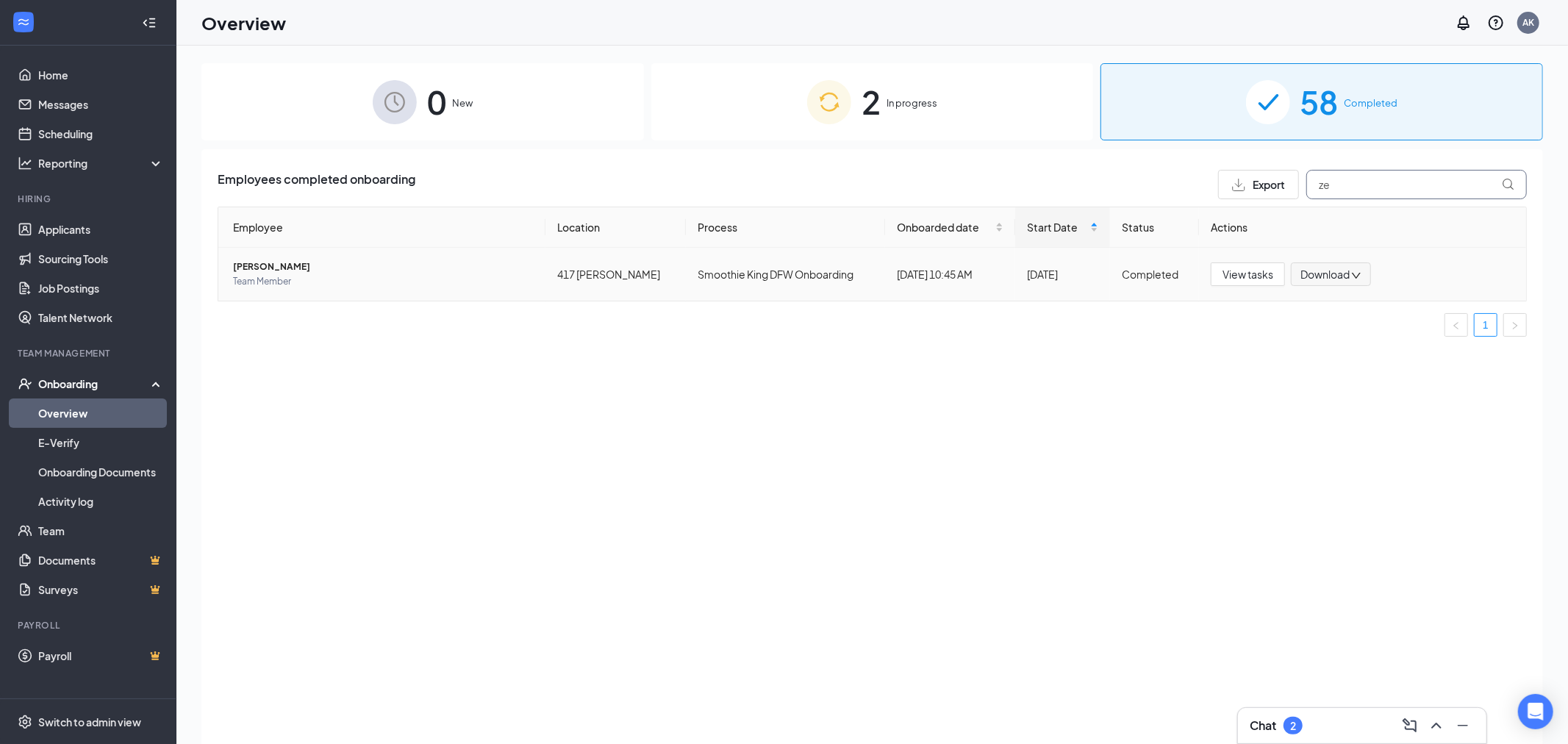
type input "ze"
click at [262, 264] on span "[PERSON_NAME]" at bounding box center [384, 267] width 301 height 15
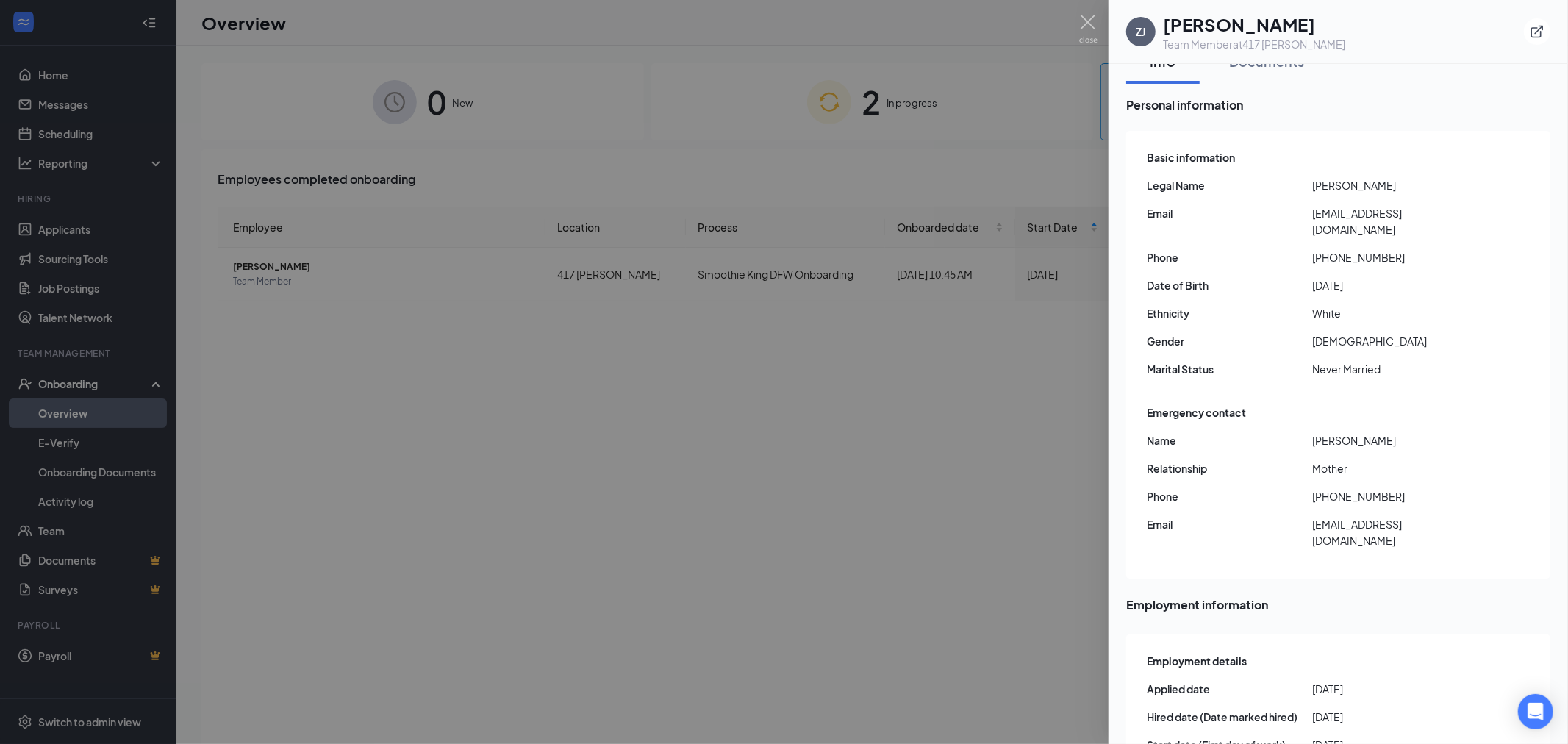
scroll to position [25, 0]
drag, startPoint x: 1326, startPoint y: 238, endPoint x: 1401, endPoint y: 235, distance: 75.1
click at [1401, 248] on span "[PHONE_NUMBER]" at bounding box center [1394, 256] width 165 height 16
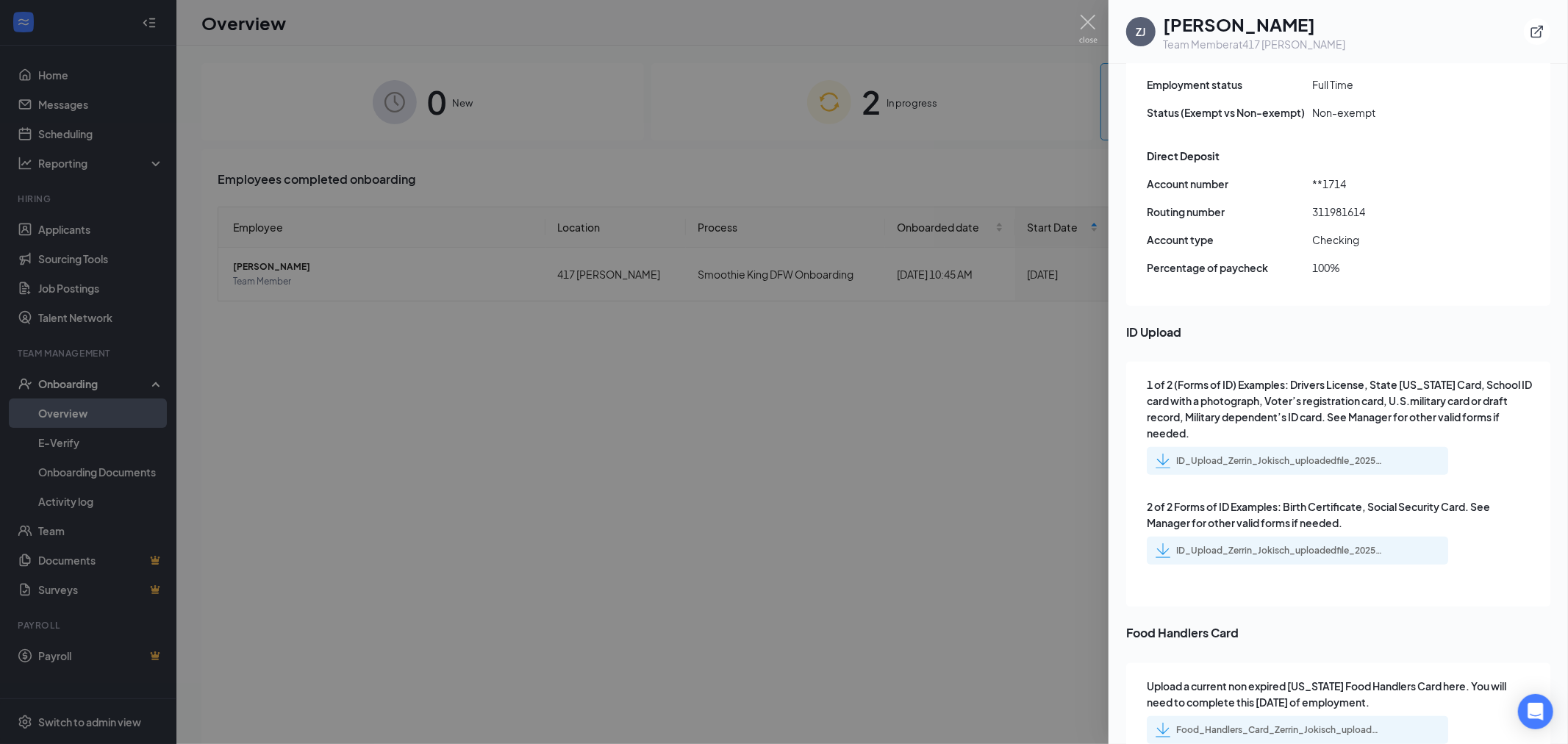
scroll to position [885, 0]
drag, startPoint x: 1296, startPoint y: 368, endPoint x: 1336, endPoint y: 364, distance: 40.2
click at [1336, 373] on span "1 of 2 (Forms of ID) Examples: Drivers License, State [US_STATE] Card, School I…" at bounding box center [1339, 406] width 385 height 65
drag, startPoint x: 1274, startPoint y: 341, endPoint x: 1418, endPoint y: 350, distance: 144.3
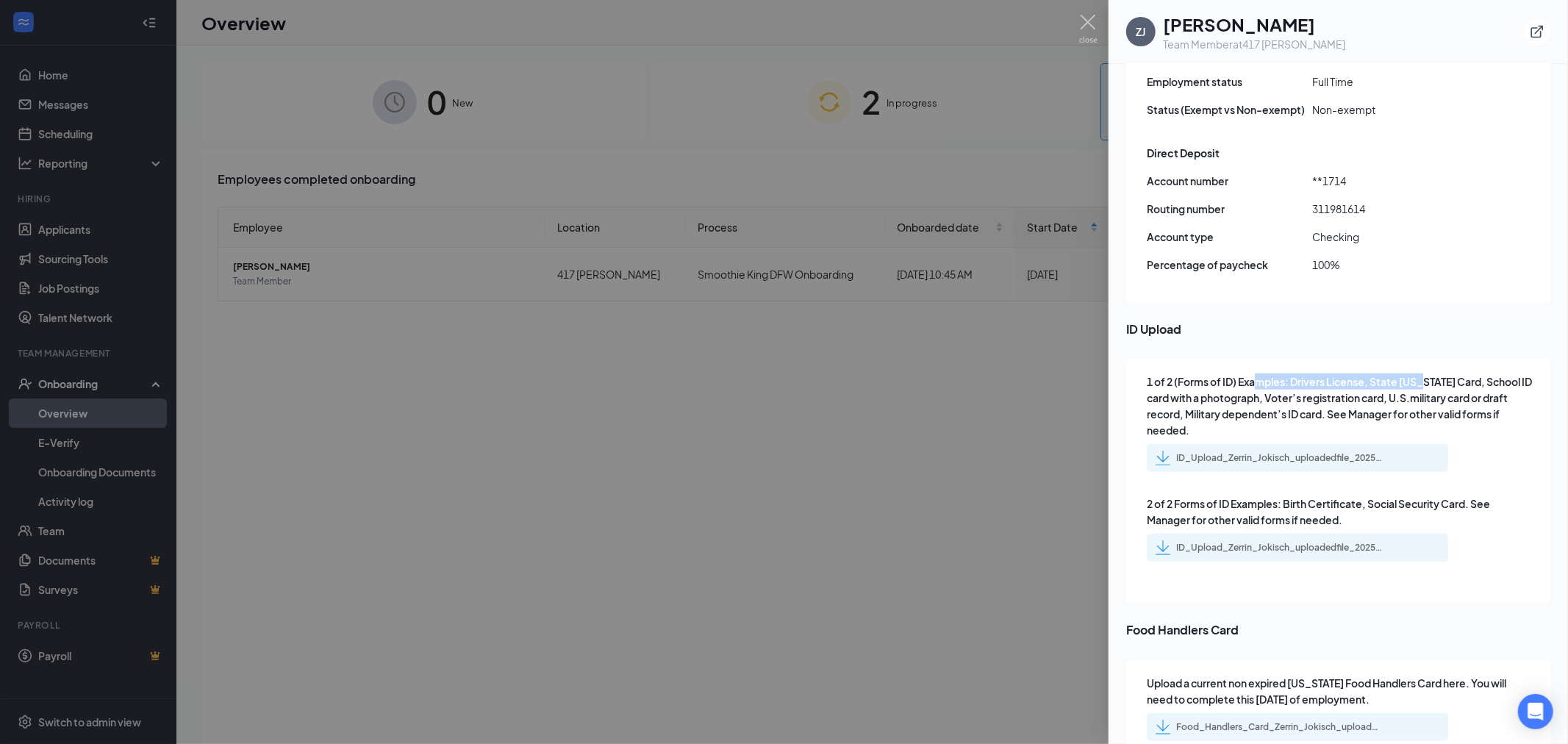
click at [1418, 373] on span "1 of 2 (Forms of ID) Examples: Drivers License, State [US_STATE] Card, School I…" at bounding box center [1339, 406] width 385 height 65
drag, startPoint x: 1254, startPoint y: 361, endPoint x: 1341, endPoint y: 363, distance: 87.0
click at [1341, 373] on span "1 of 2 (Forms of ID) Examples: Drivers License, State [US_STATE] Card, School I…" at bounding box center [1339, 406] width 385 height 65
click at [1342, 373] on span "1 of 2 (Forms of ID) Examples: Drivers License, State [US_STATE] Card, School I…" at bounding box center [1339, 406] width 385 height 65
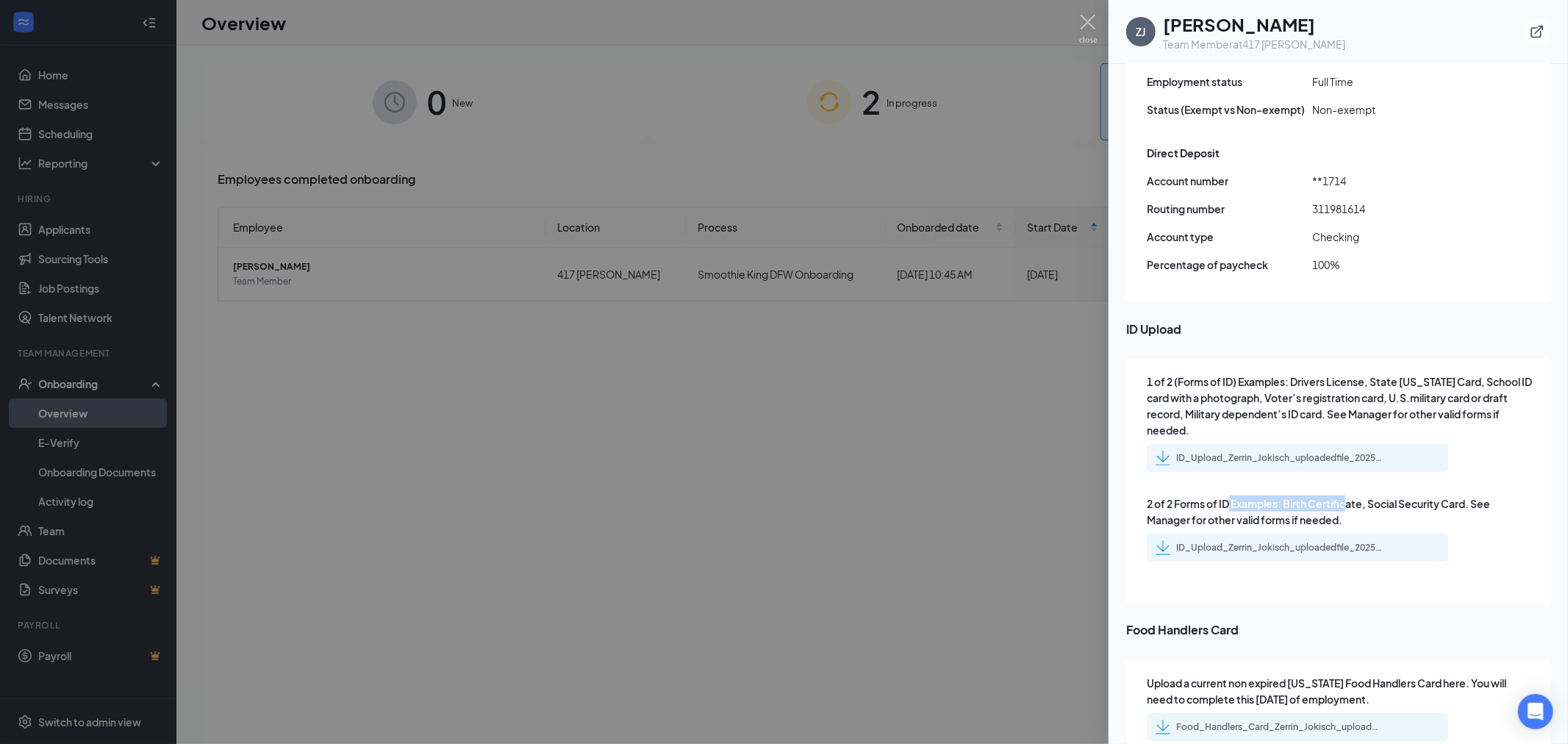
drag, startPoint x: 1231, startPoint y: 458, endPoint x: 1350, endPoint y: 460, distance: 119.0
click at [1350, 495] on span "2 of 2 Forms of ID Examples: Birth Certificate, Social Security Card. See Manag…" at bounding box center [1339, 511] width 385 height 33
drag, startPoint x: 1254, startPoint y: 360, endPoint x: 1351, endPoint y: 360, distance: 97.0
click at [1351, 373] on span "1 of 2 (Forms of ID) Examples: Drivers License, State [US_STATE] Card, School I…" at bounding box center [1339, 406] width 385 height 65
drag, startPoint x: 1309, startPoint y: 460, endPoint x: 1355, endPoint y: 455, distance: 46.3
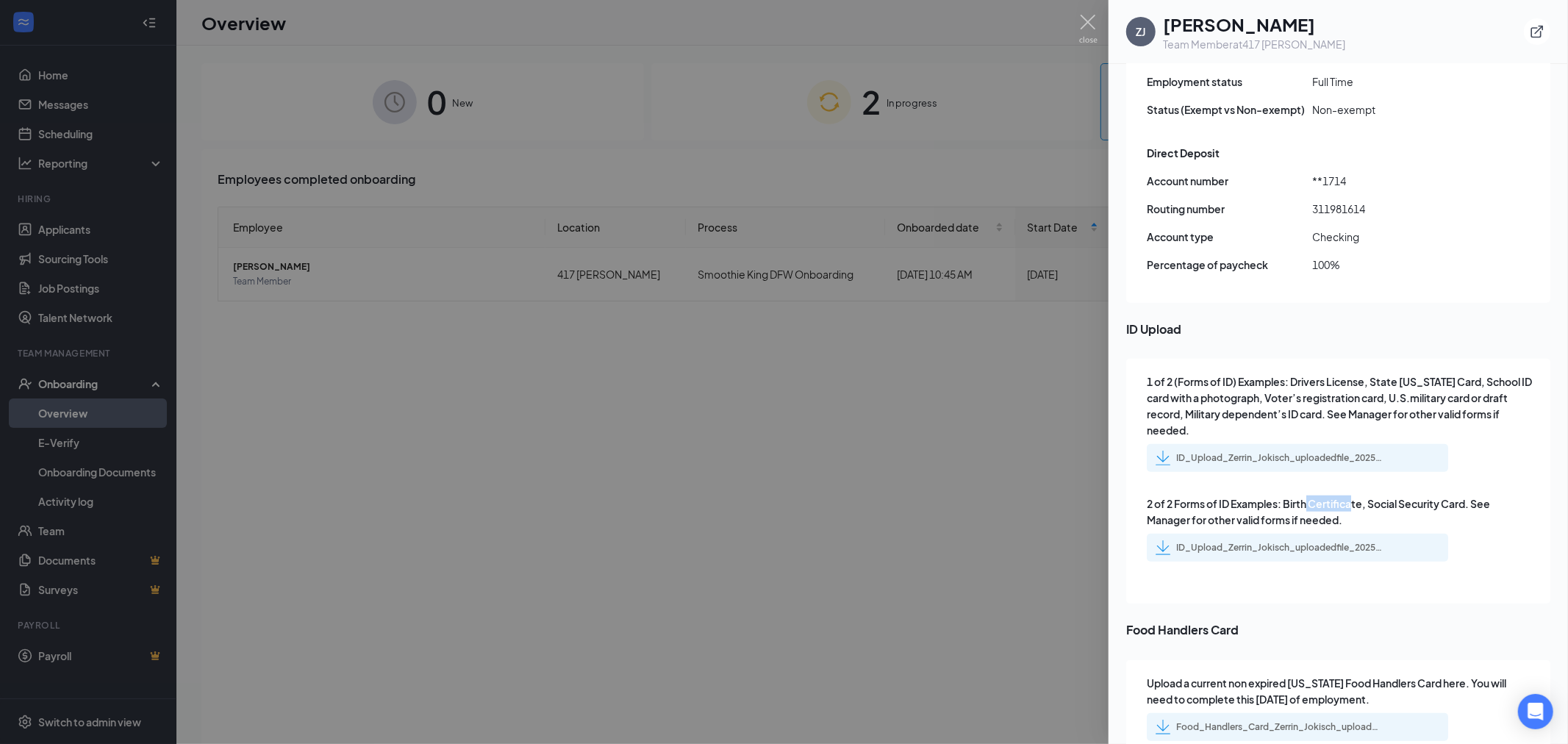
click at [1355, 495] on span "2 of 2 Forms of ID Examples: Birth Certificate, Social Security Card. See Manag…" at bounding box center [1339, 511] width 385 height 33
click at [1352, 495] on span "2 of 2 Forms of ID Examples: Birth Certificate, Social Security Card. See Manag…" at bounding box center [1339, 511] width 385 height 33
drag, startPoint x: 1340, startPoint y: 459, endPoint x: 1288, endPoint y: 456, distance: 52.1
click at [1288, 495] on span "2 of 2 Forms of ID Examples: Birth Certificate, Social Security Card. See Manag…" at bounding box center [1339, 511] width 385 height 33
drag, startPoint x: 1289, startPoint y: 356, endPoint x: 1380, endPoint y: 359, distance: 91.0
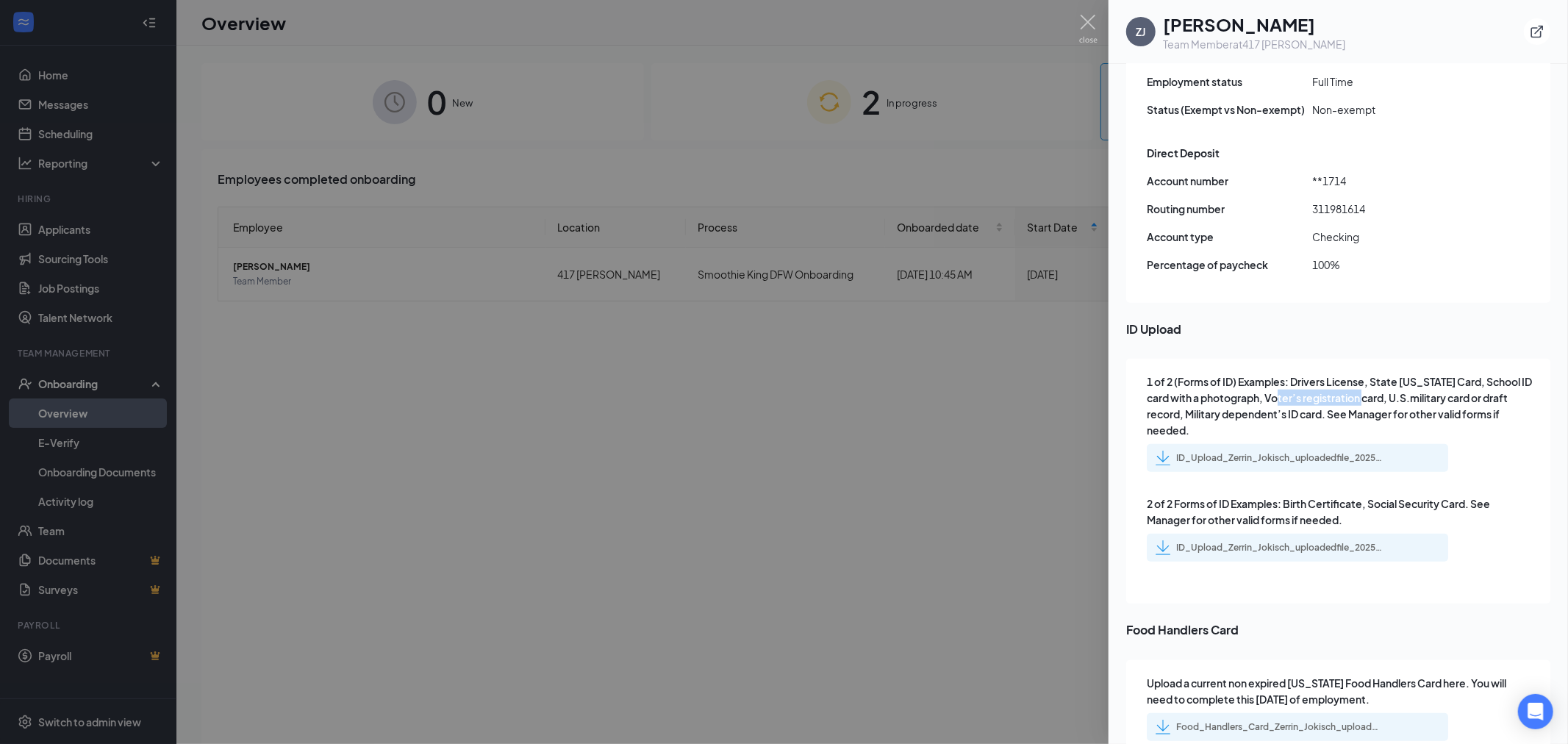
click at [1380, 373] on span "1 of 2 (Forms of ID) Examples: Drivers License, State [US_STATE] Card, School I…" at bounding box center [1339, 406] width 385 height 65
drag, startPoint x: 1420, startPoint y: 355, endPoint x: 1463, endPoint y: 362, distance: 43.6
click at [1463, 373] on span "1 of 2 (Forms of ID) Examples: Drivers License, State [US_STATE] Card, School I…" at bounding box center [1339, 406] width 385 height 65
drag, startPoint x: 1362, startPoint y: 362, endPoint x: 1432, endPoint y: 363, distance: 70.0
click at [1432, 373] on span "1 of 2 (Forms of ID) Examples: Drivers License, State [US_STATE] Card, School I…" at bounding box center [1339, 406] width 385 height 65
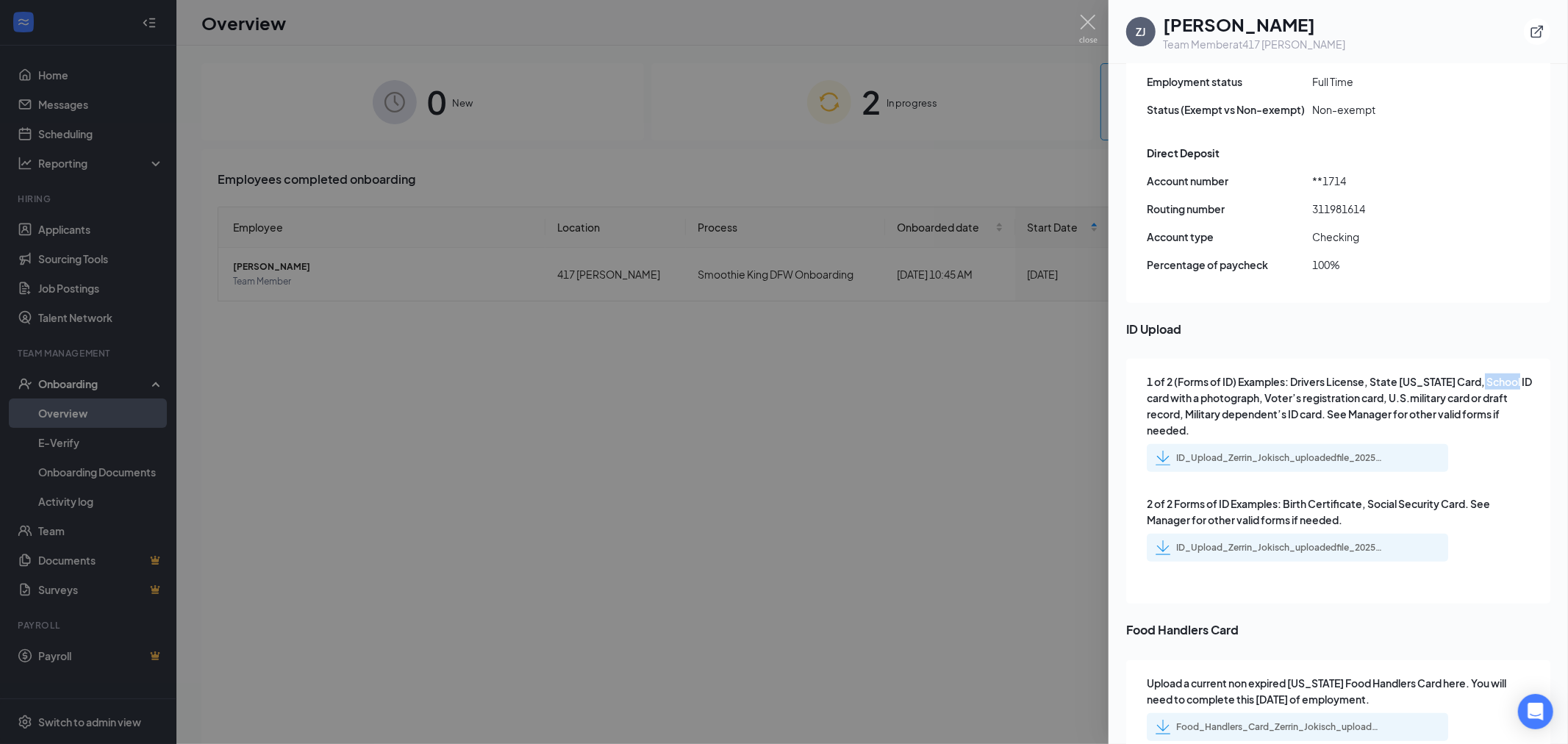
drag, startPoint x: 1479, startPoint y: 344, endPoint x: 1514, endPoint y: 343, distance: 35.0
click at [1514, 359] on div "1 of 2 (Forms of ID) Examples: Drivers License, State [US_STATE] Card, School I…" at bounding box center [1338, 481] width 424 height 245
click at [1274, 380] on span "1 of 2 (Forms of ID) Examples: Drivers License, State [US_STATE] Card, School I…" at bounding box center [1339, 406] width 385 height 65
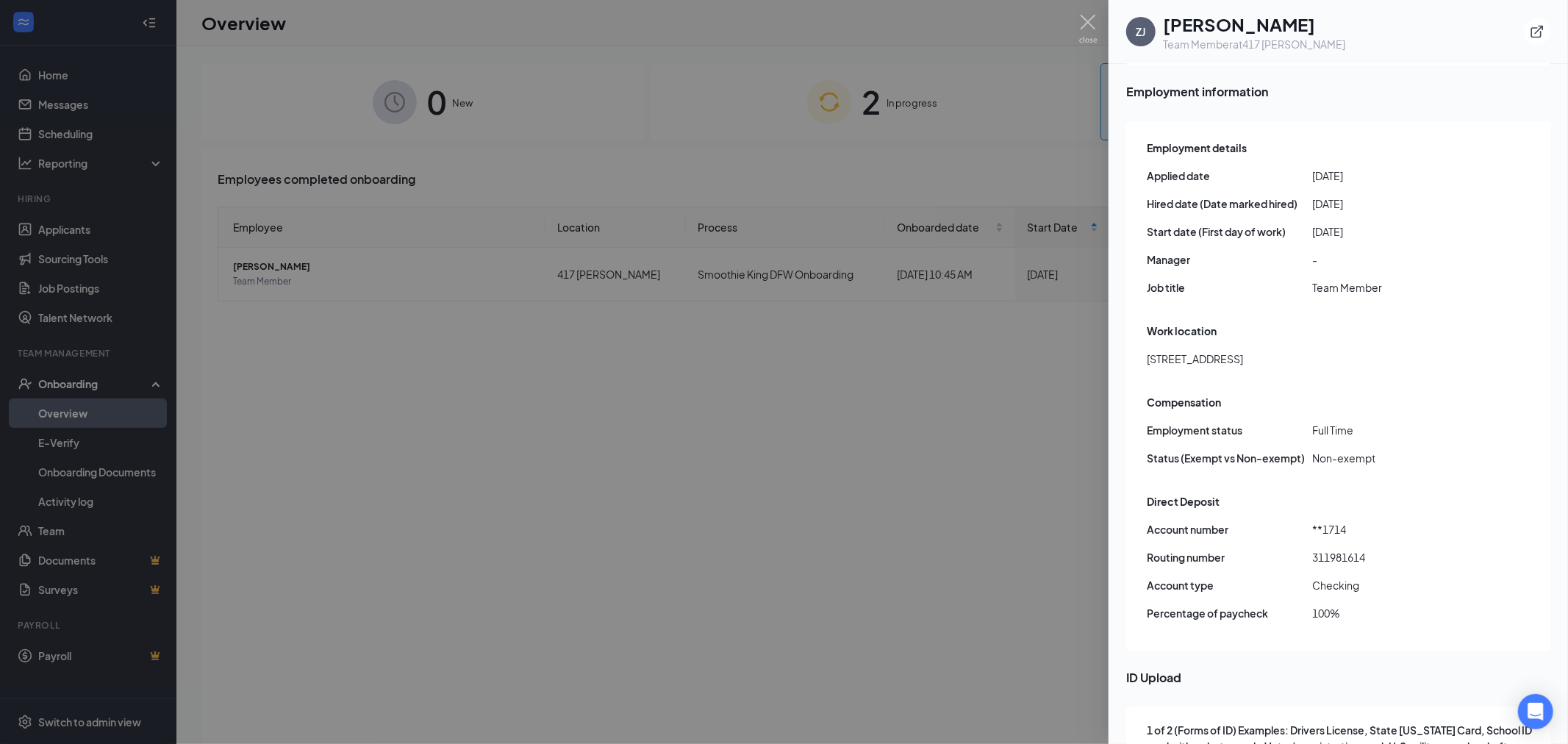
scroll to position [0, 0]
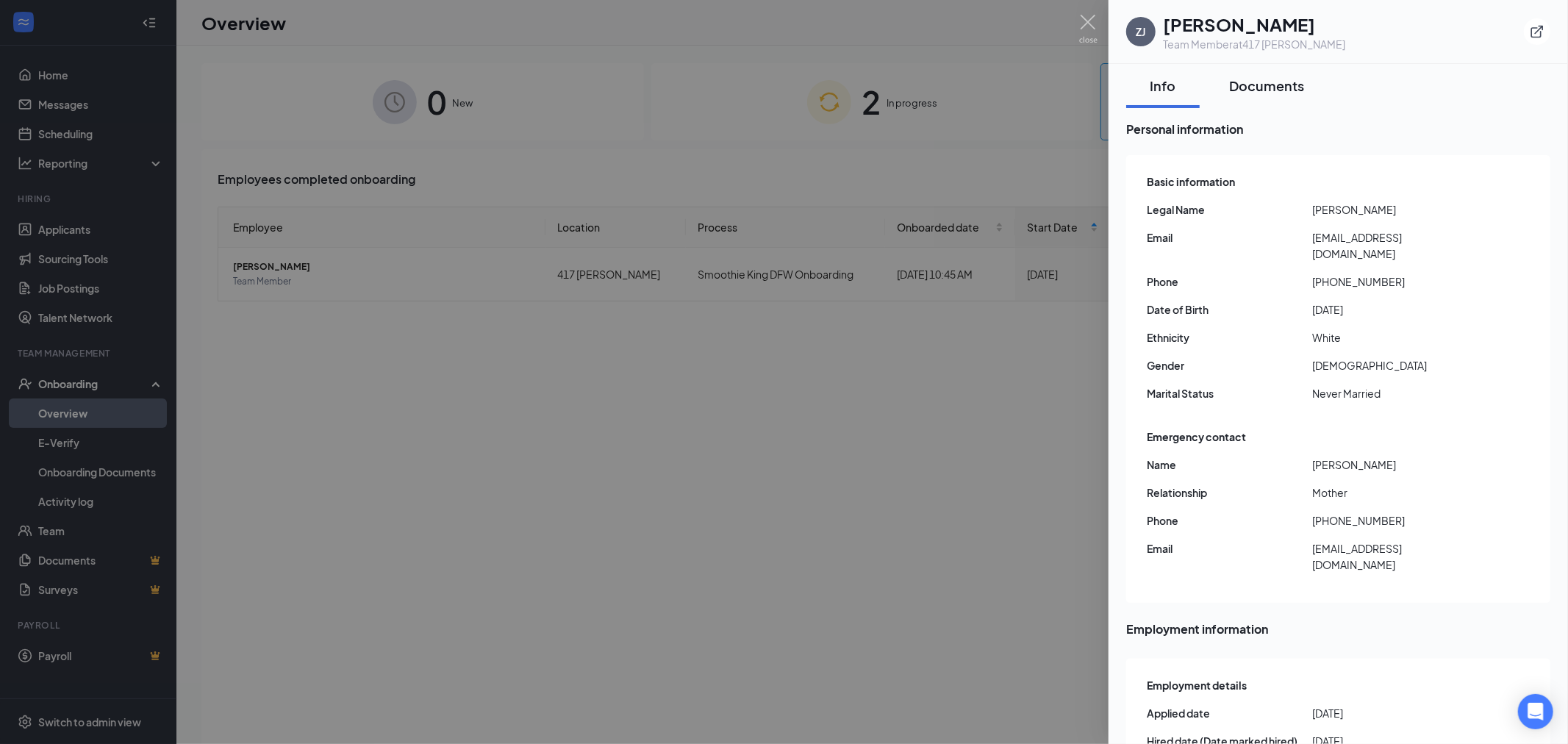
click at [1257, 80] on div "Documents" at bounding box center [1266, 85] width 75 height 19
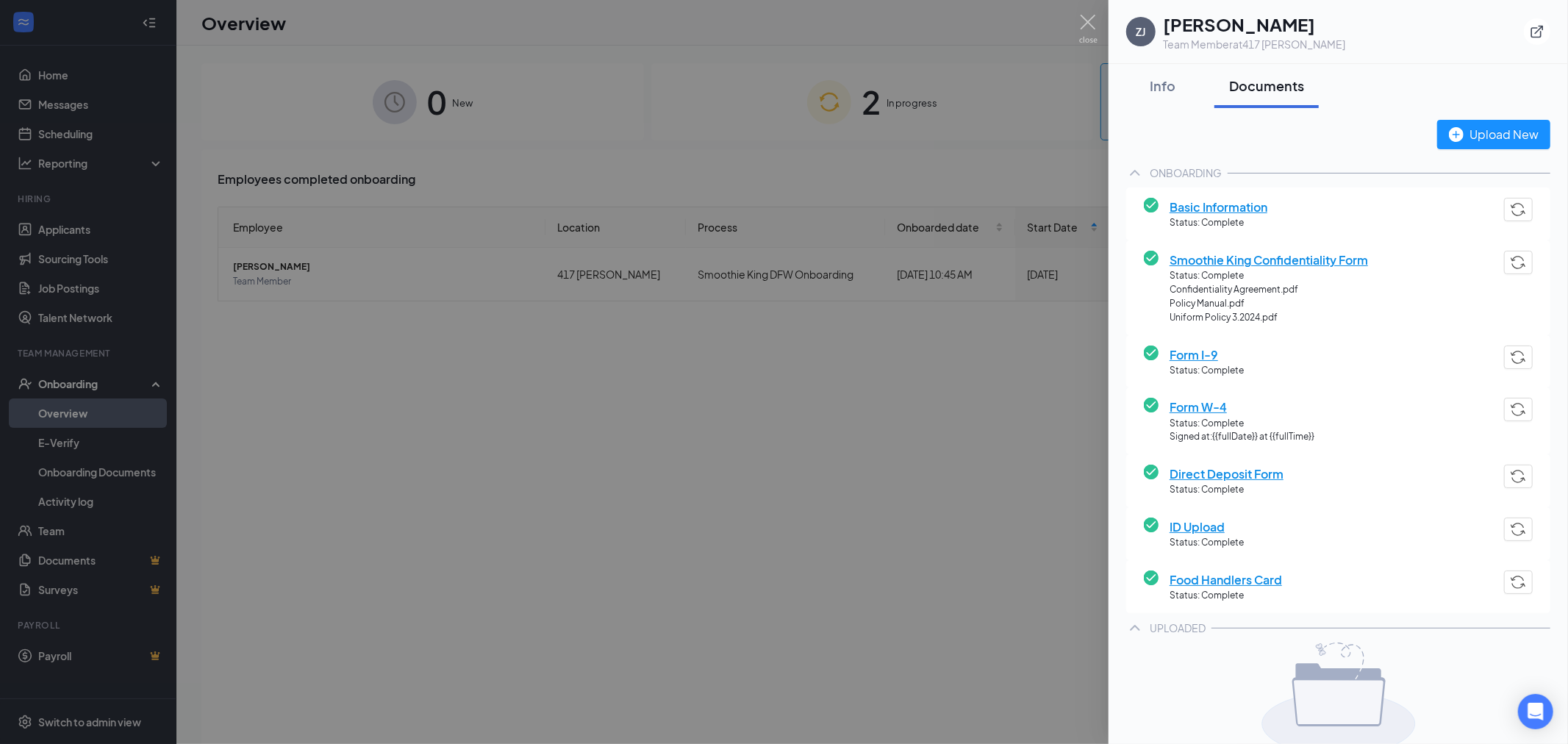
click at [1274, 257] on span "Smoothie King Confidentiality Form" at bounding box center [1269, 259] width 198 height 19
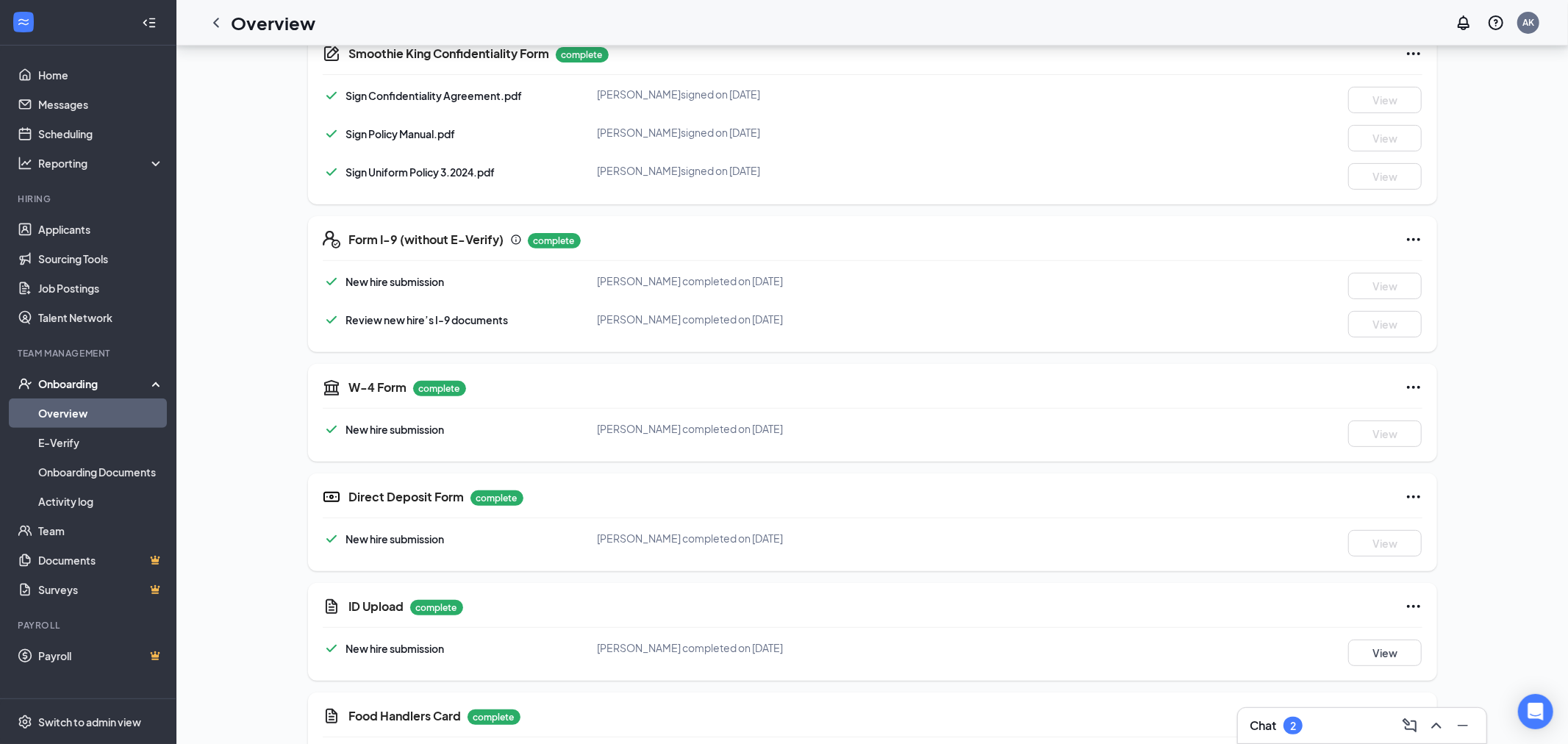
scroll to position [185, 0]
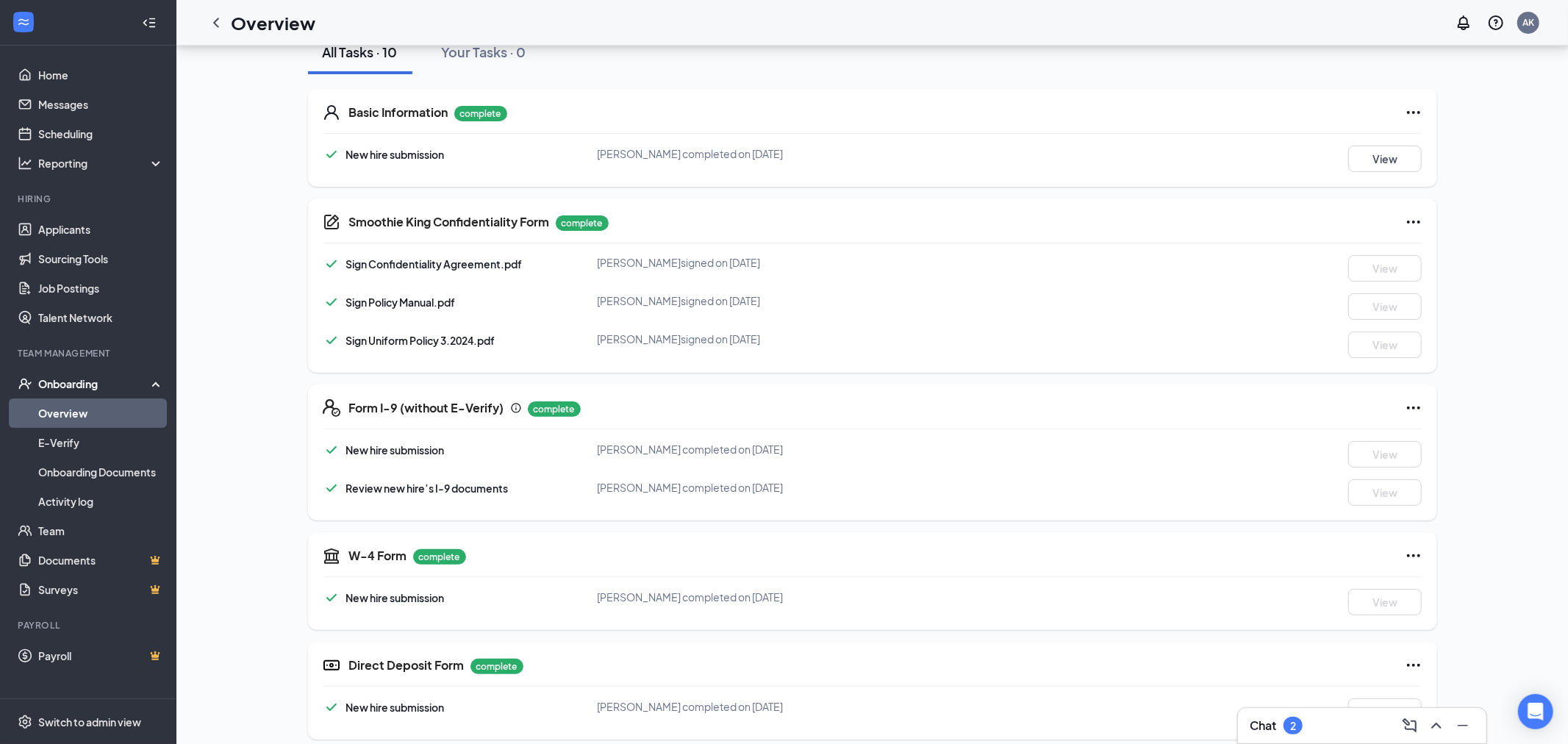
click at [416, 303] on span "Sign Policy Manual.pdf" at bounding box center [401, 302] width 110 height 13
click at [342, 299] on div "Sign Policy Manual.pdf" at bounding box center [390, 302] width 133 height 18
click at [356, 306] on span "Sign Policy Manual.pdf" at bounding box center [401, 302] width 110 height 13
click at [363, 303] on span "Sign Policy Manual.pdf" at bounding box center [401, 302] width 110 height 13
click at [363, 304] on span "Sign Policy Manual.pdf" at bounding box center [401, 302] width 110 height 13
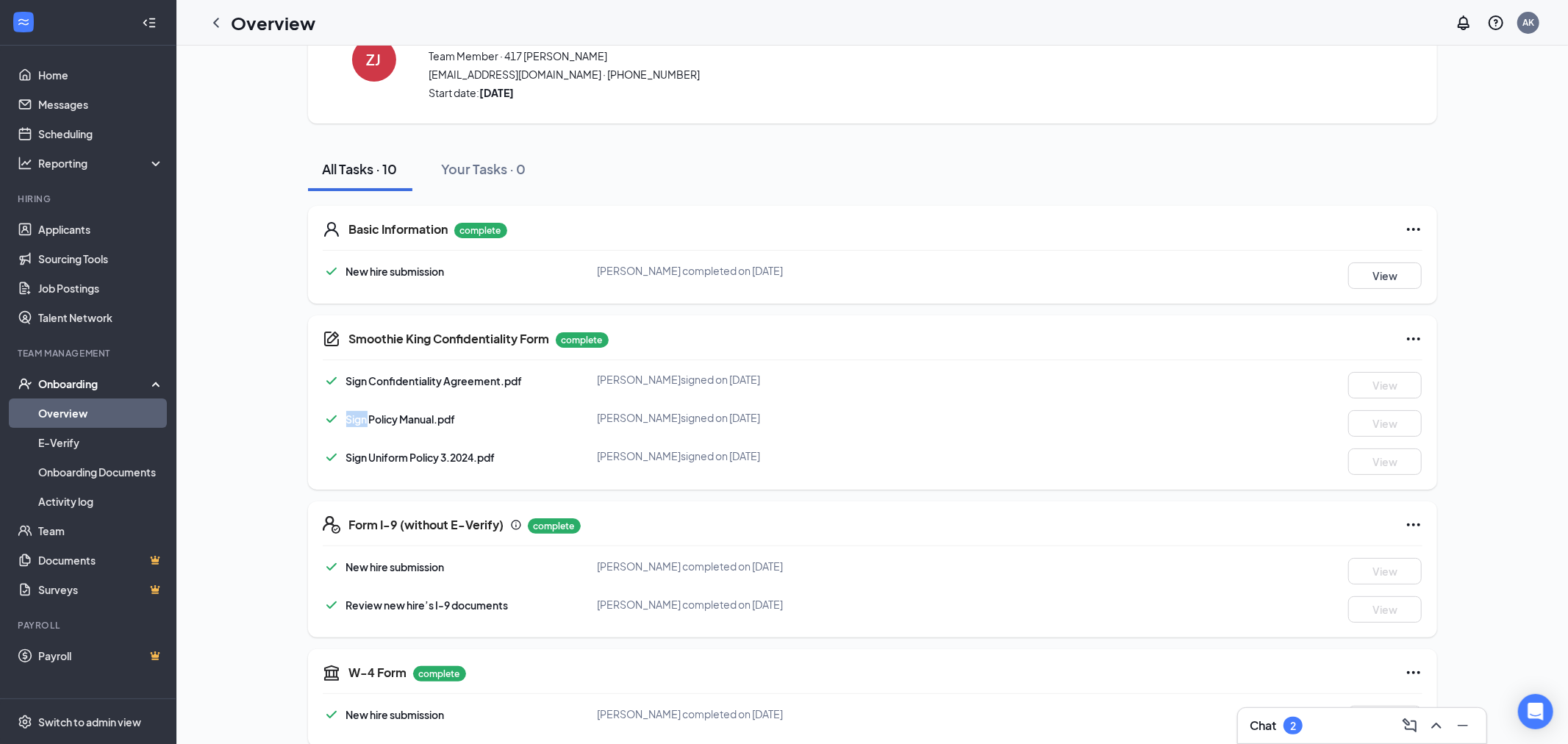
scroll to position [0, 0]
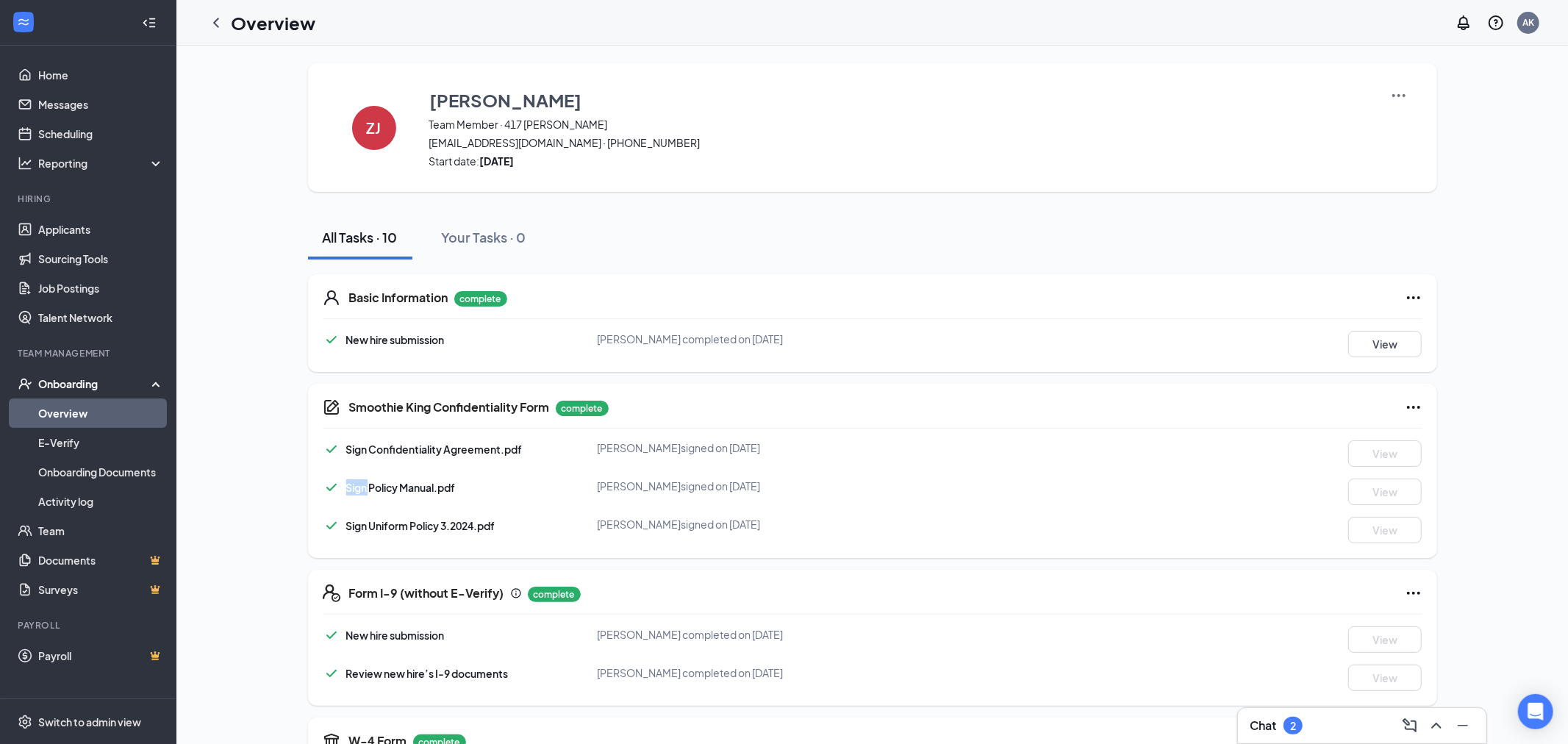
drag, startPoint x: 489, startPoint y: 153, endPoint x: 578, endPoint y: 168, distance: 90.3
click at [578, 168] on div "ZJ [PERSON_NAME] Team Member · 417 [PERSON_NAME] [PERSON_NAME][EMAIL_ADDRESS][D…" at bounding box center [873, 128] width 1129 height 128
drag, startPoint x: 551, startPoint y: 172, endPoint x: 507, endPoint y: 163, distance: 44.9
click at [507, 163] on strong "[DATE]" at bounding box center [497, 161] width 34 height 13
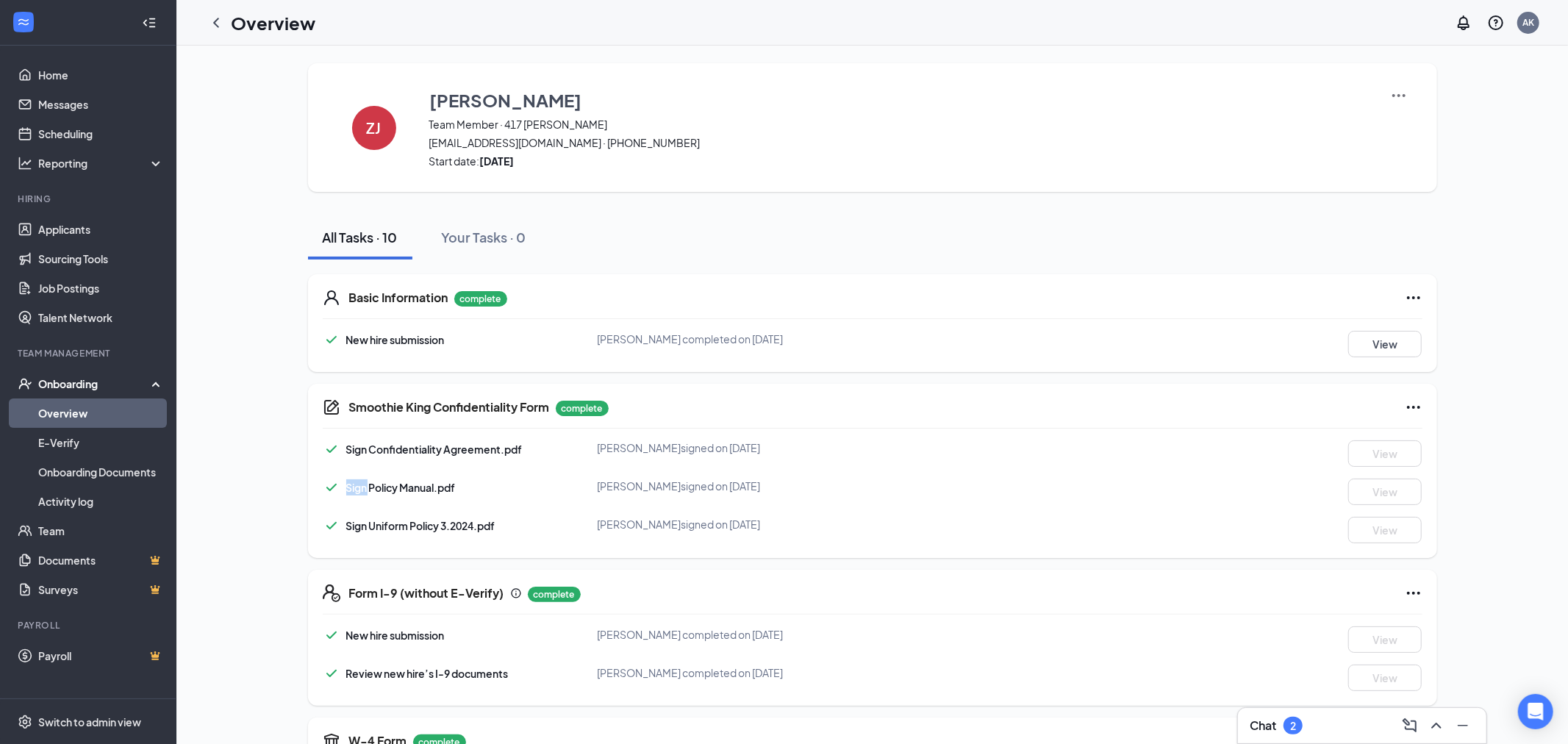
click at [507, 163] on strong "[DATE]" at bounding box center [497, 161] width 34 height 13
click at [66, 63] on link "Home" at bounding box center [101, 75] width 126 height 29
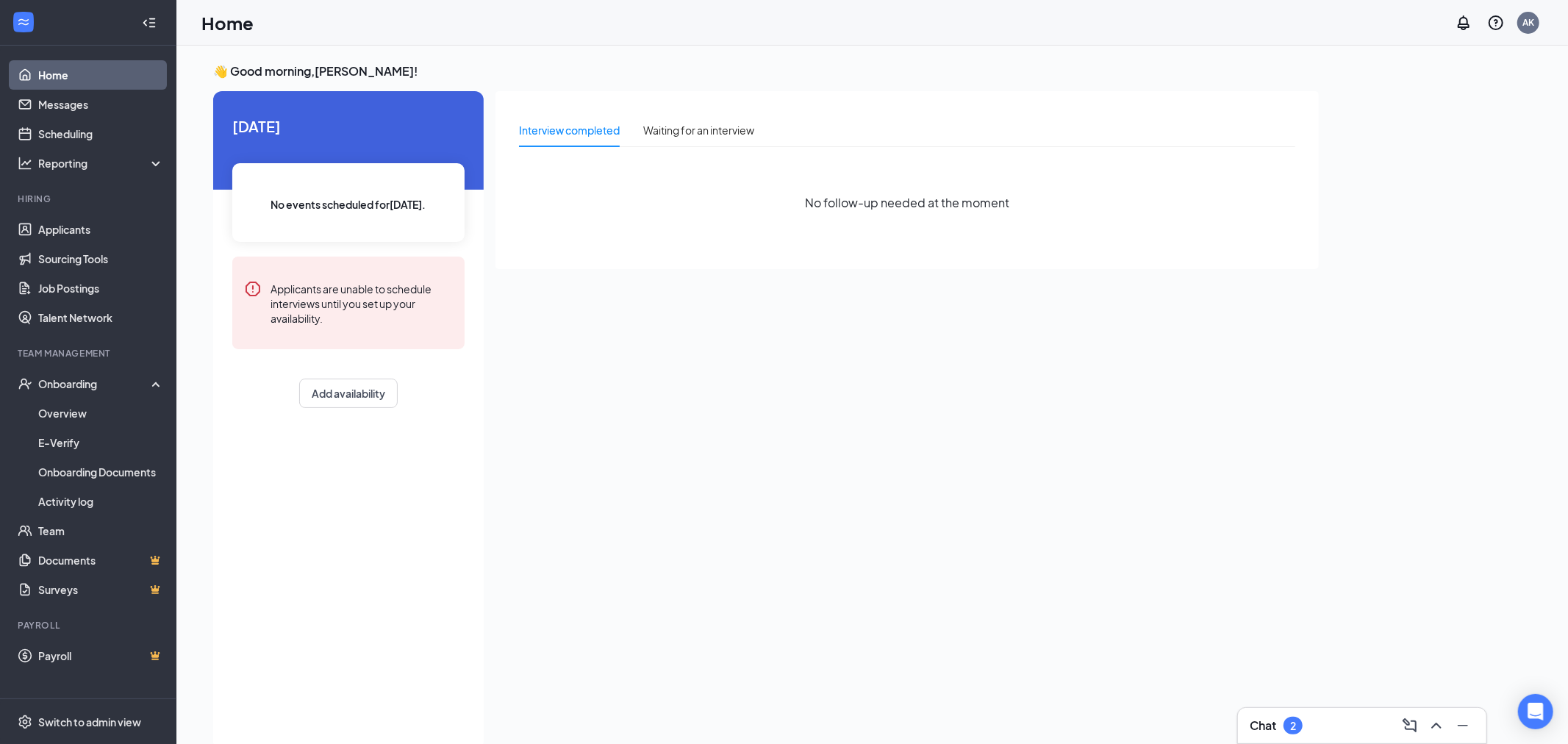
click at [347, 315] on div "Applicants are unable to schedule interviews until you set up your availability." at bounding box center [362, 302] width 182 height 46
click at [347, 316] on div "Applicants are unable to schedule interviews until you set up your availability." at bounding box center [362, 302] width 182 height 46
click at [342, 309] on div "Applicants are unable to schedule interviews until you set up your availability." at bounding box center [362, 302] width 182 height 46
click at [671, 136] on div "Waiting for an interview" at bounding box center [699, 130] width 111 height 16
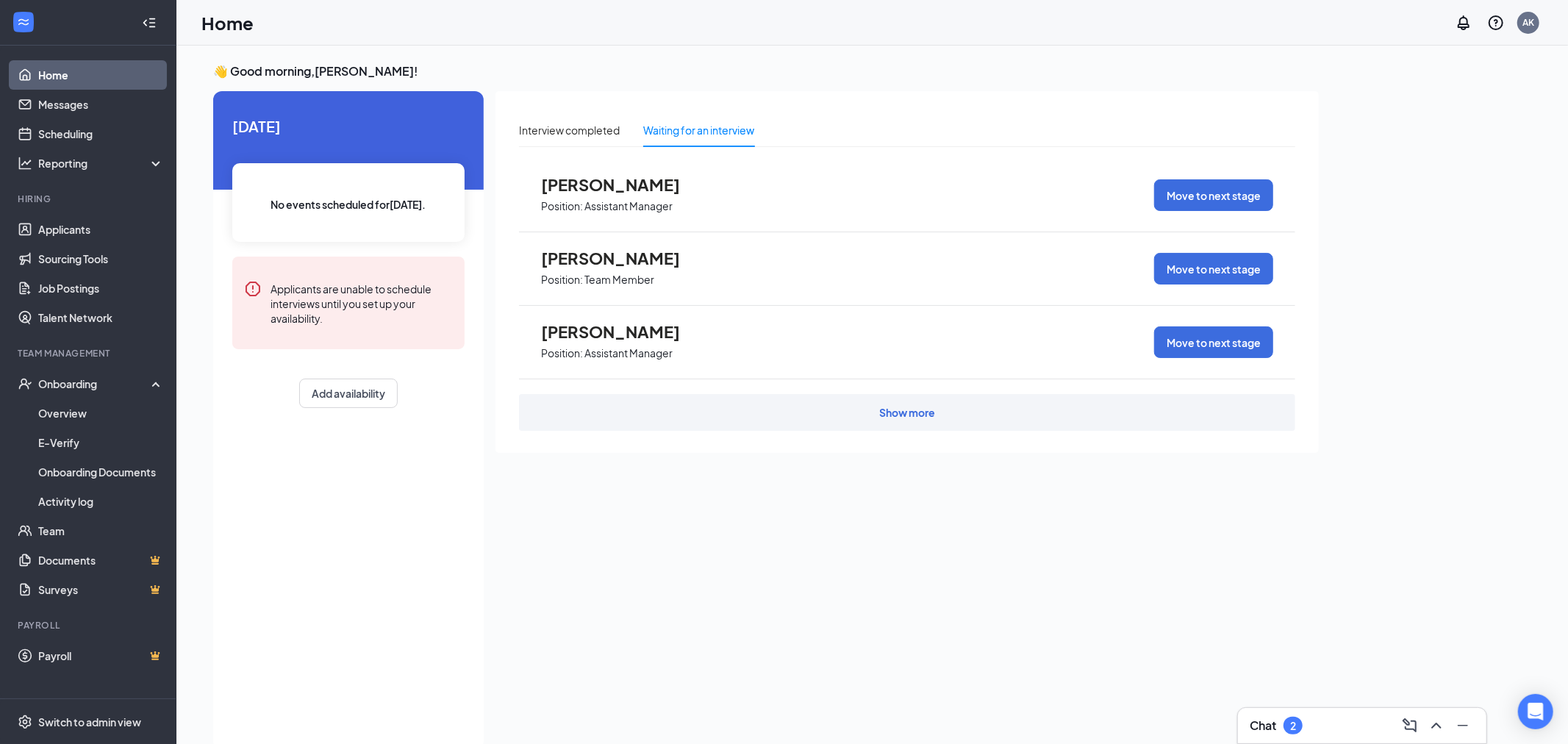
click at [714, 414] on div "Show more" at bounding box center [907, 411] width 776 height 37
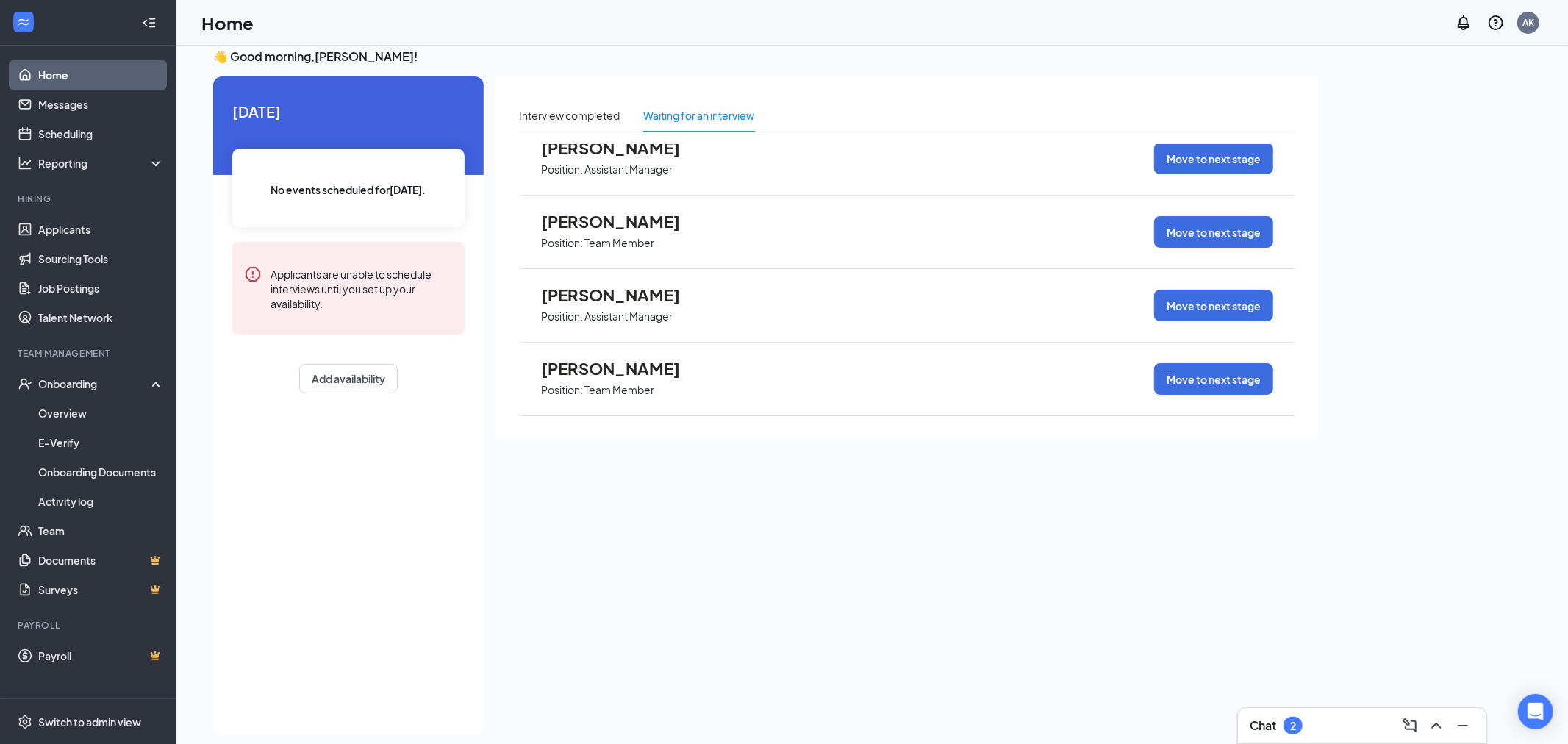
scroll to position [31, 0]
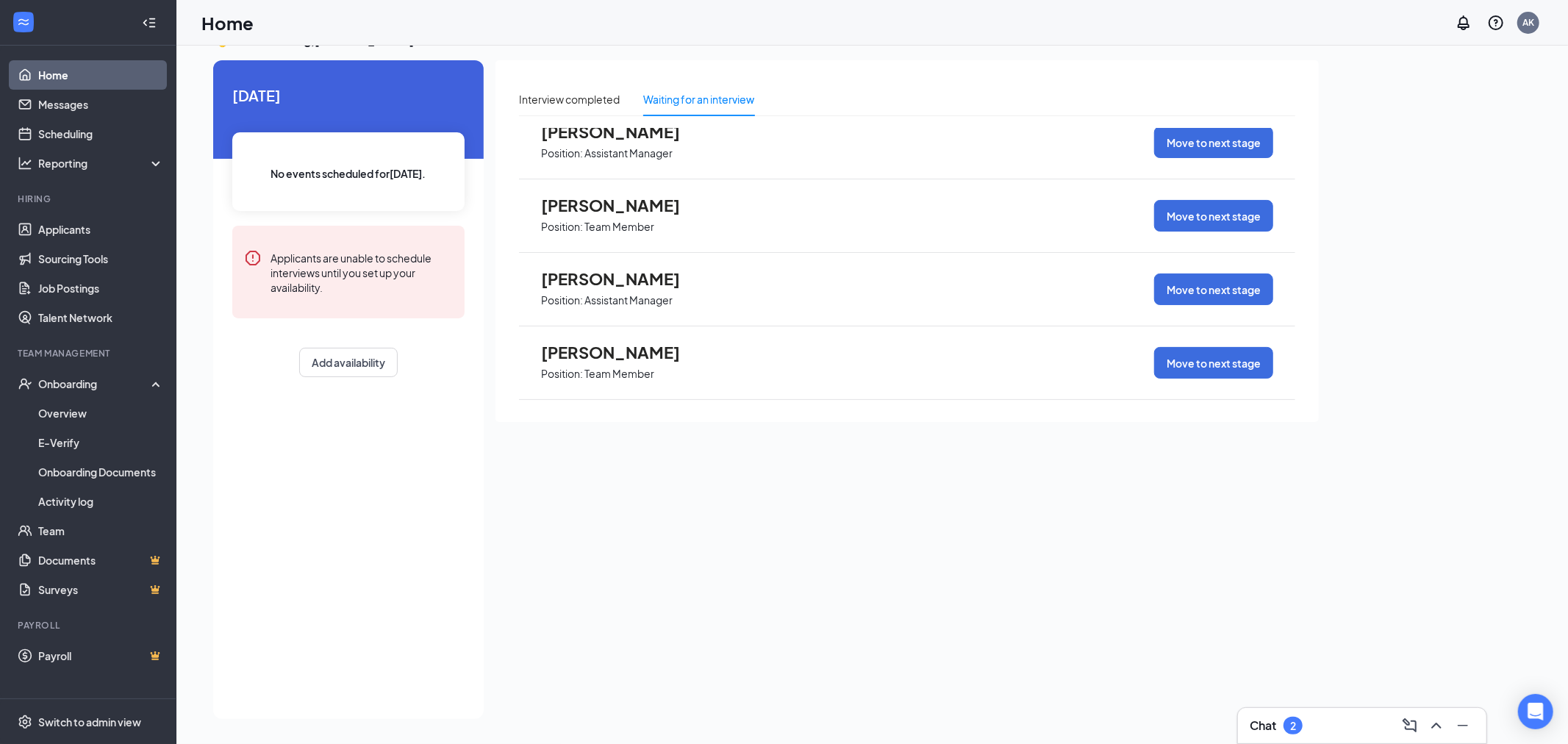
click at [585, 130] on span "[PERSON_NAME]" at bounding box center [621, 131] width 162 height 19
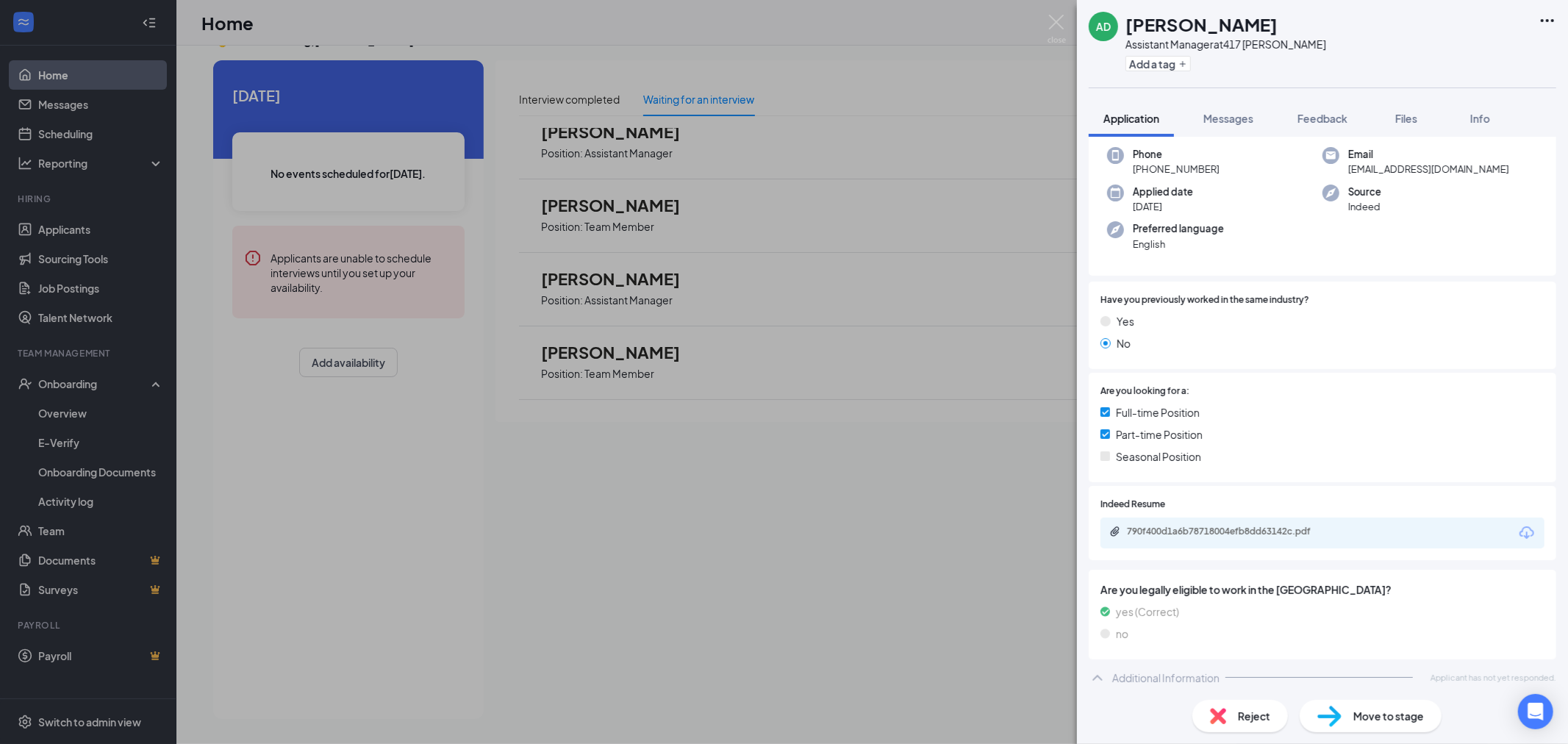
scroll to position [74, 0]
click at [1414, 120] on span "Files" at bounding box center [1405, 118] width 22 height 13
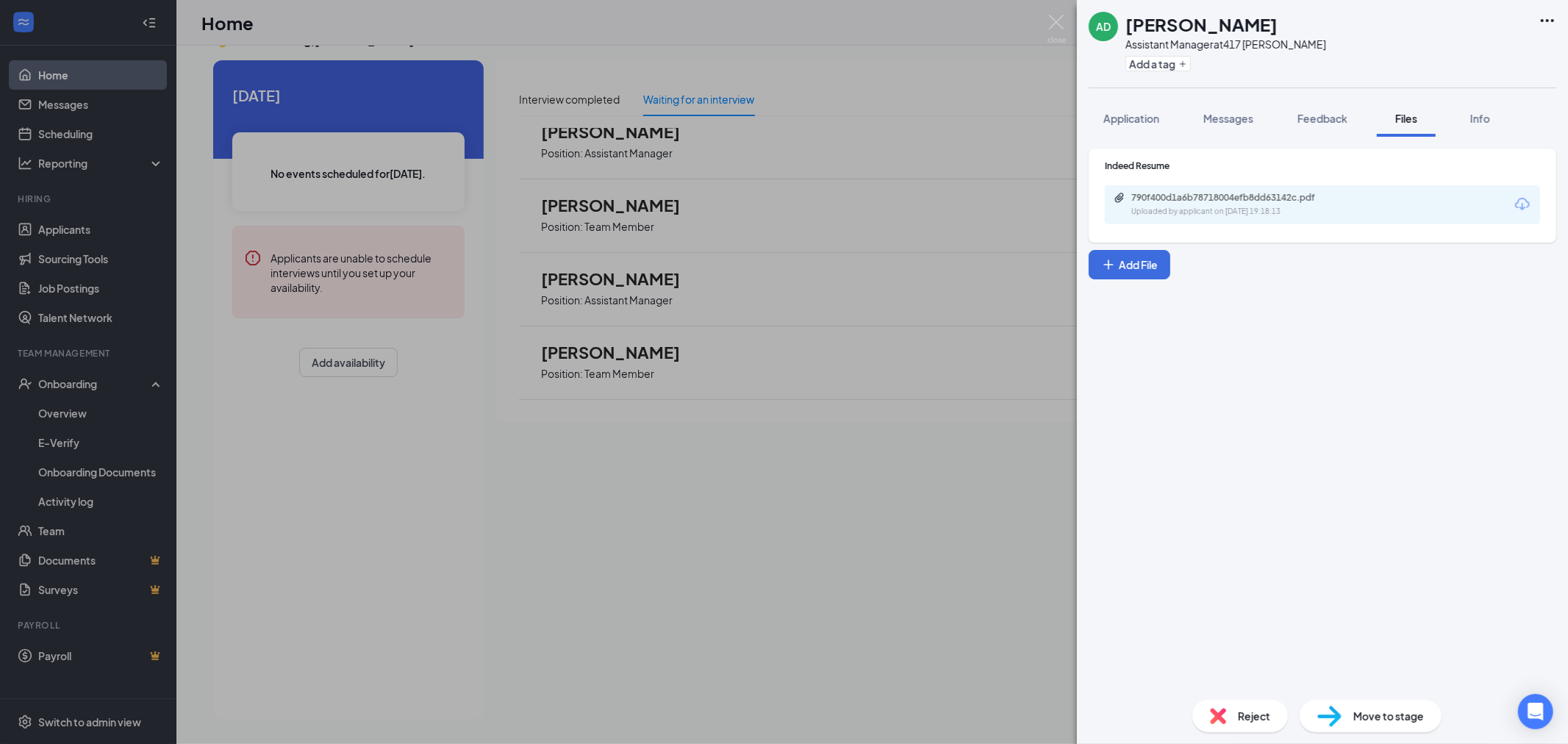
click at [1273, 195] on div "790f400d1a6b78718004efb8dd63142c.pdf" at bounding box center [1234, 198] width 206 height 11
click at [943, 154] on div "AD [PERSON_NAME] Assistant Manager at 417 [PERSON_NAME] Add a tag Application M…" at bounding box center [784, 372] width 1568 height 744
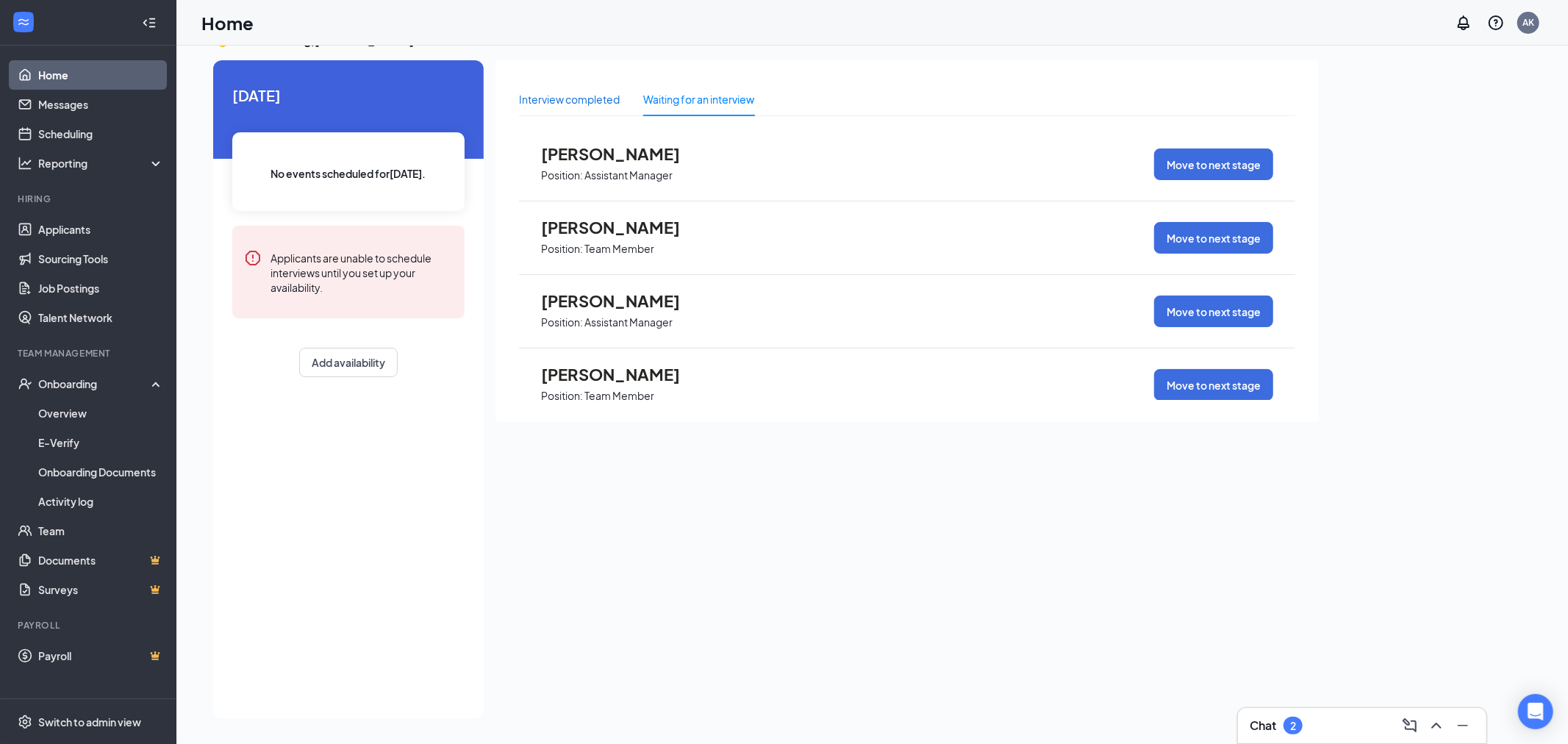
click at [585, 95] on div "Interview completed" at bounding box center [569, 99] width 101 height 16
